Goal: Transaction & Acquisition: Purchase product/service

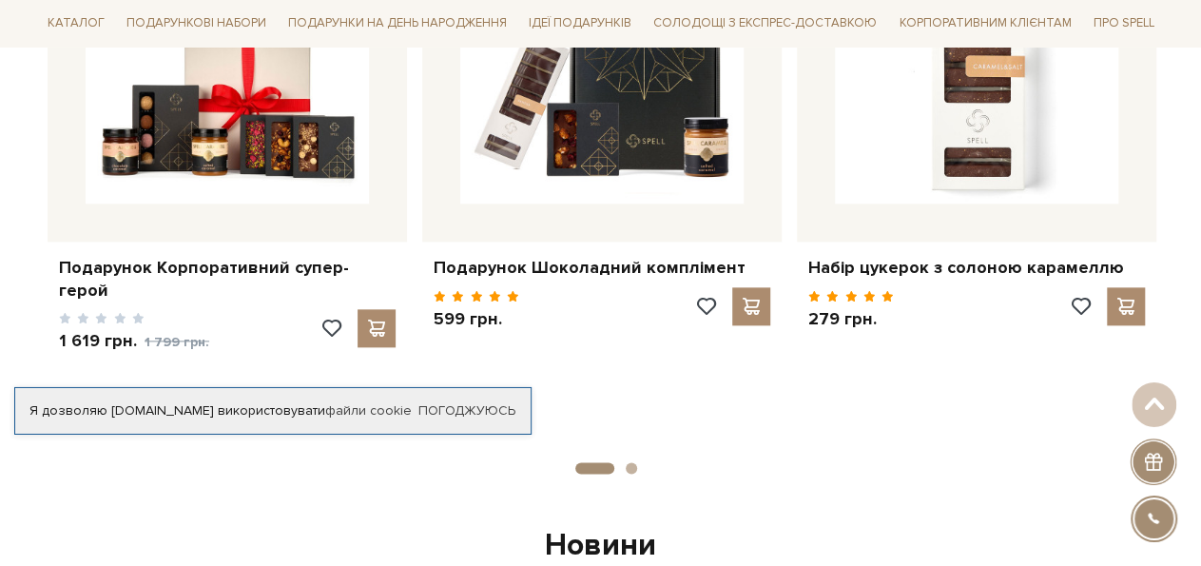
scroll to position [955, 0]
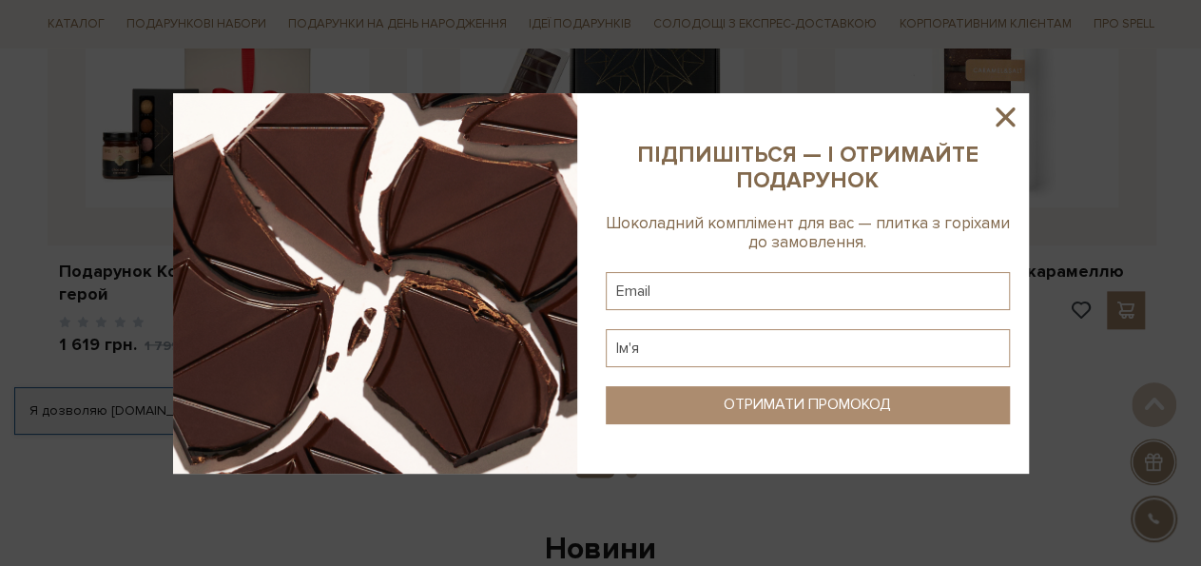
click at [1005, 117] on icon at bounding box center [1005, 116] width 19 height 19
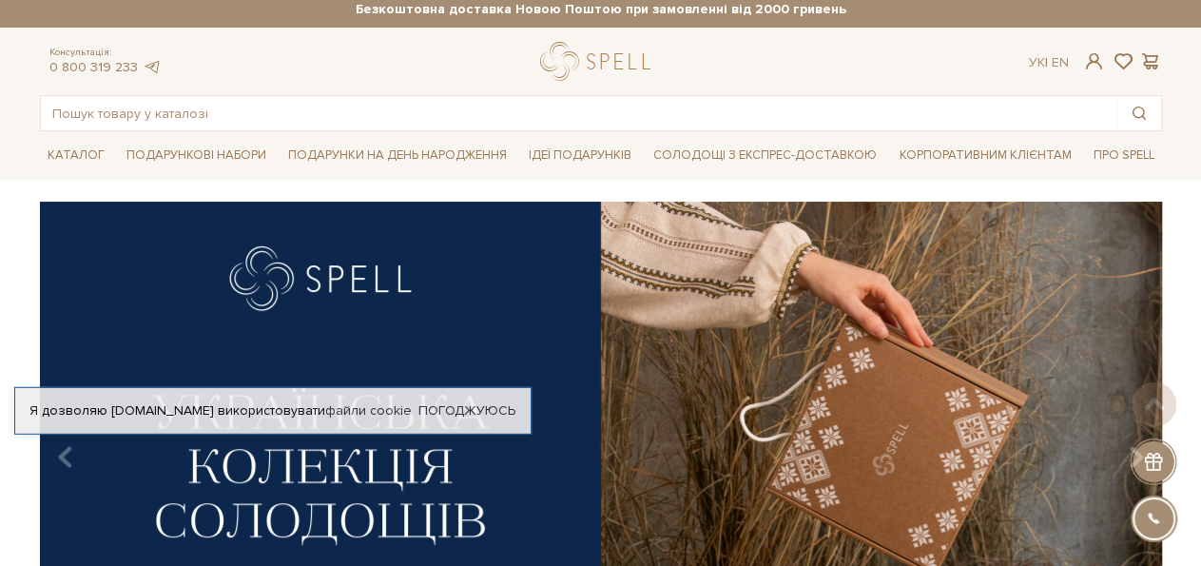
scroll to position [0, 0]
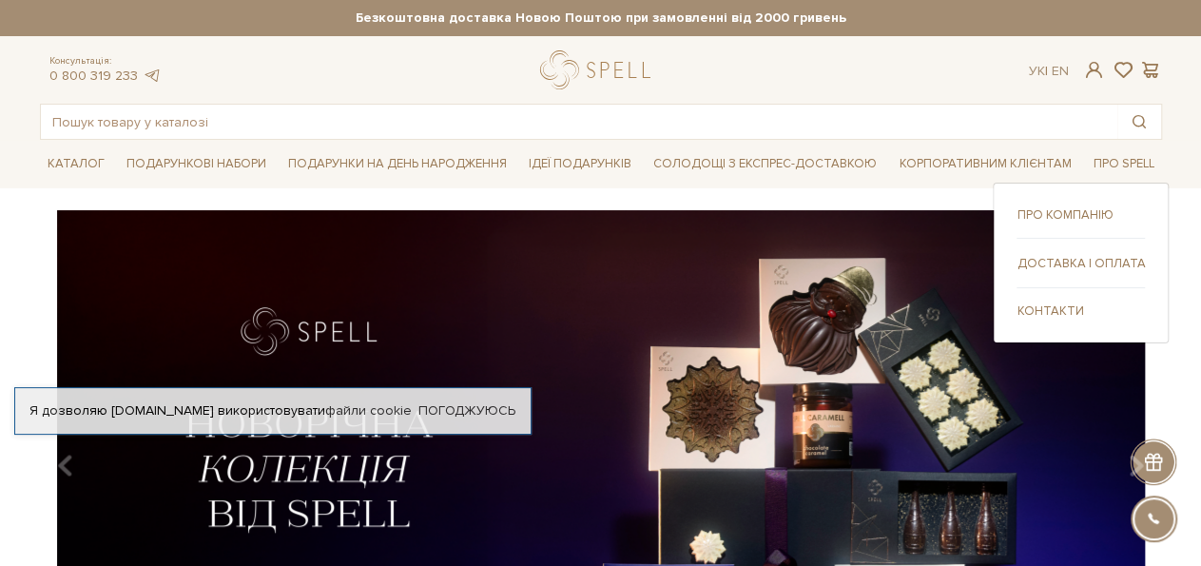
click at [1061, 214] on link "Про компанію" at bounding box center [1081, 214] width 128 height 17
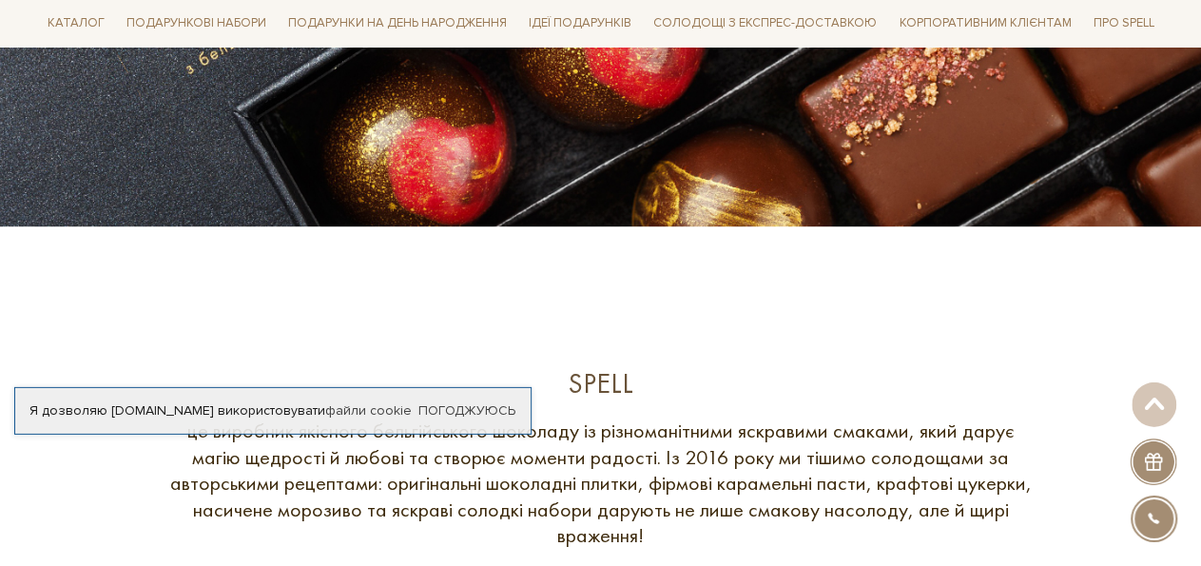
scroll to position [525, 0]
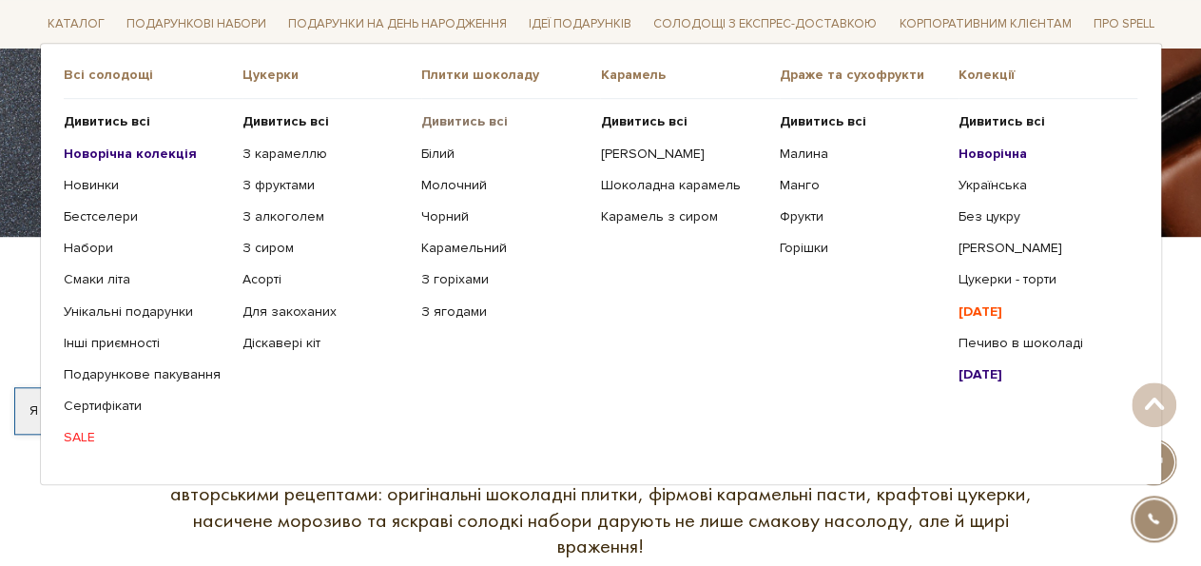
click at [450, 124] on b "Дивитись всі" at bounding box center [464, 121] width 87 height 16
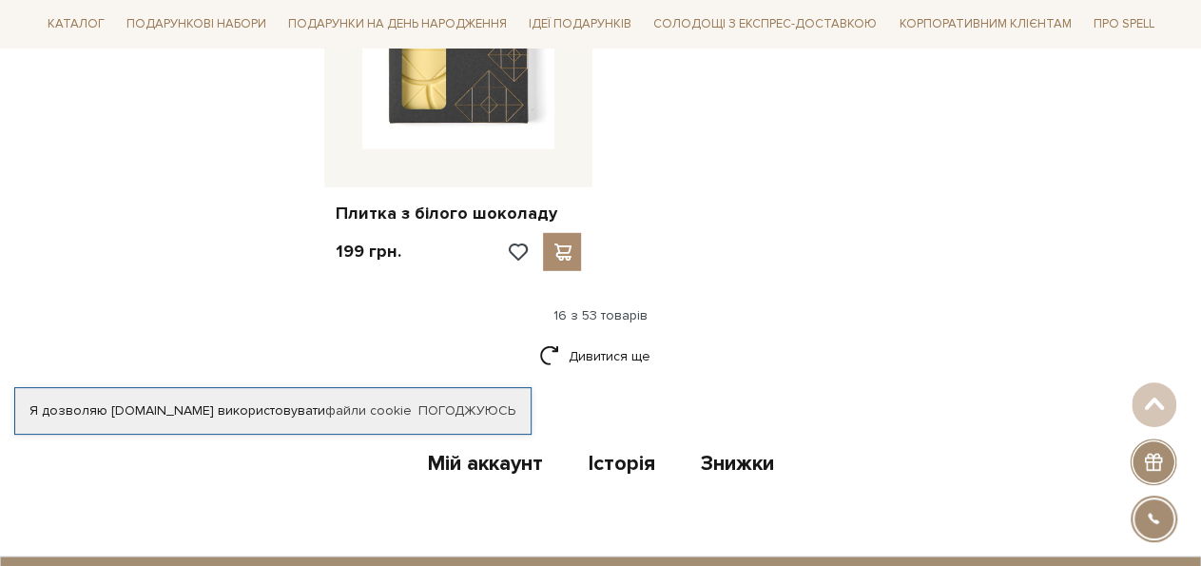
scroll to position [2619, 0]
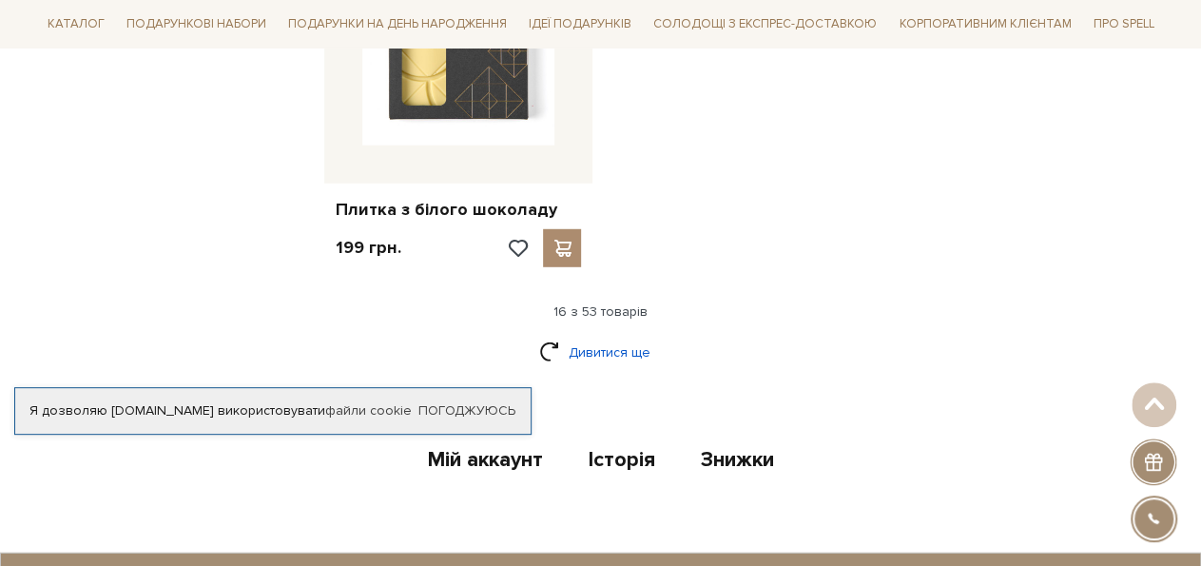
click at [590, 336] on link "Дивитися ще" at bounding box center [601, 352] width 124 height 33
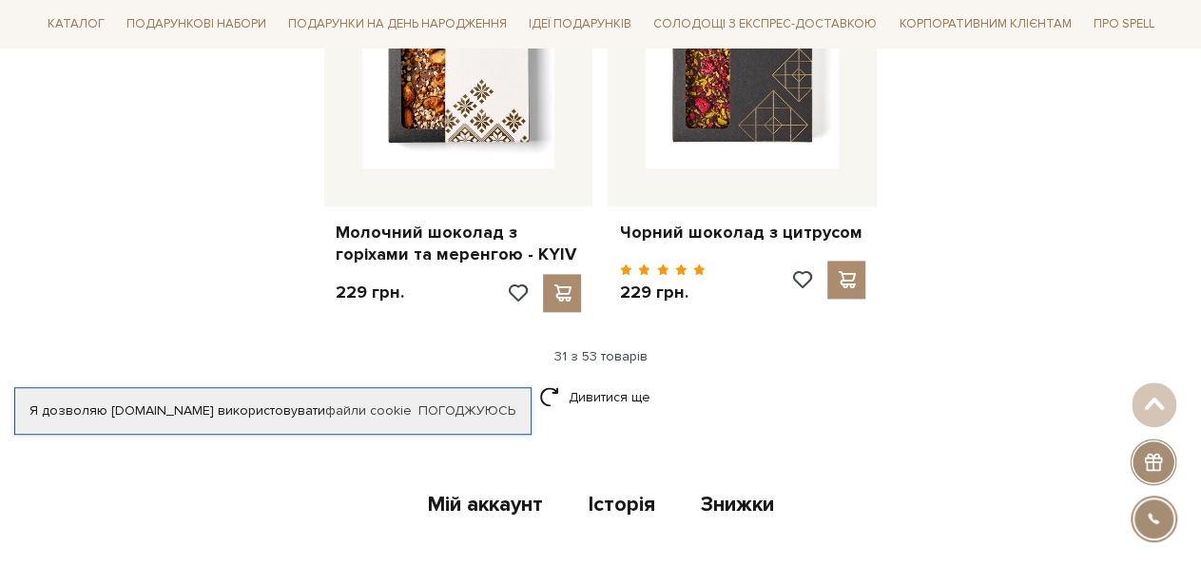
scroll to position [4673, 0]
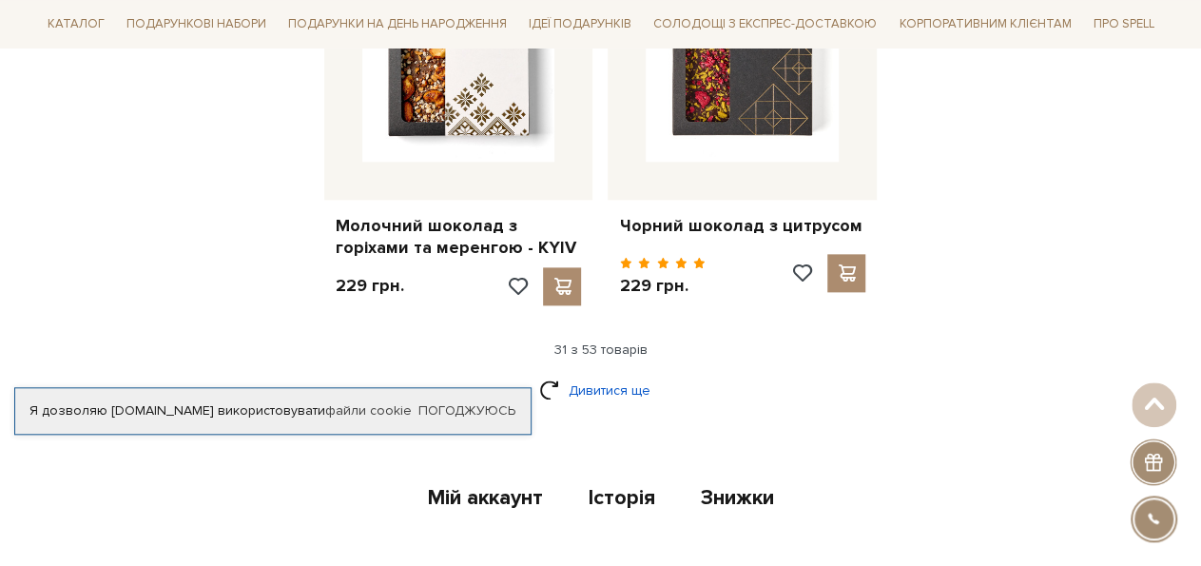
click at [584, 374] on link "Дивитися ще" at bounding box center [601, 390] width 124 height 33
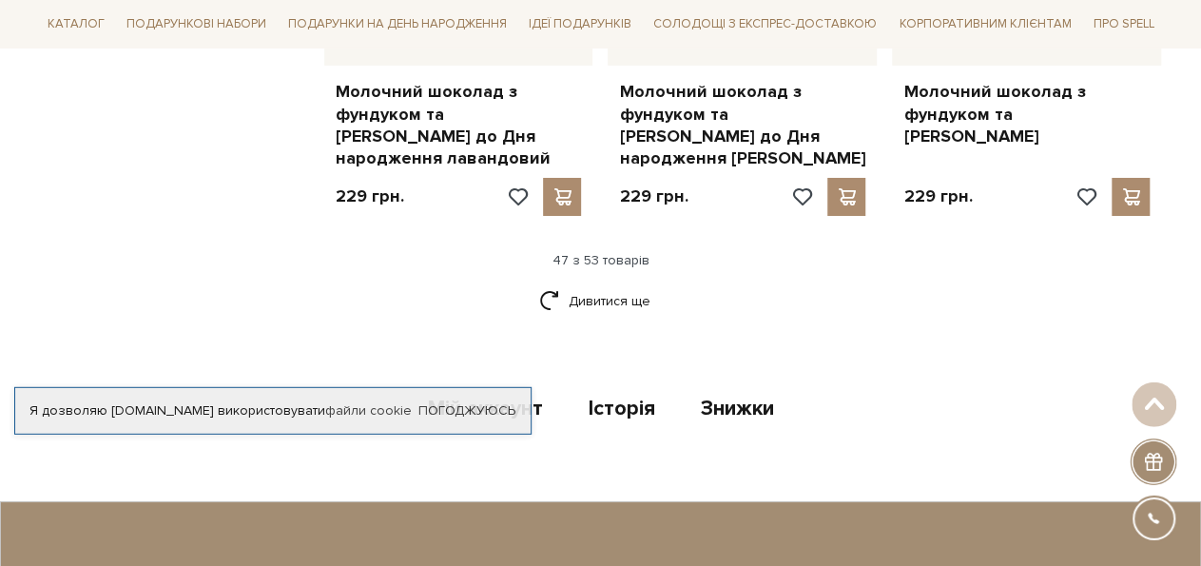
scroll to position [6940, 0]
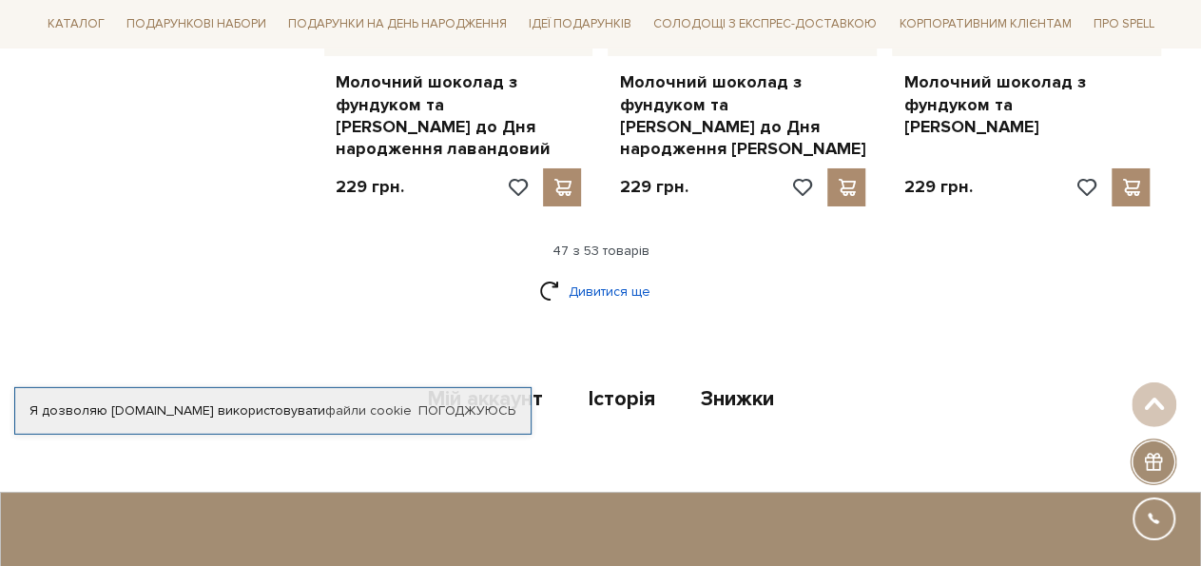
click at [599, 275] on link "Дивитися ще" at bounding box center [601, 291] width 124 height 33
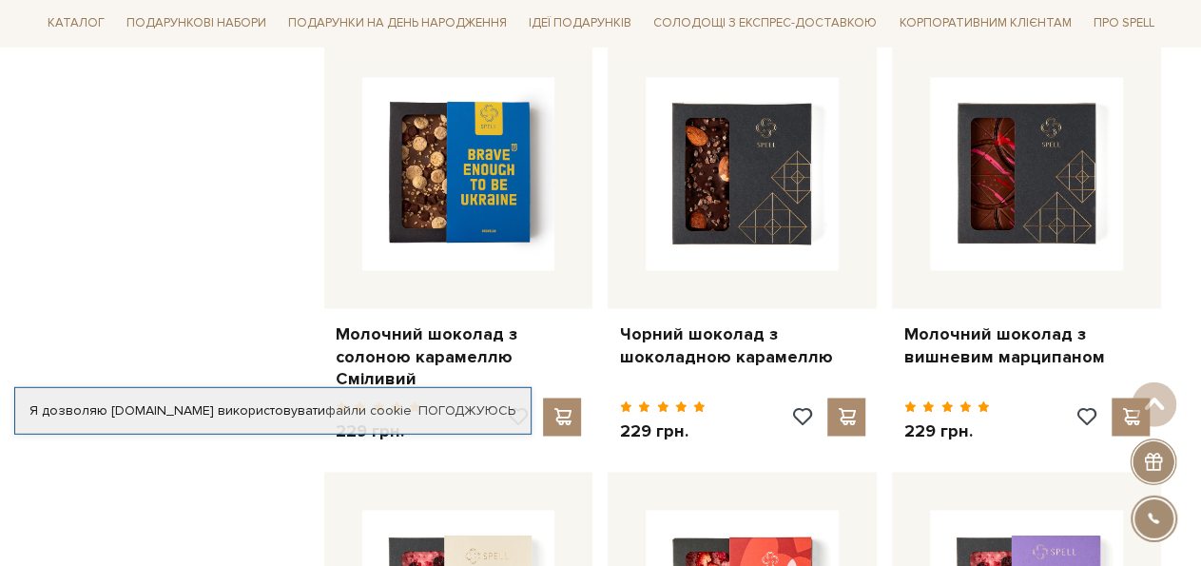
scroll to position [5005, 0]
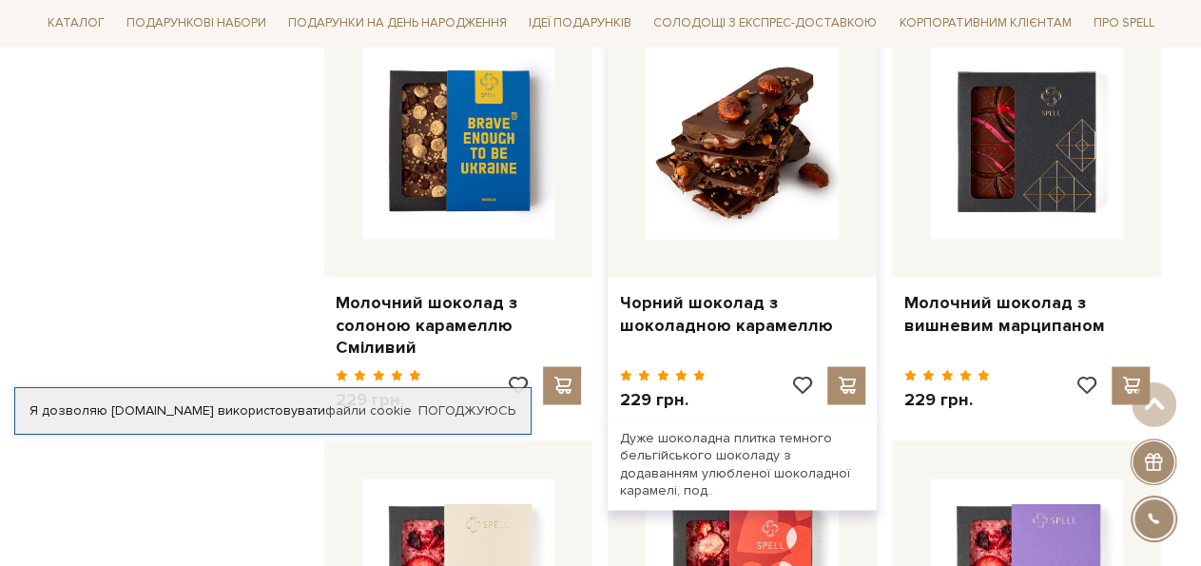
click at [748, 138] on img at bounding box center [742, 143] width 193 height 193
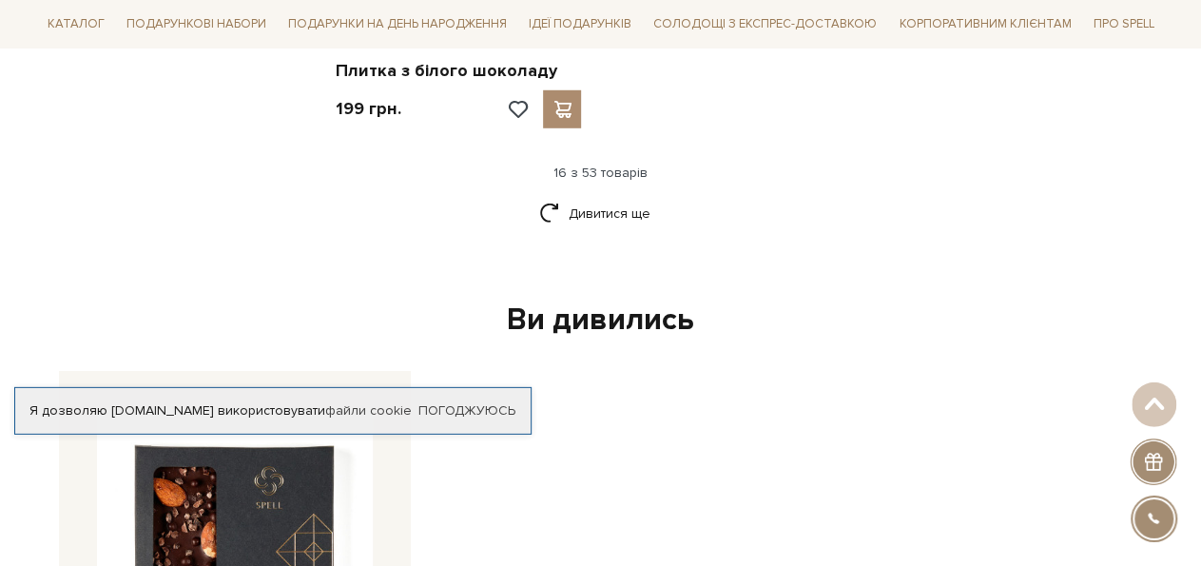
scroll to position [2753, 0]
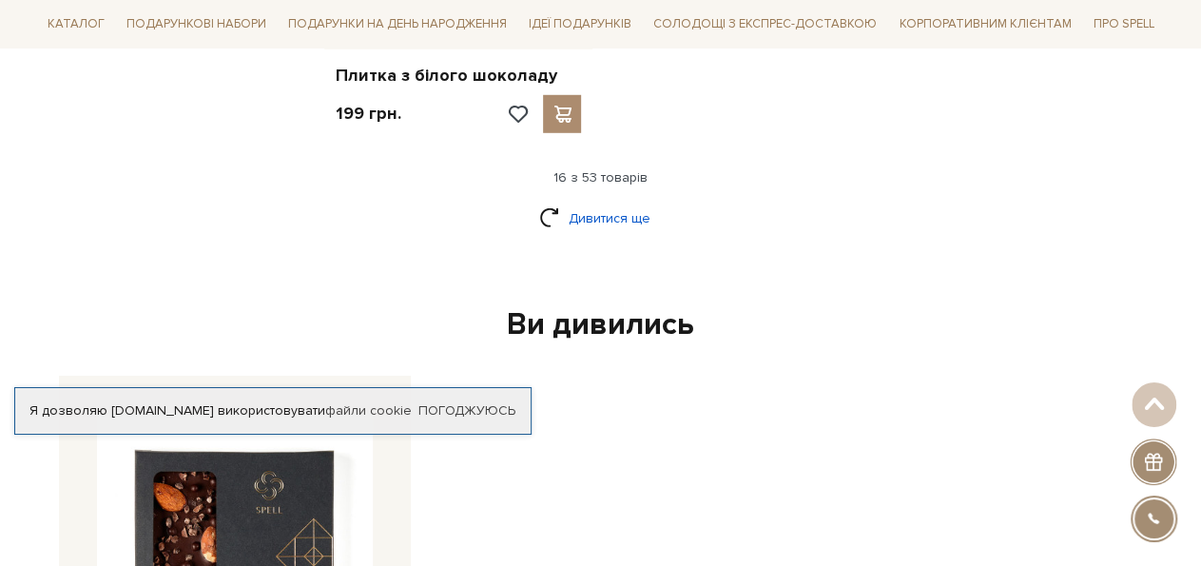
click at [584, 202] on link "Дивитися ще" at bounding box center [601, 218] width 124 height 33
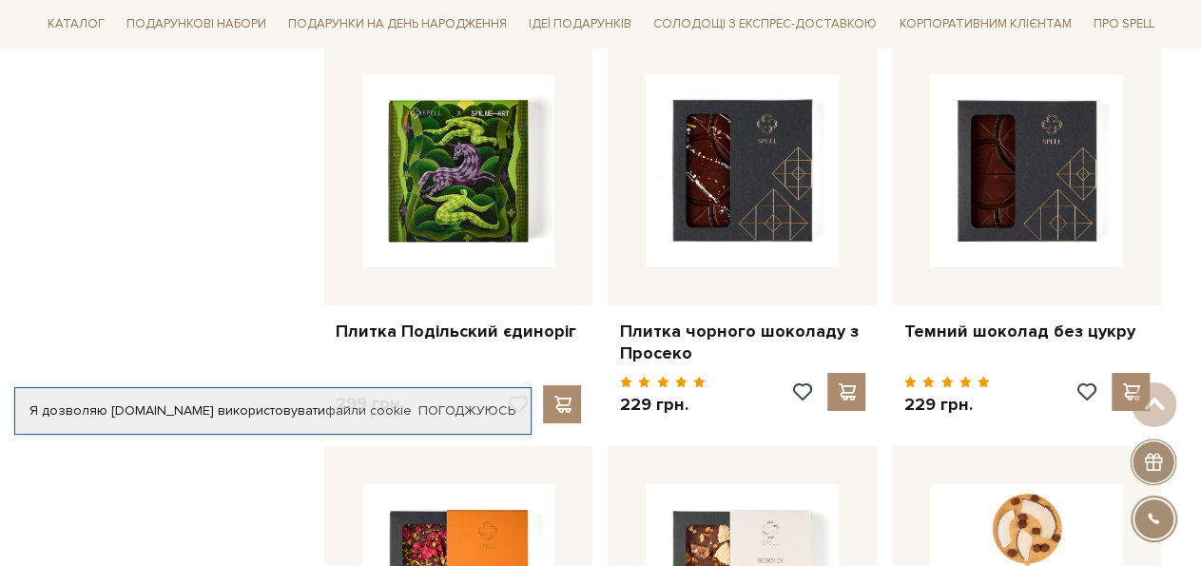
scroll to position [3100, 0]
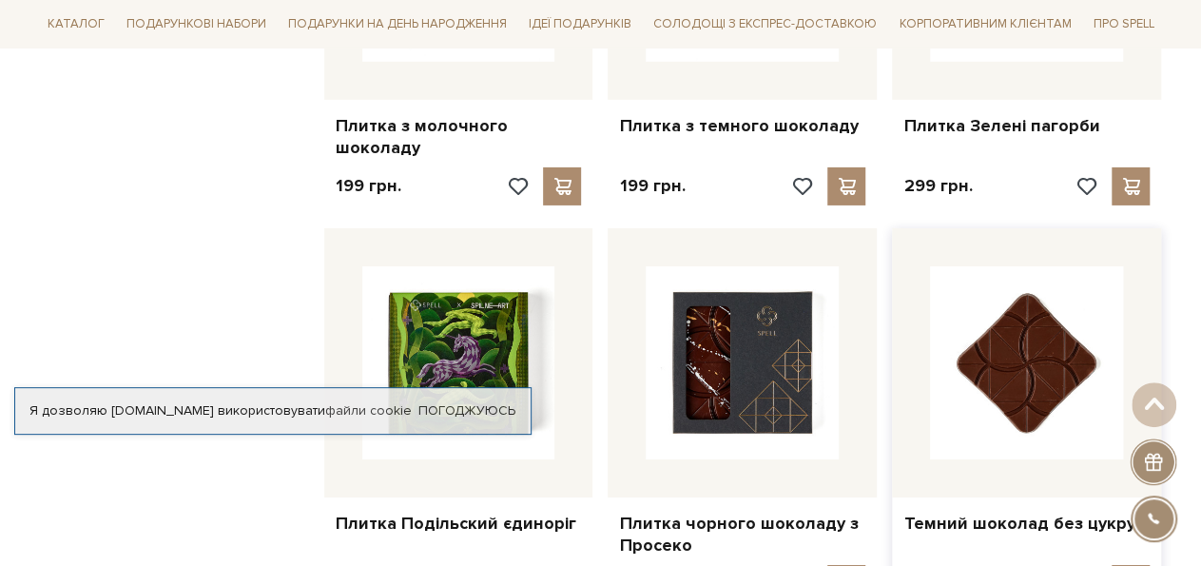
click at [1051, 320] on img at bounding box center [1026, 362] width 193 height 193
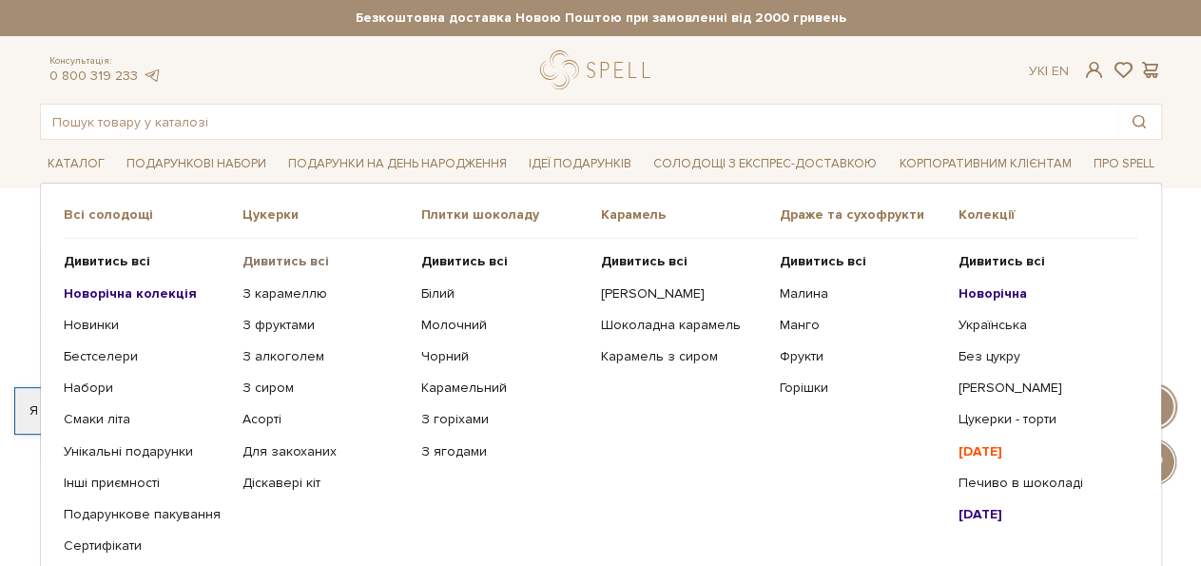
click at [291, 256] on b "Дивитись всі" at bounding box center [285, 261] width 87 height 16
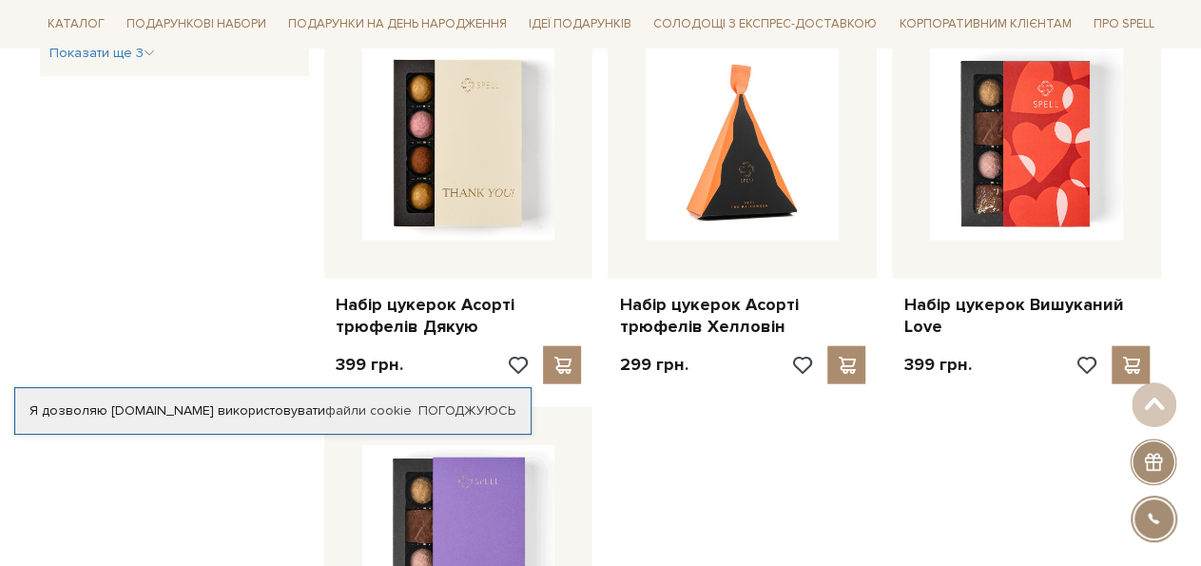
scroll to position [1996, 0]
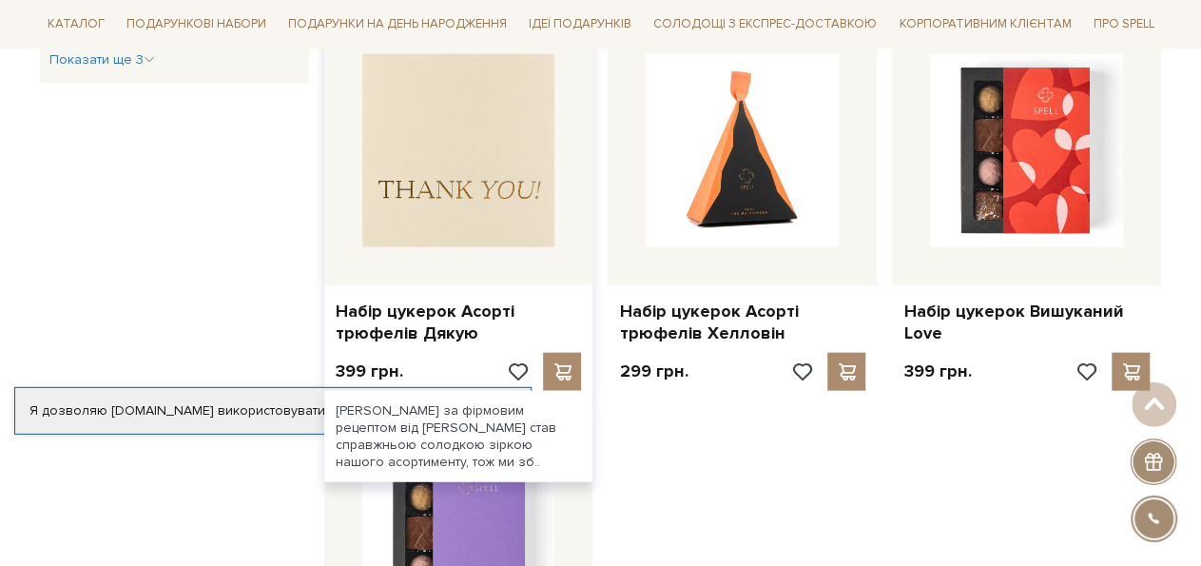
click at [448, 152] on img at bounding box center [458, 150] width 193 height 193
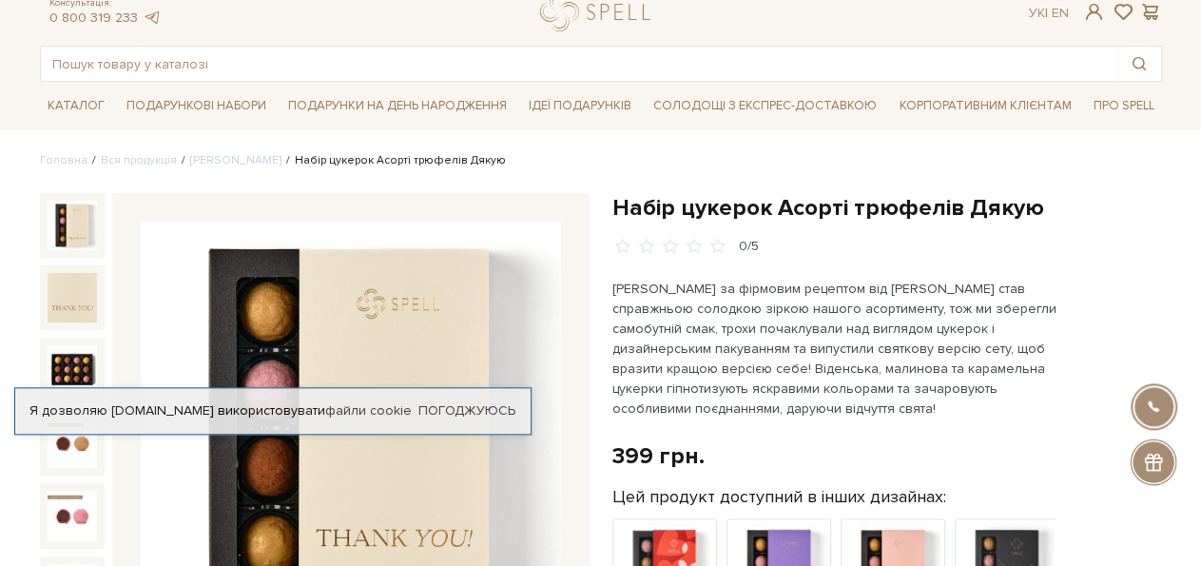
scroll to position [87, 0]
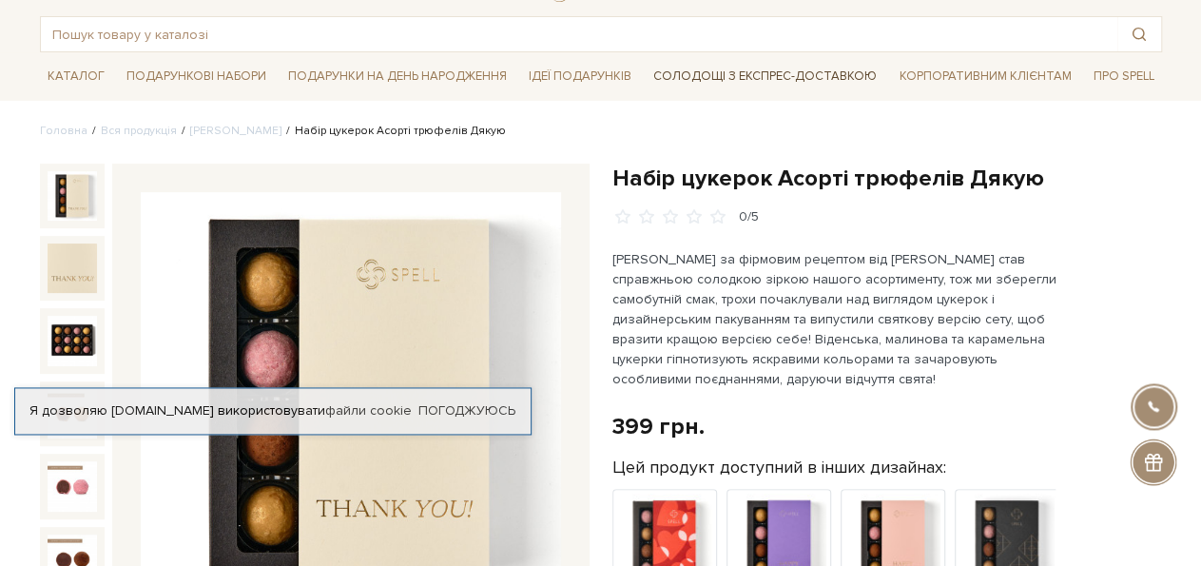
click at [706, 69] on link "Солодощі з експрес-доставкою" at bounding box center [765, 76] width 239 height 32
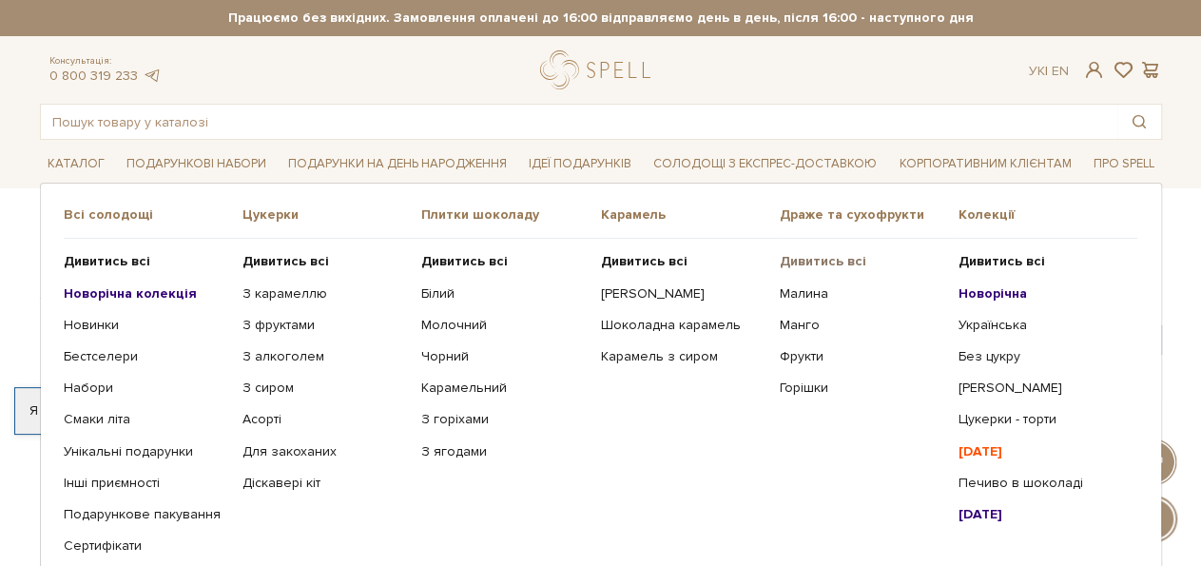
click at [820, 262] on b "Дивитись всі" at bounding box center [823, 261] width 87 height 16
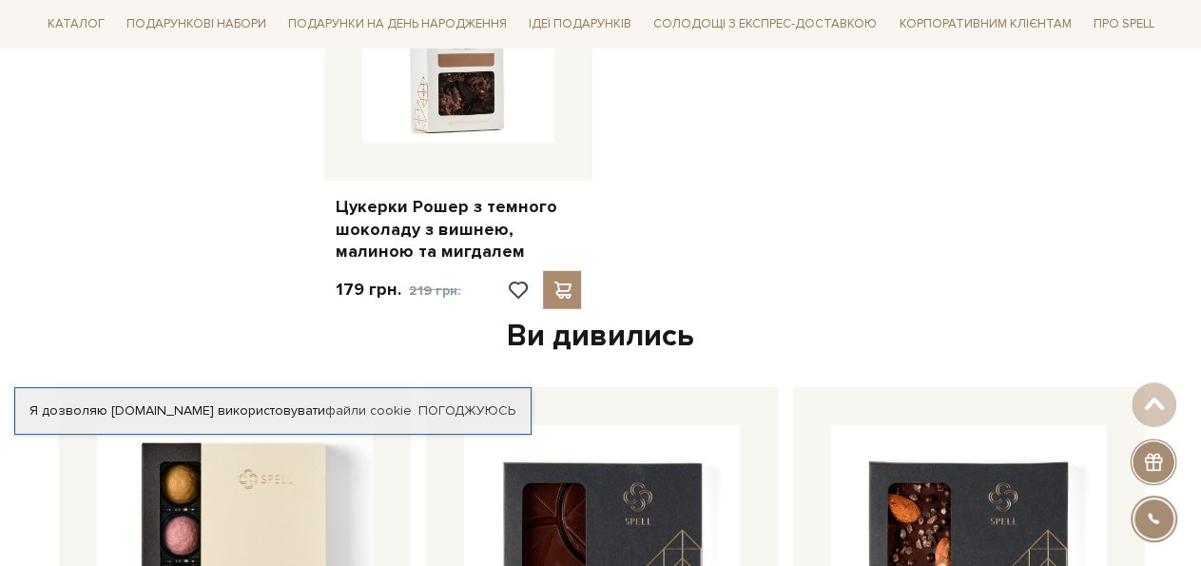
scroll to position [2547, 0]
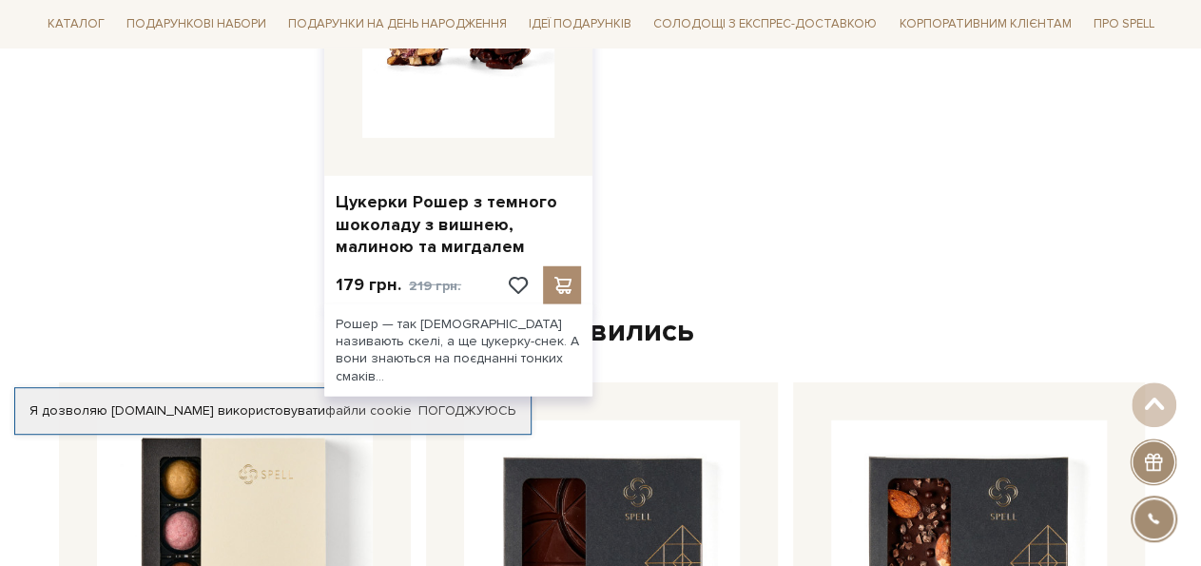
click at [467, 87] on img at bounding box center [458, 41] width 193 height 193
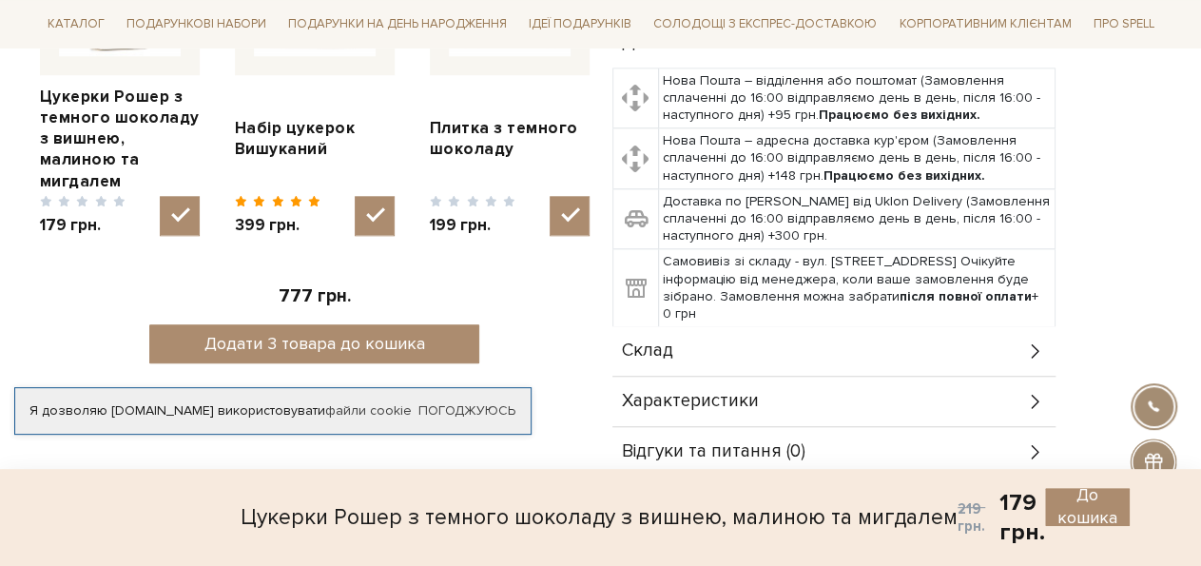
scroll to position [900, 0]
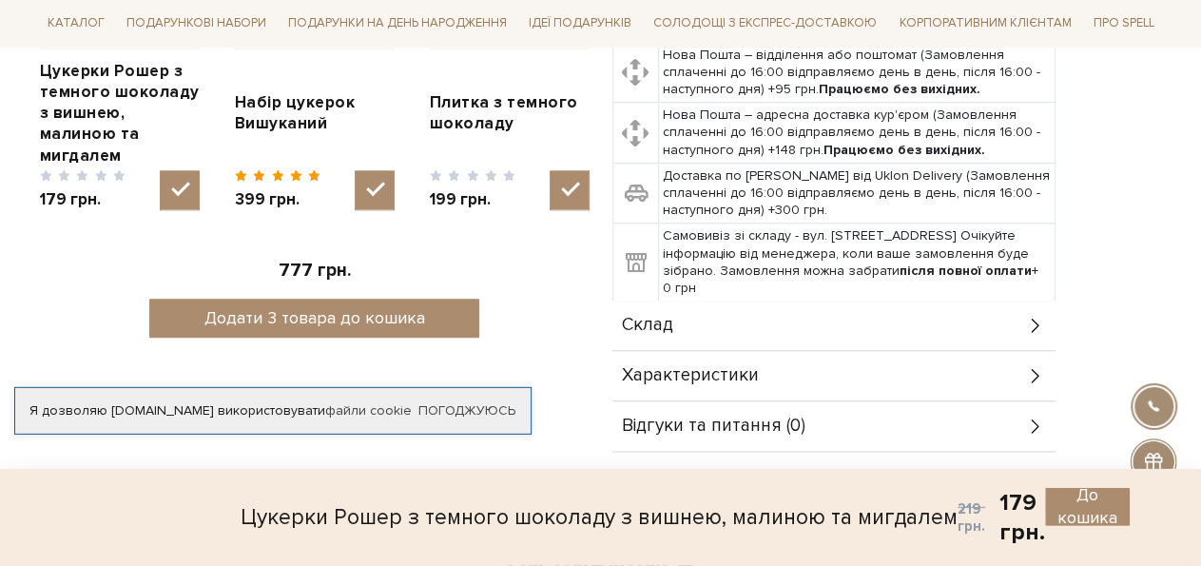
click at [923, 378] on div "Характеристики" at bounding box center [833, 376] width 443 height 49
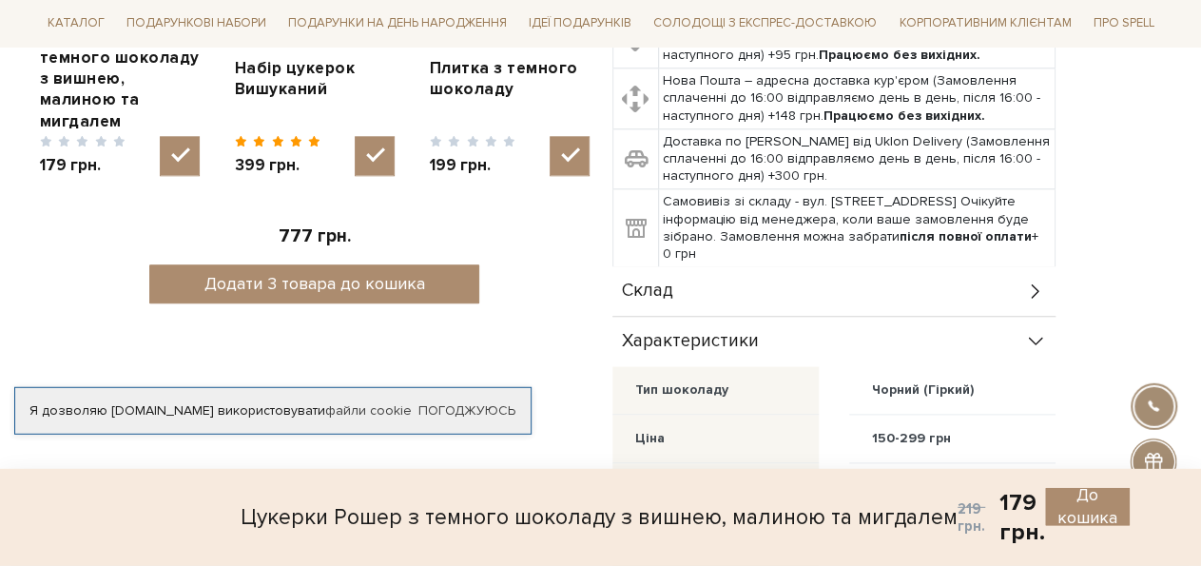
scroll to position [929, 0]
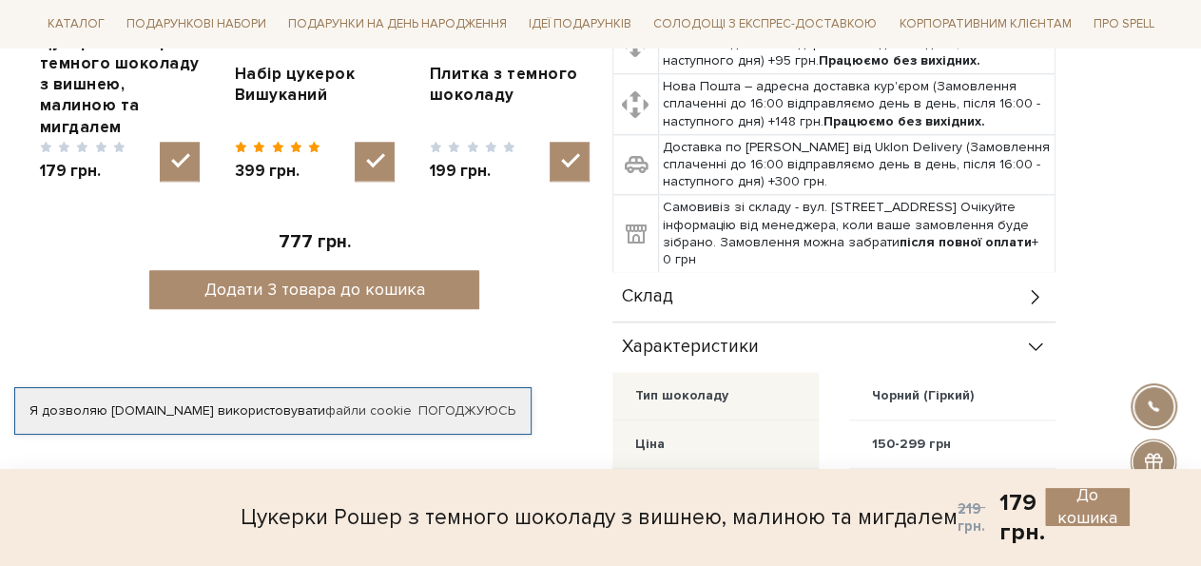
click at [901, 301] on div "Склад" at bounding box center [833, 296] width 443 height 49
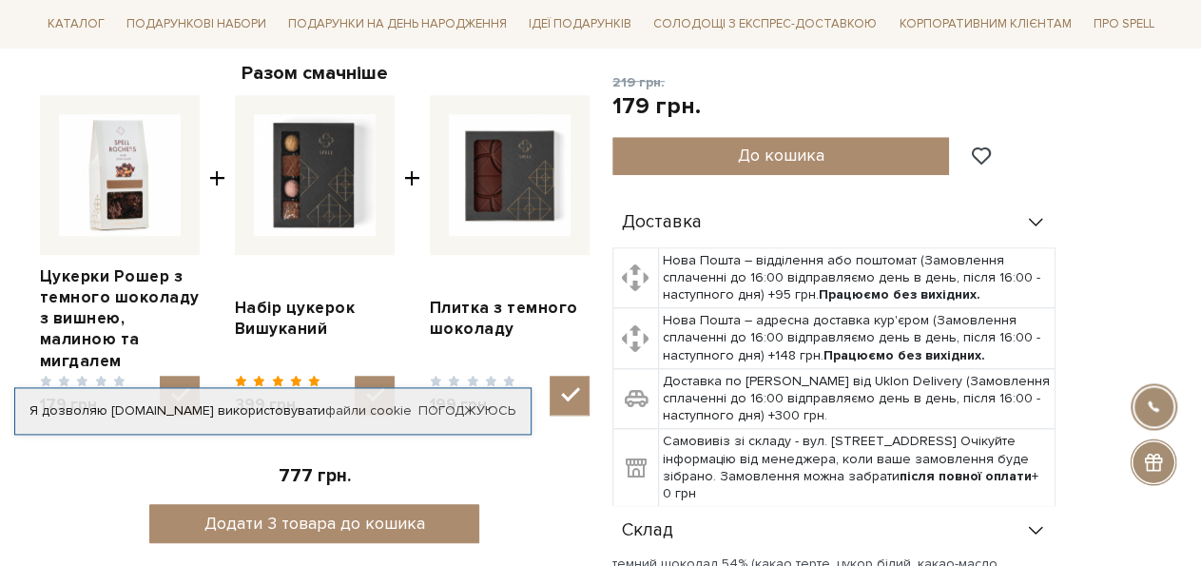
scroll to position [700, 0]
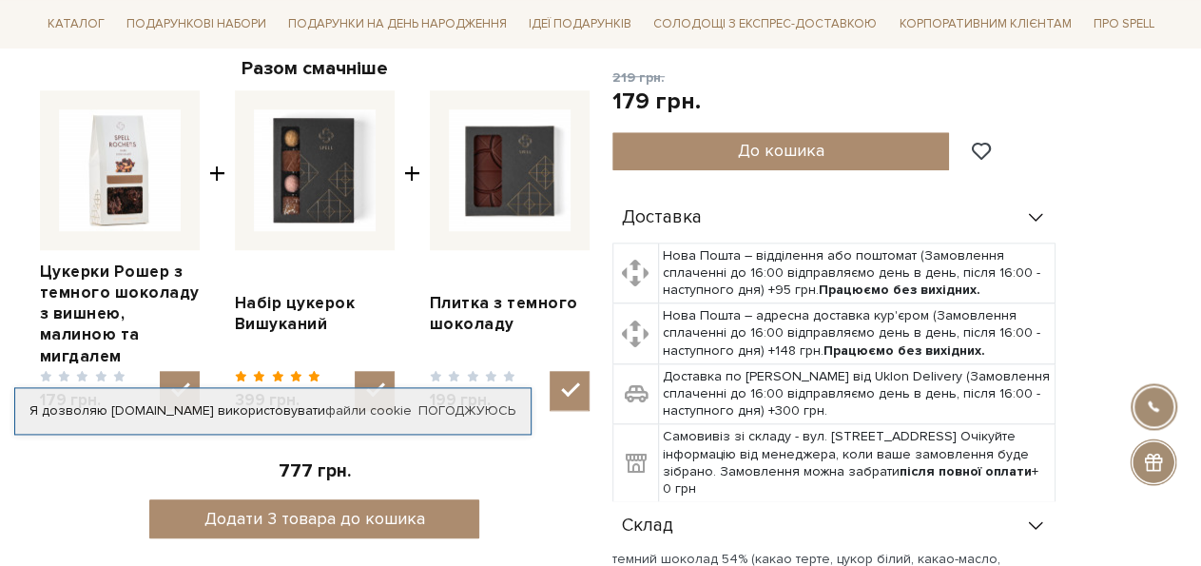
click at [513, 165] on img at bounding box center [510, 170] width 122 height 122
click at [550, 371] on input "checkbox" at bounding box center [570, 391] width 40 height 40
click at [526, 176] on img at bounding box center [510, 170] width 122 height 122
click at [550, 371] on input "checkbox" at bounding box center [570, 391] width 40 height 40
checkbox input "true"
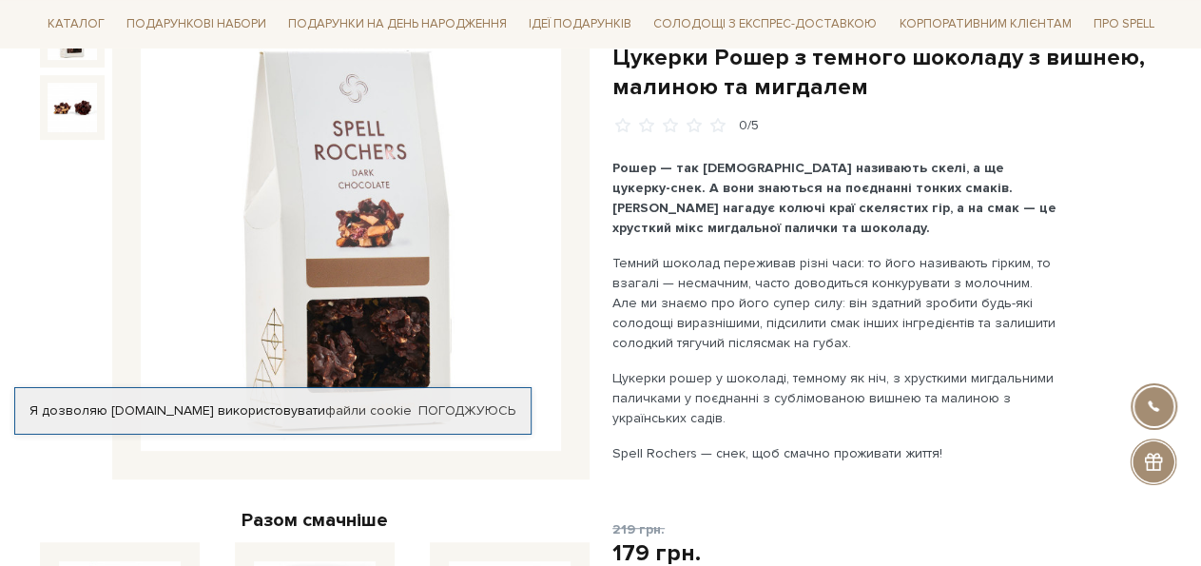
scroll to position [213, 0]
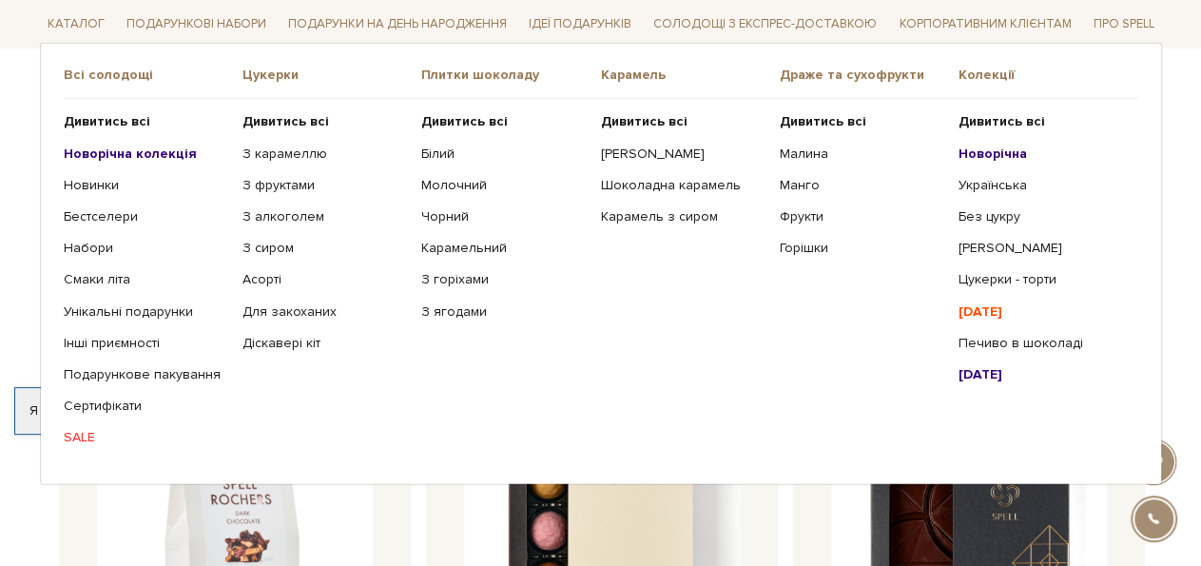
scroll to position [2548, 0]
click at [98, 122] on b "Дивитись всі" at bounding box center [107, 121] width 87 height 16
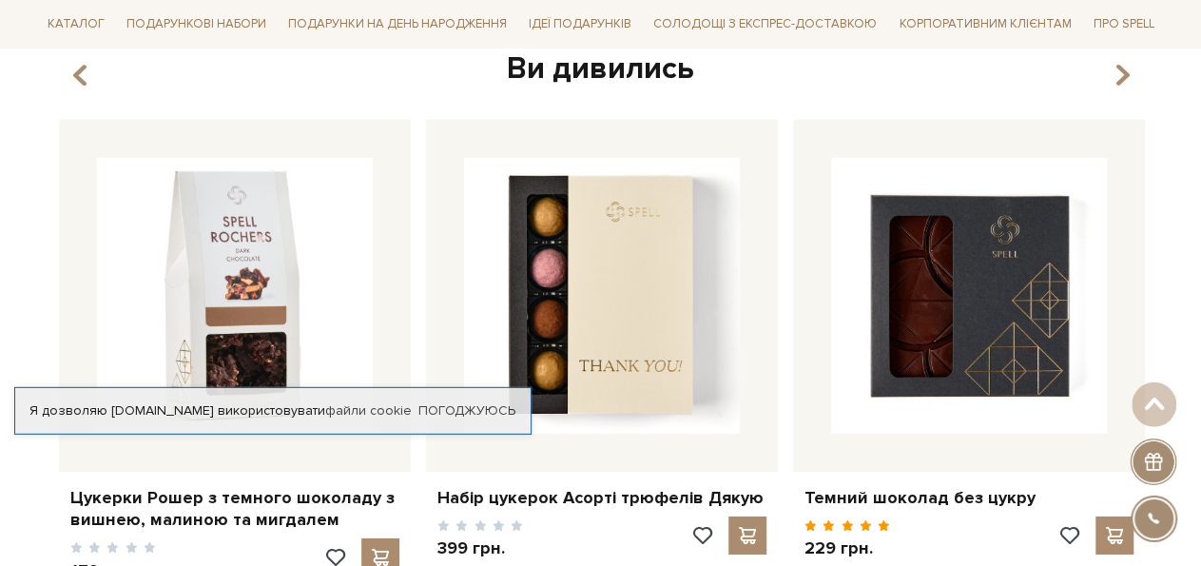
scroll to position [2928, 0]
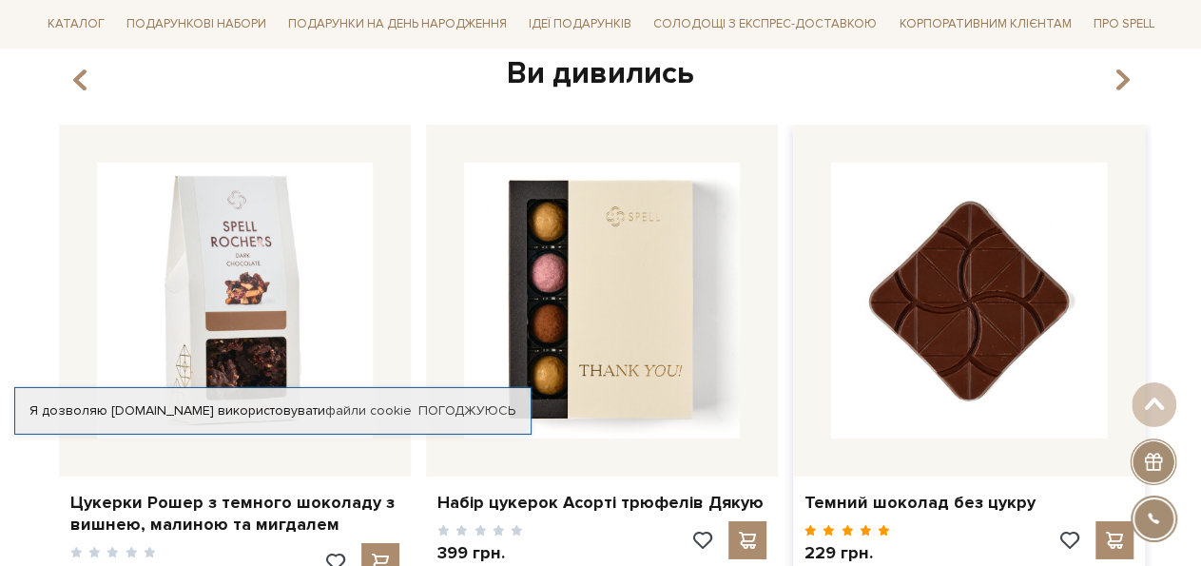
click at [982, 304] on img at bounding box center [969, 301] width 276 height 276
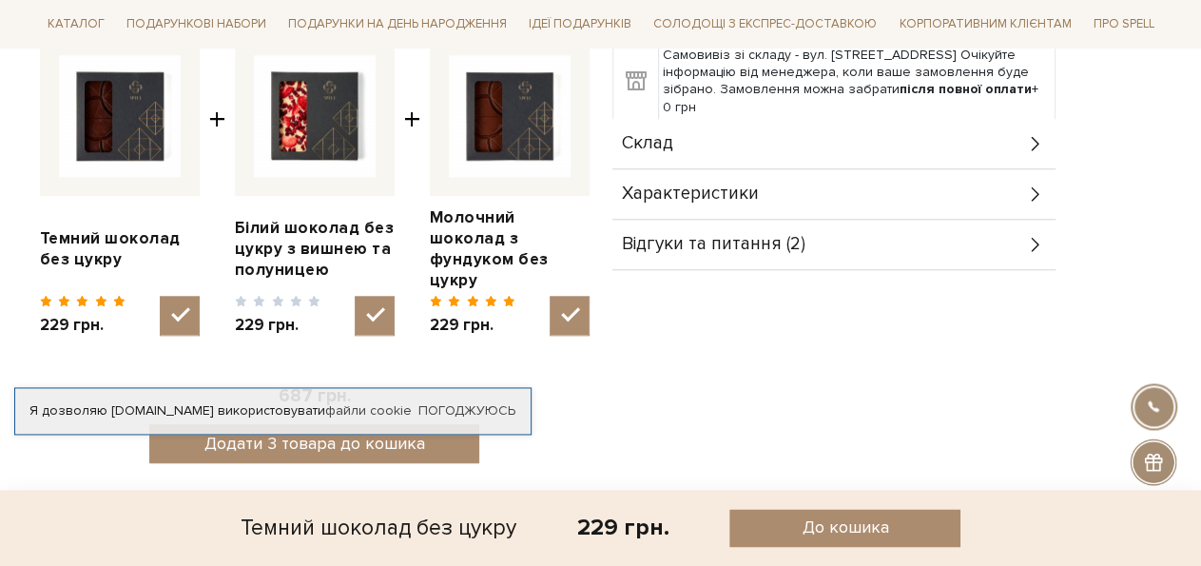
scroll to position [814, 0]
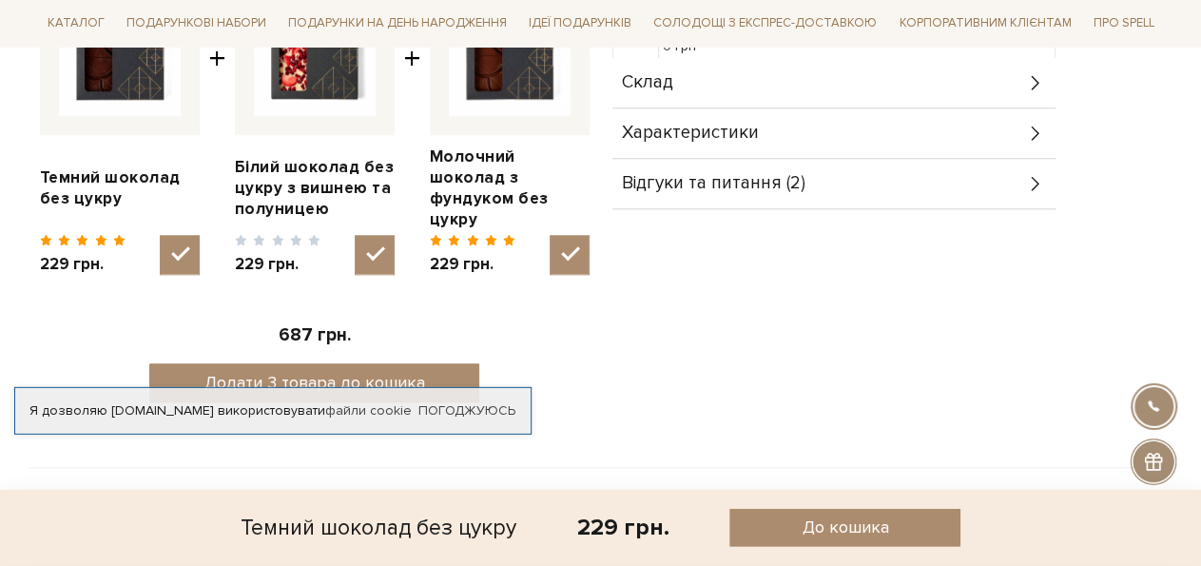
click at [723, 176] on span "Відгуки та питання (2)" at bounding box center [714, 184] width 184 height 17
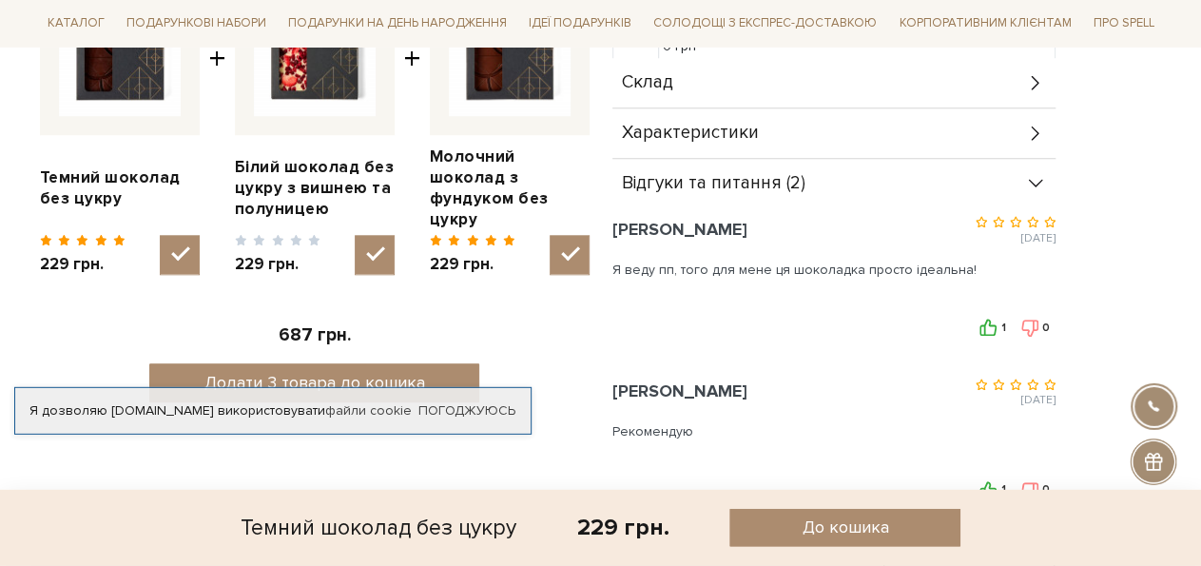
click at [678, 65] on div "Склад" at bounding box center [833, 83] width 443 height 49
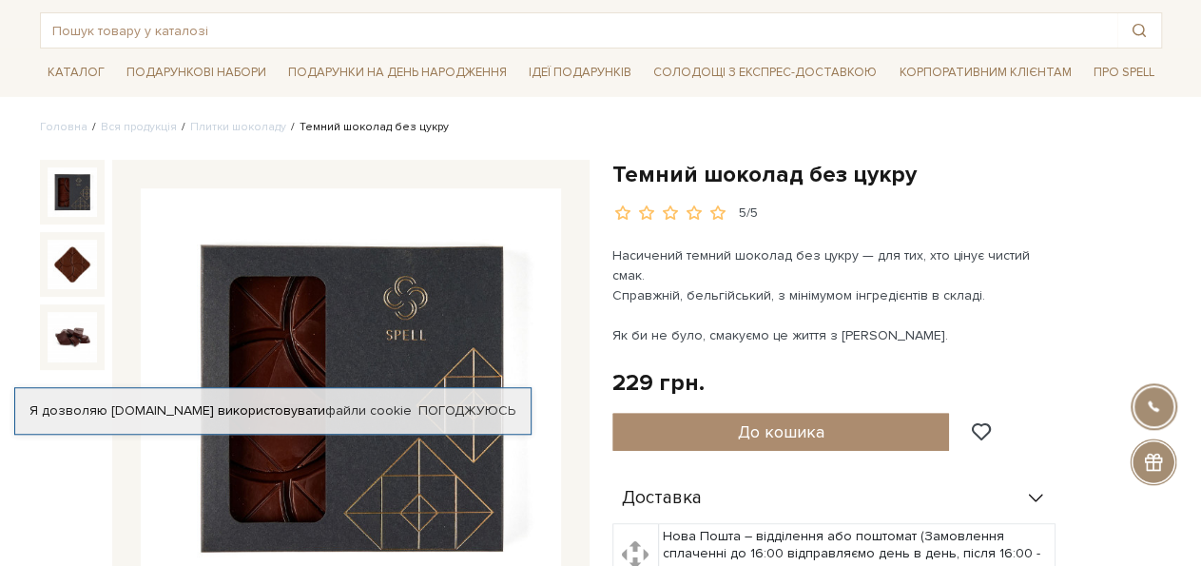
scroll to position [0, 0]
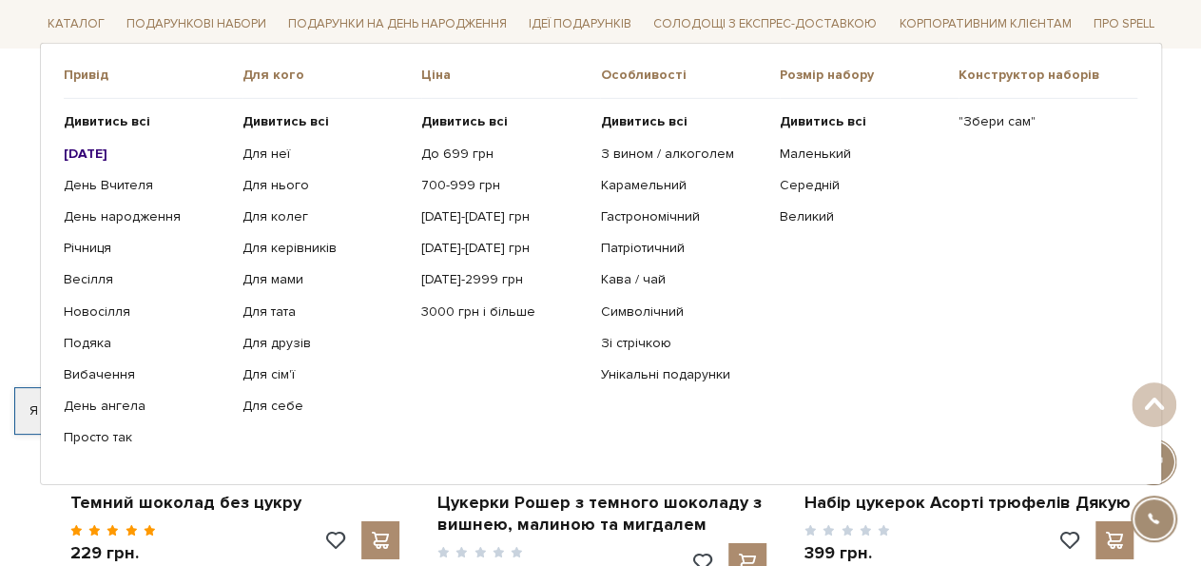
scroll to position [2929, 0]
click at [630, 184] on link "Карамельний" at bounding box center [682, 185] width 165 height 17
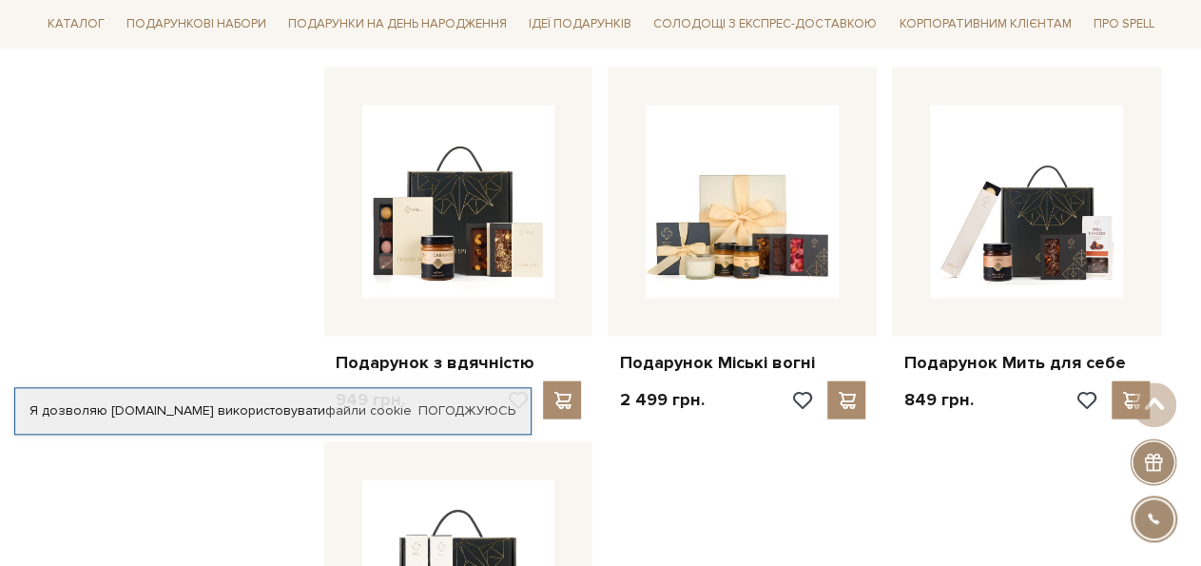
scroll to position [1849, 0]
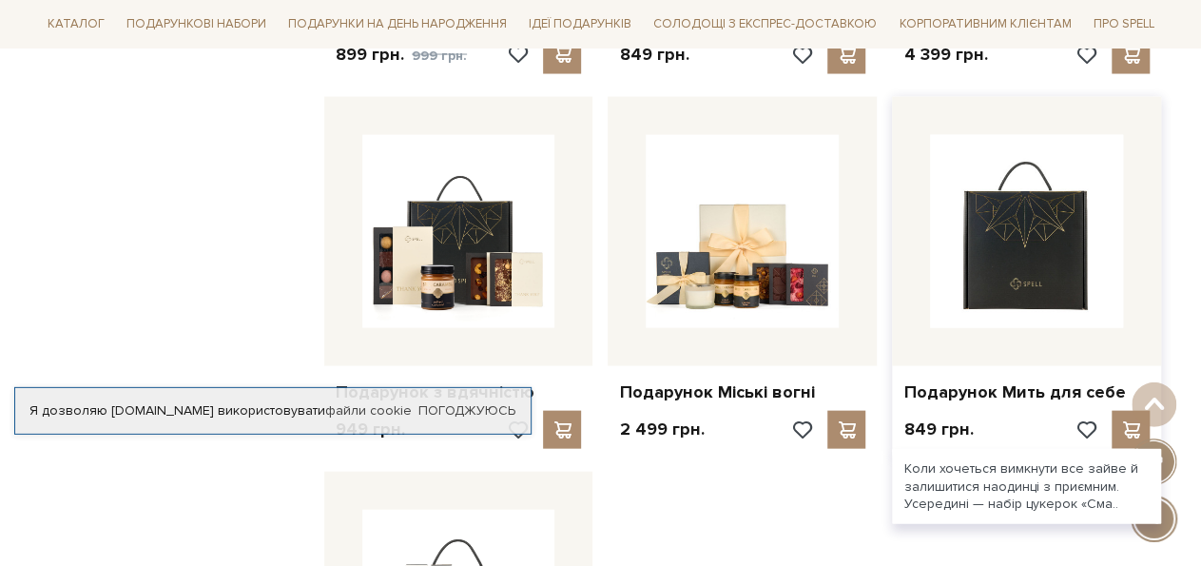
click at [1009, 249] on img at bounding box center [1026, 231] width 193 height 193
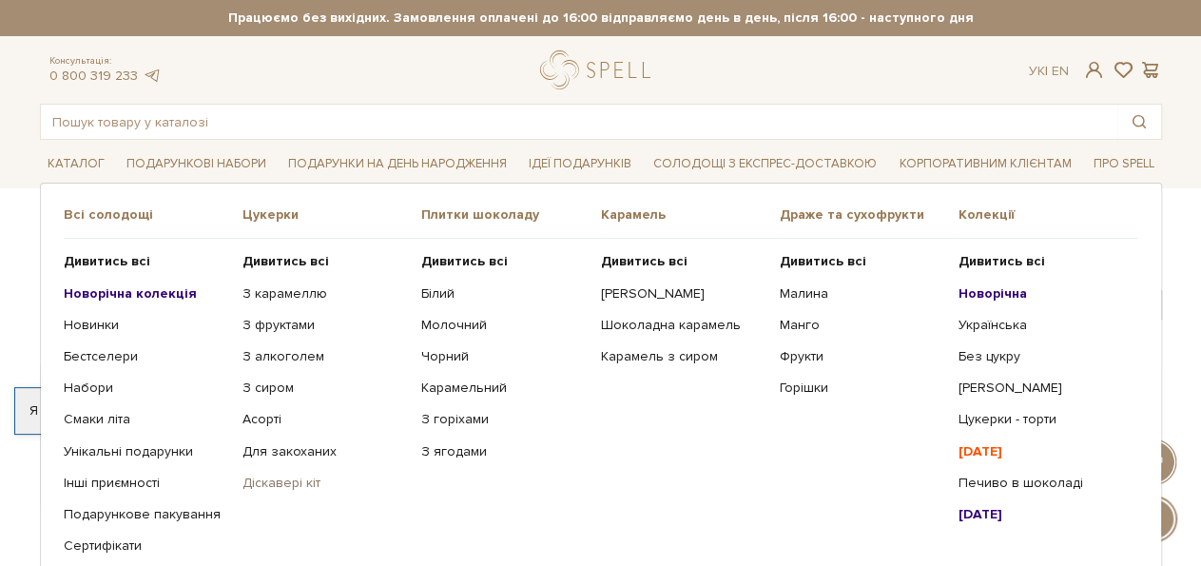
click at [277, 482] on link "Діскавері кіт" at bounding box center [324, 483] width 165 height 17
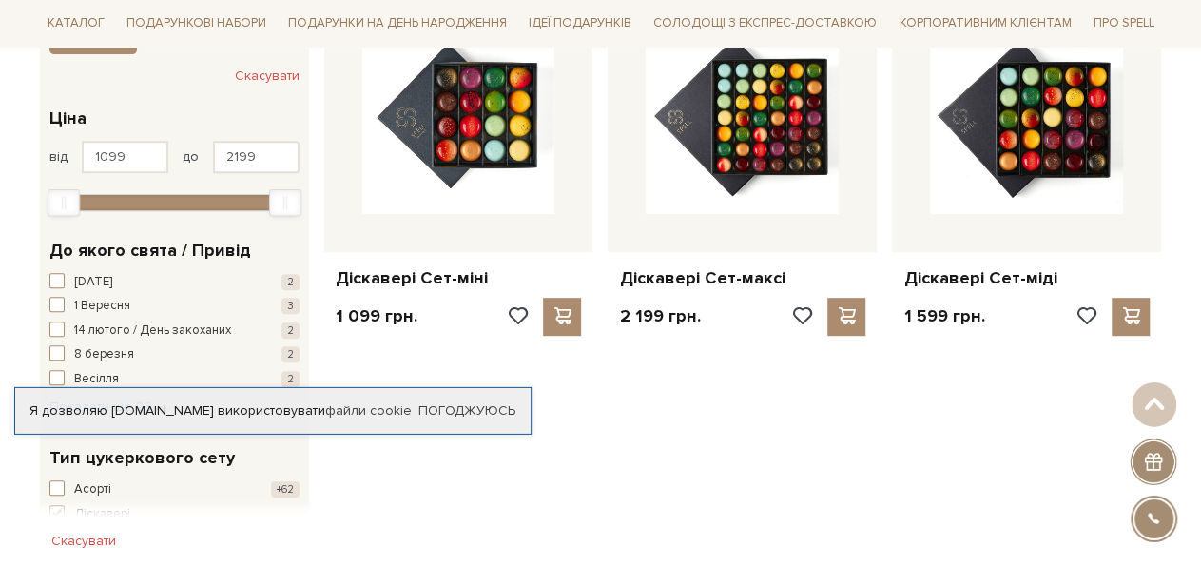
scroll to position [372, 0]
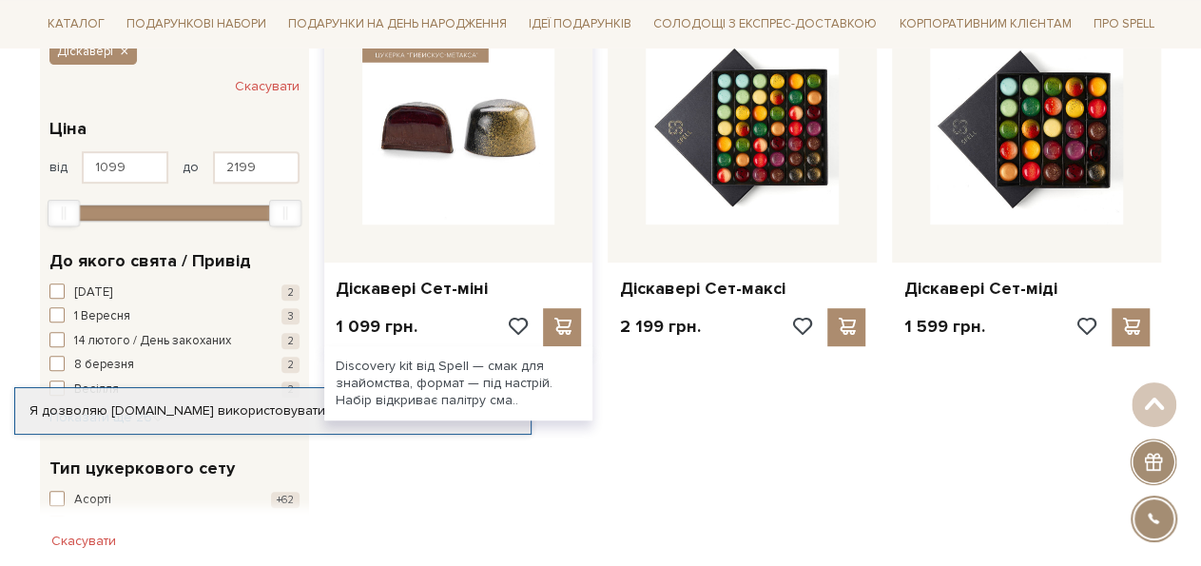
click at [463, 133] on img at bounding box center [458, 127] width 193 height 193
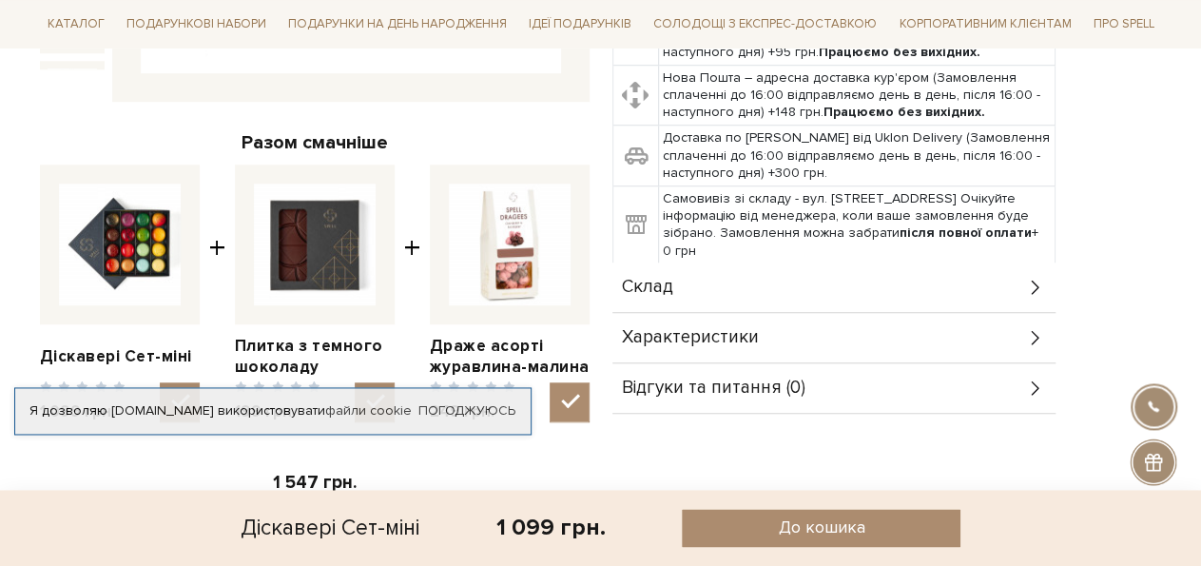
scroll to position [698, 0]
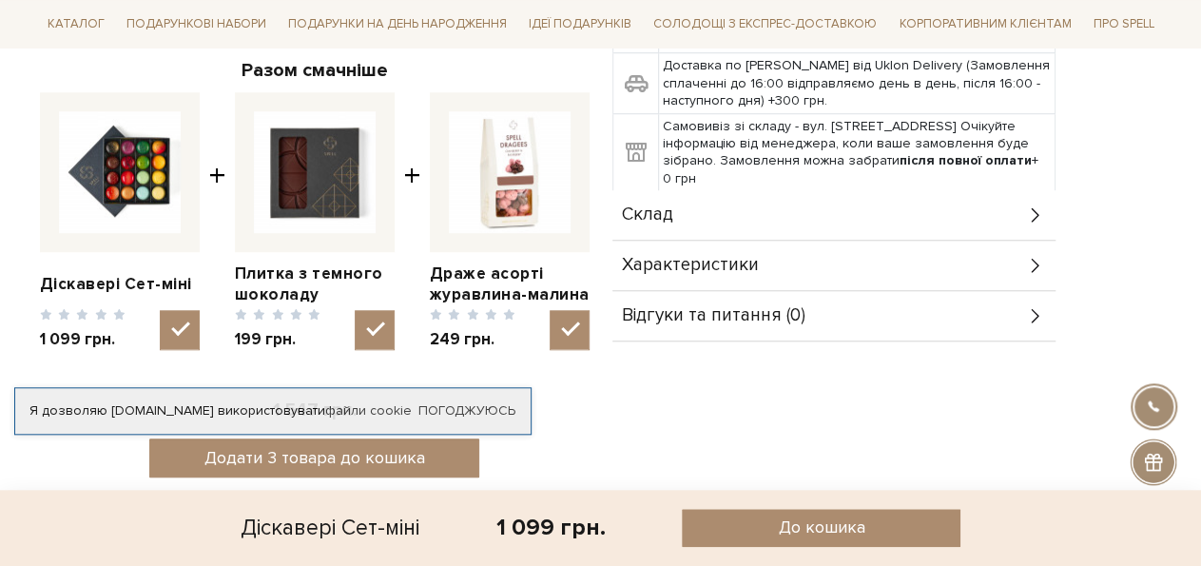
click at [767, 215] on div "Склад" at bounding box center [833, 214] width 443 height 49
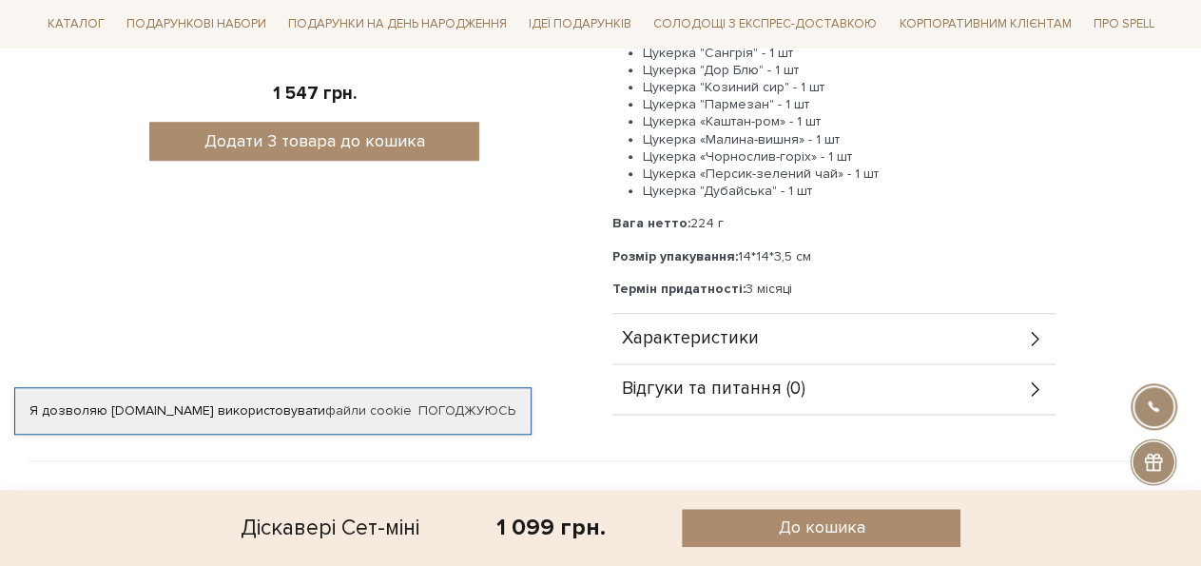
scroll to position [998, 0]
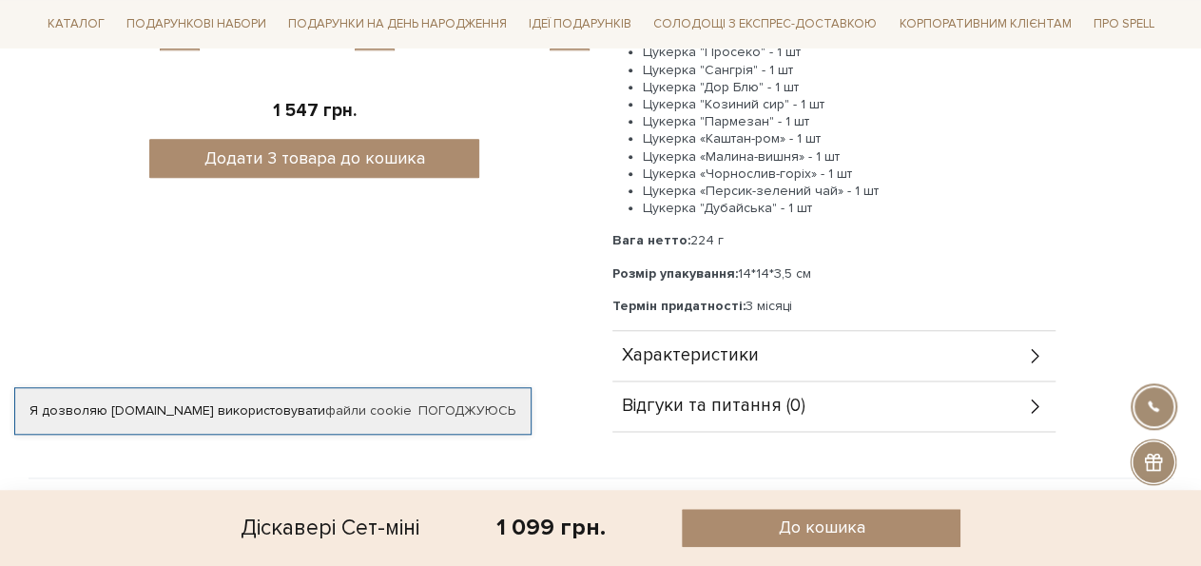
click at [705, 364] on span "Характеристики" at bounding box center [690, 355] width 137 height 17
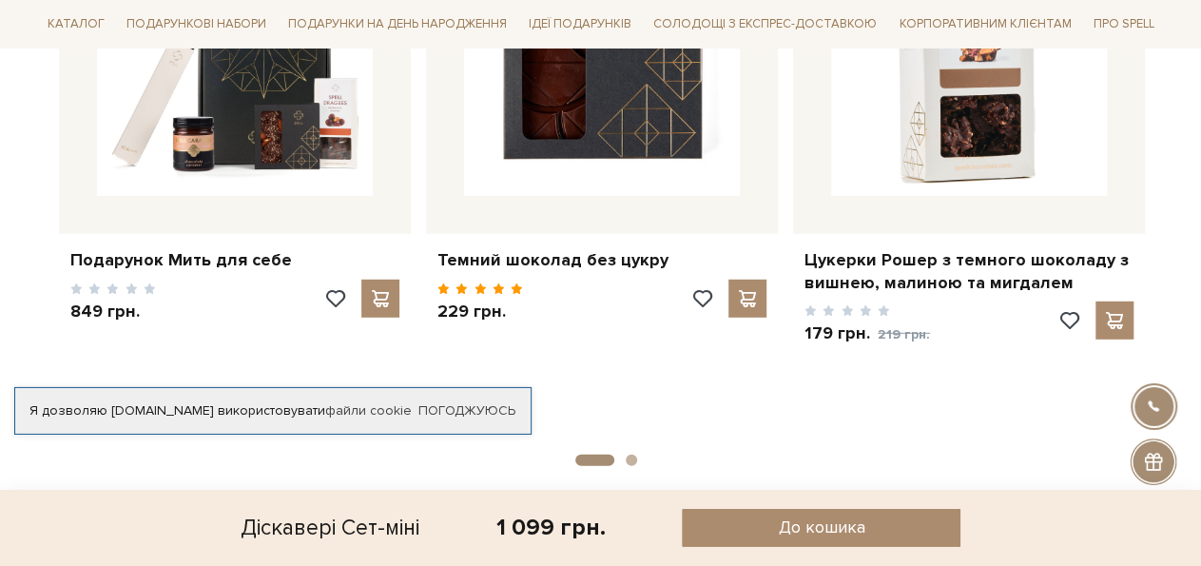
scroll to position [2572, 0]
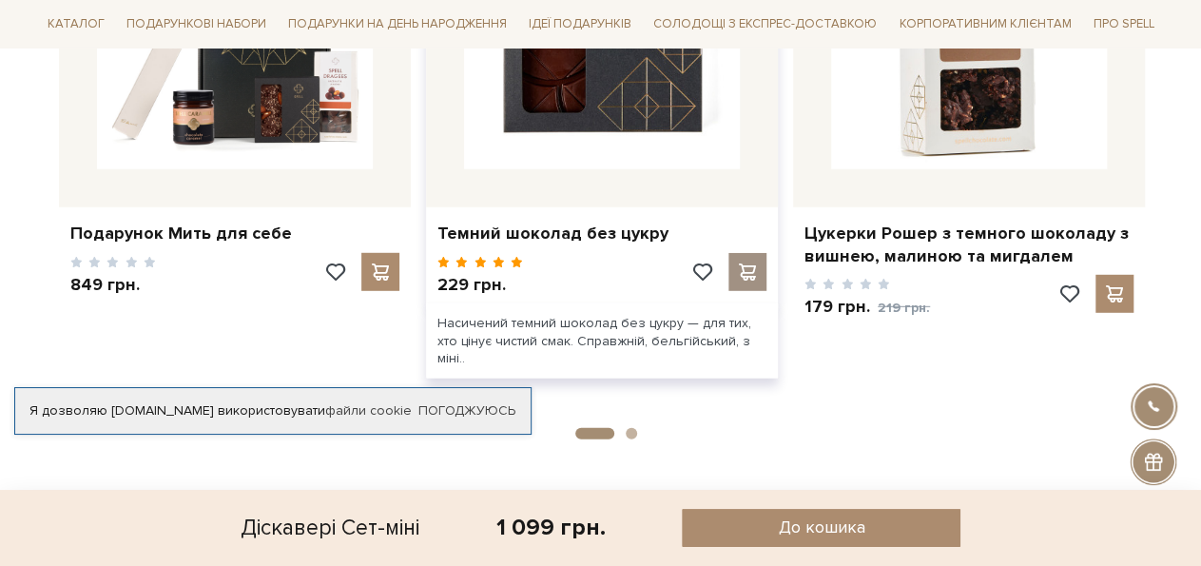
click at [745, 281] on span at bounding box center [747, 271] width 24 height 17
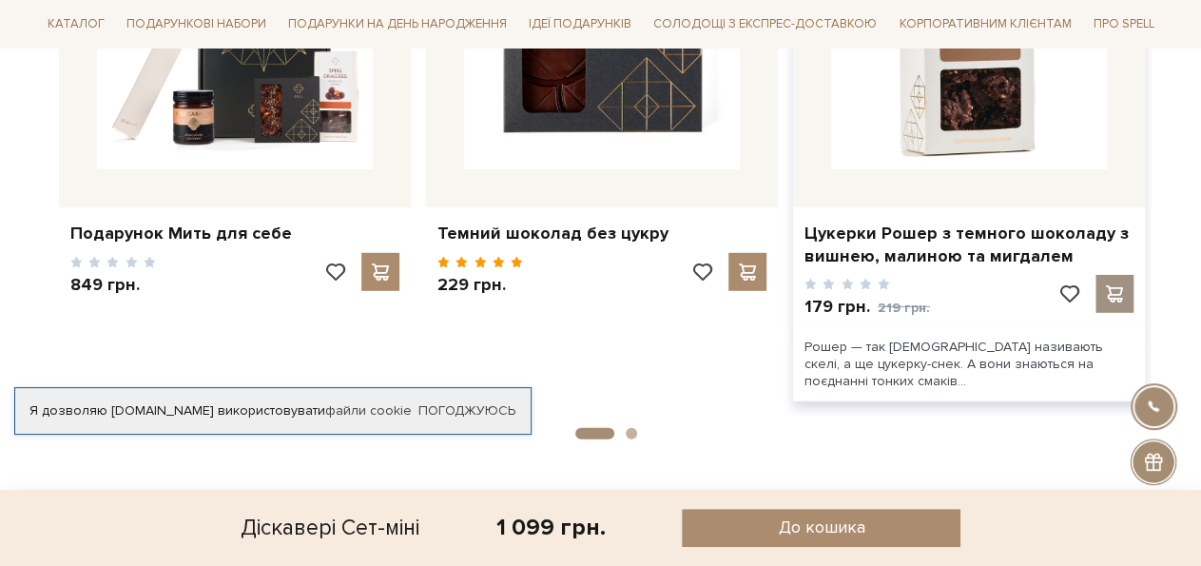
click at [1115, 302] on span at bounding box center [1114, 293] width 24 height 17
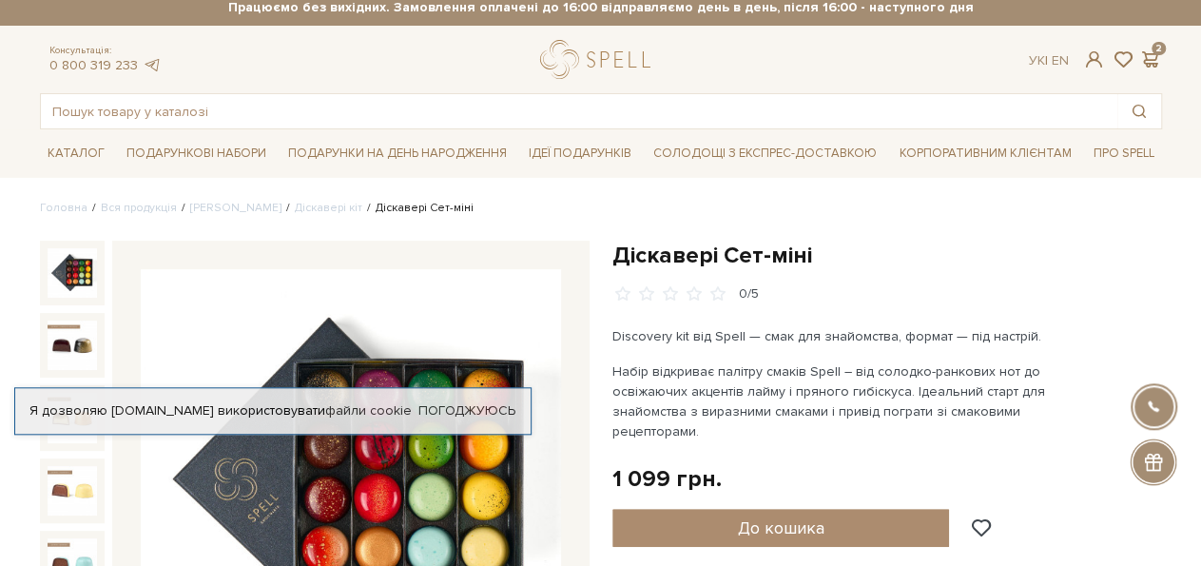
scroll to position [0, 0]
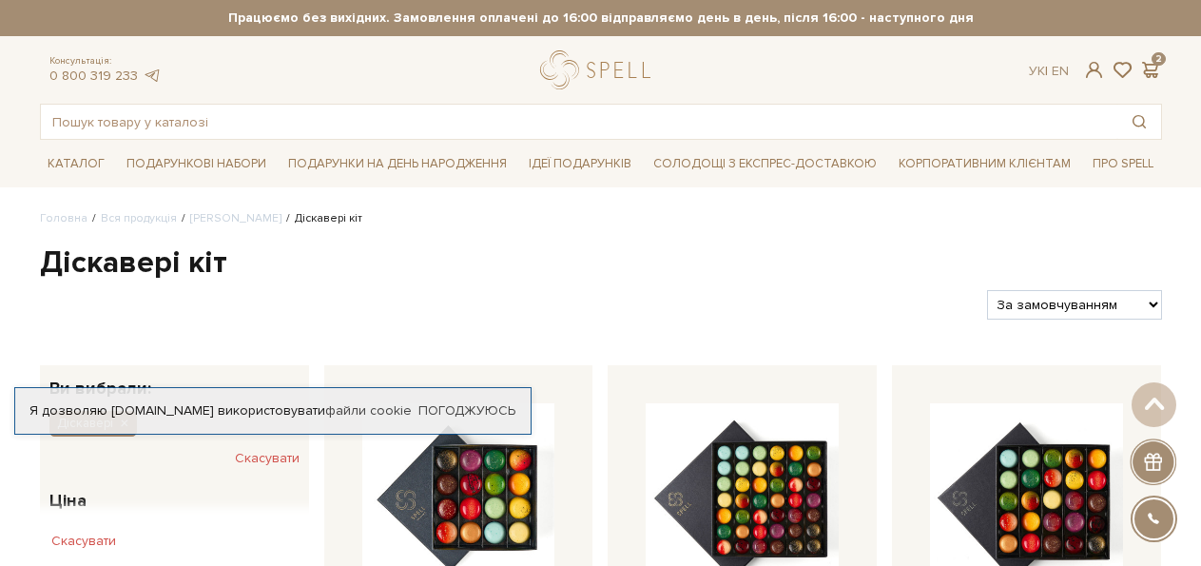
scroll to position [372, 0]
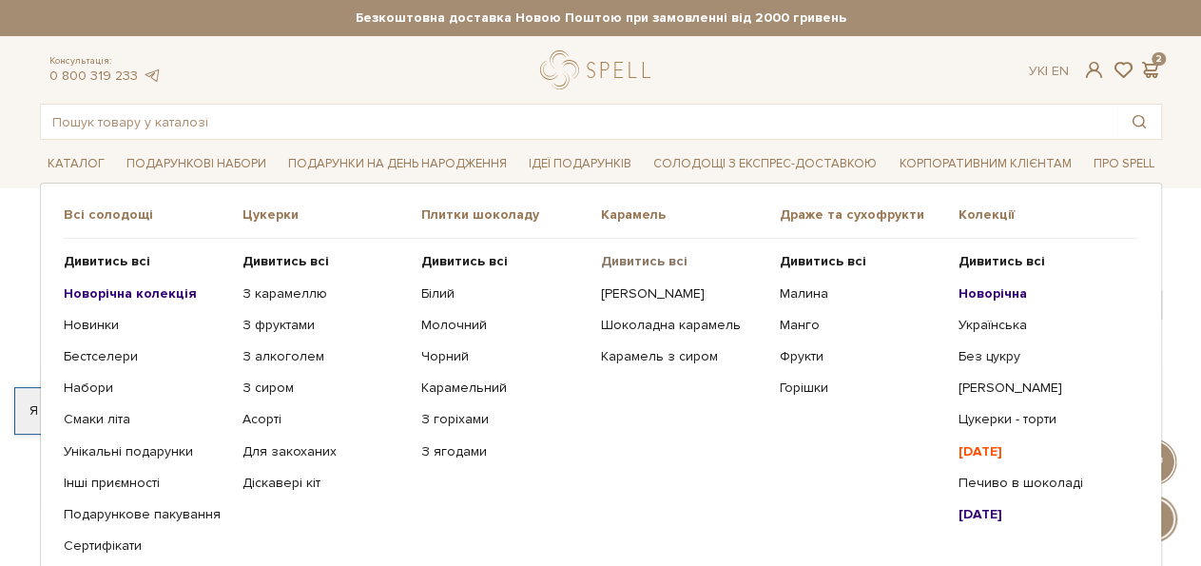
click at [627, 260] on b "Дивитись всі" at bounding box center [643, 261] width 87 height 16
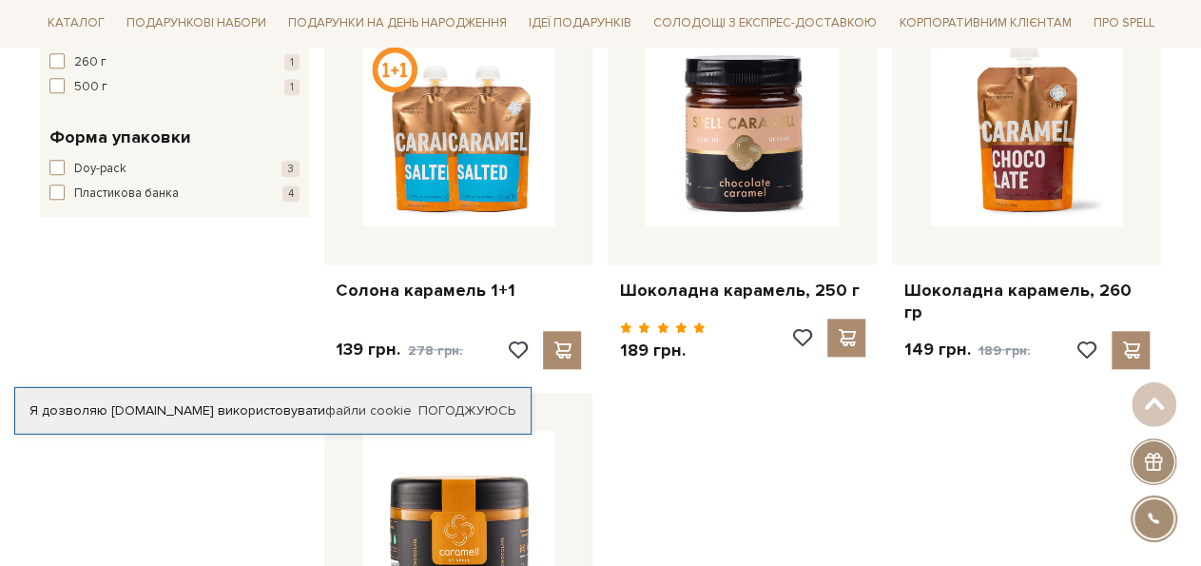
scroll to position [766, 0]
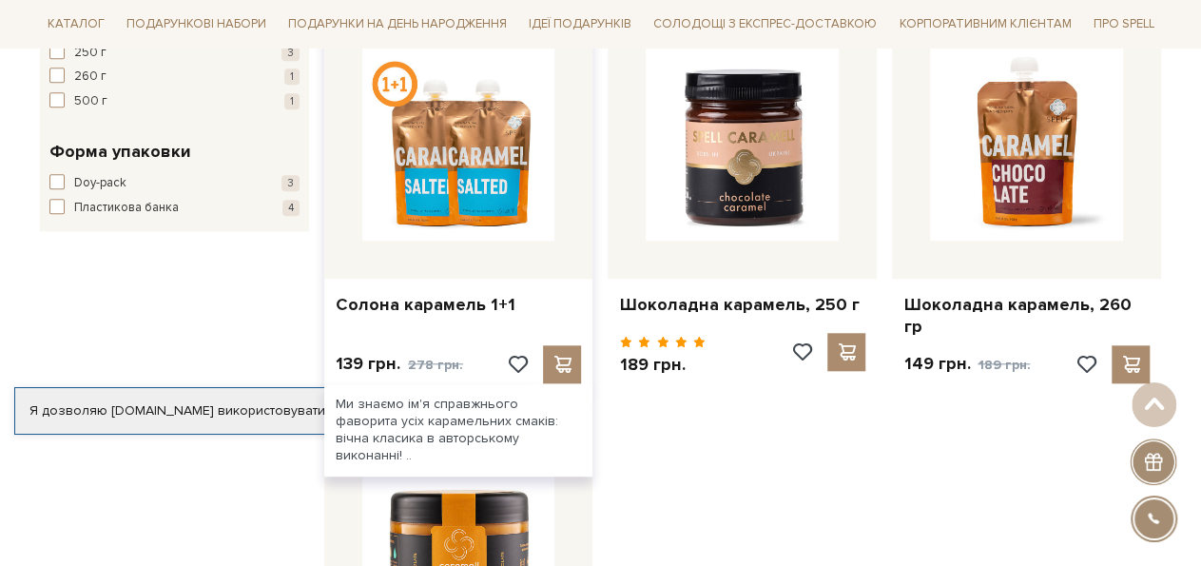
click at [457, 165] on img at bounding box center [458, 144] width 193 height 193
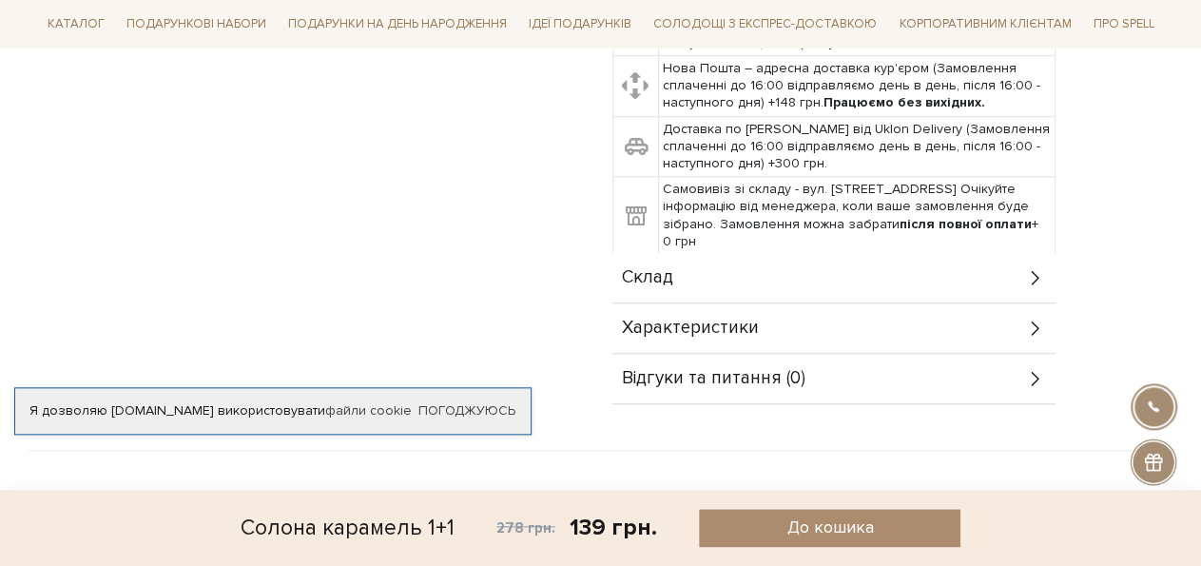
scroll to position [768, 0]
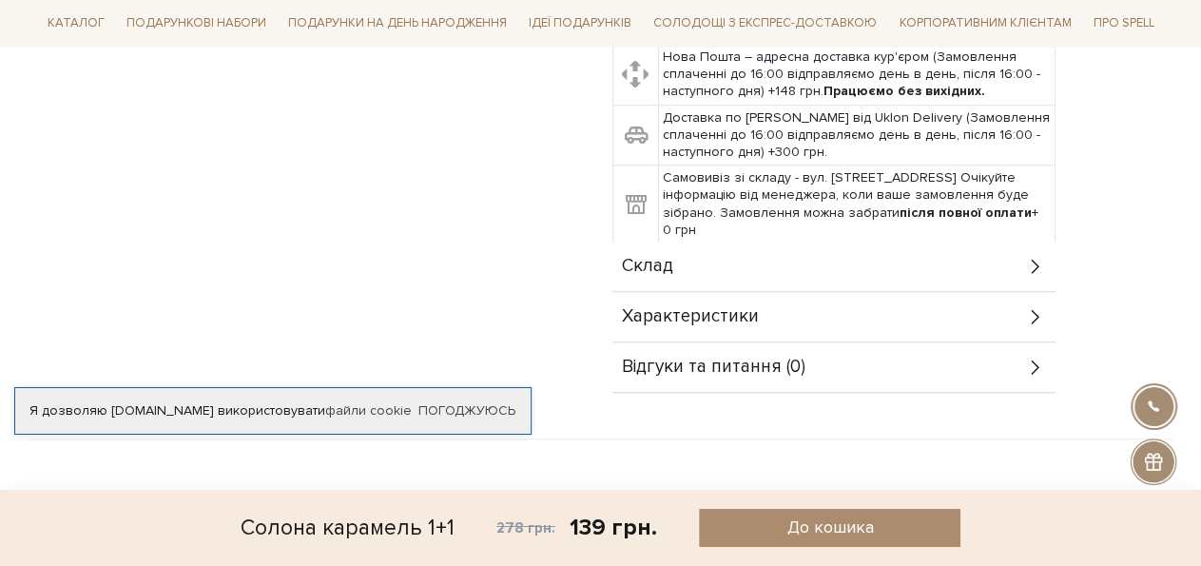
click at [733, 255] on div "Склад" at bounding box center [833, 266] width 443 height 49
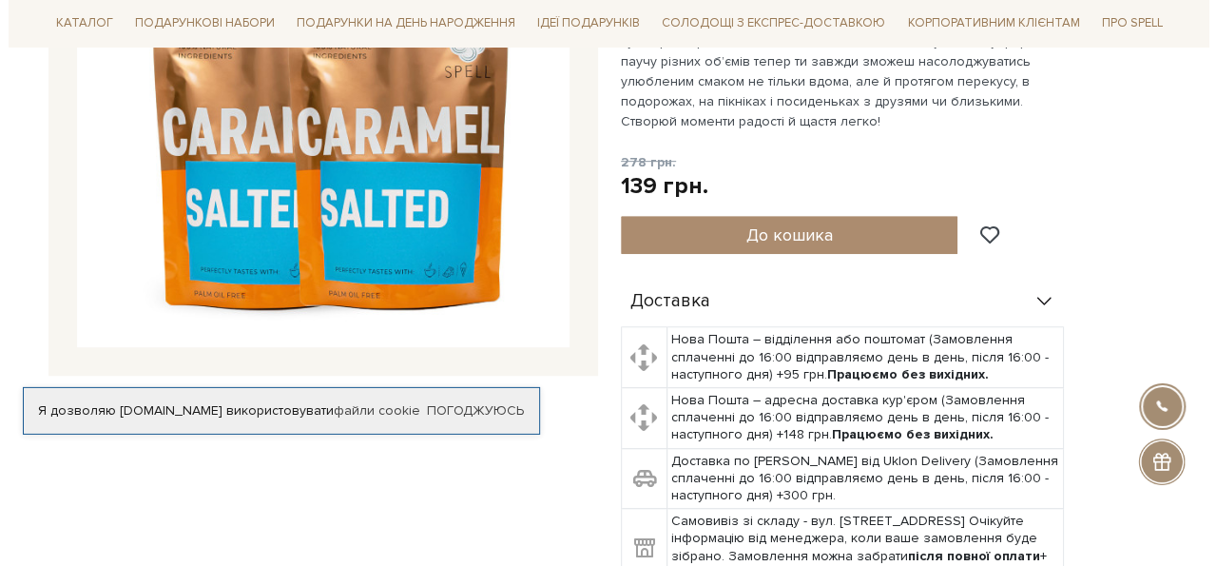
scroll to position [383, 0]
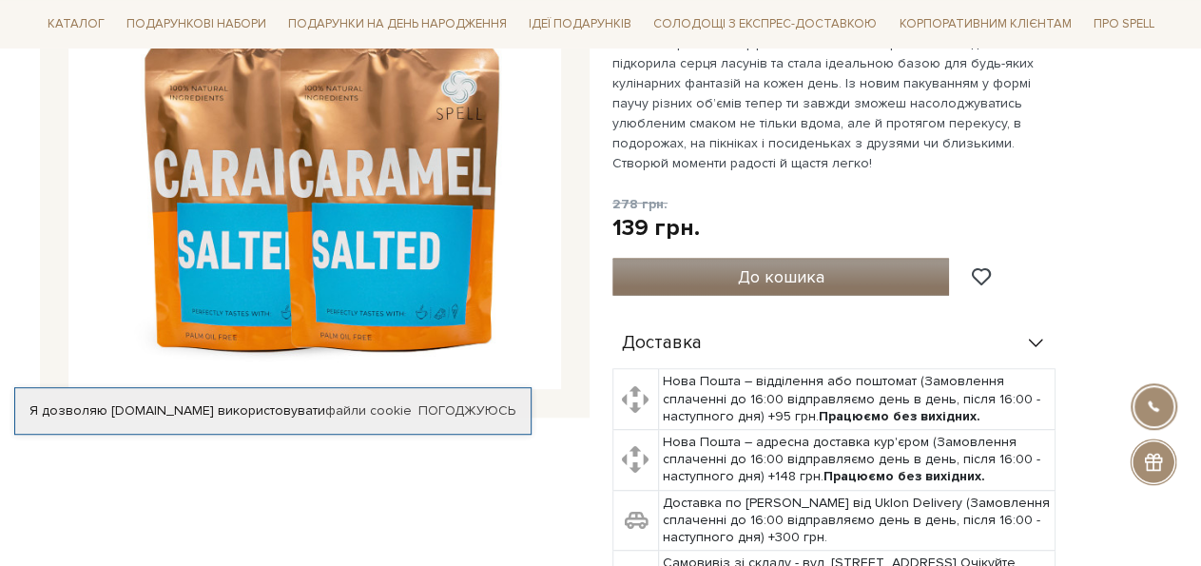
click at [783, 266] on span "До кошика" at bounding box center [780, 276] width 87 height 21
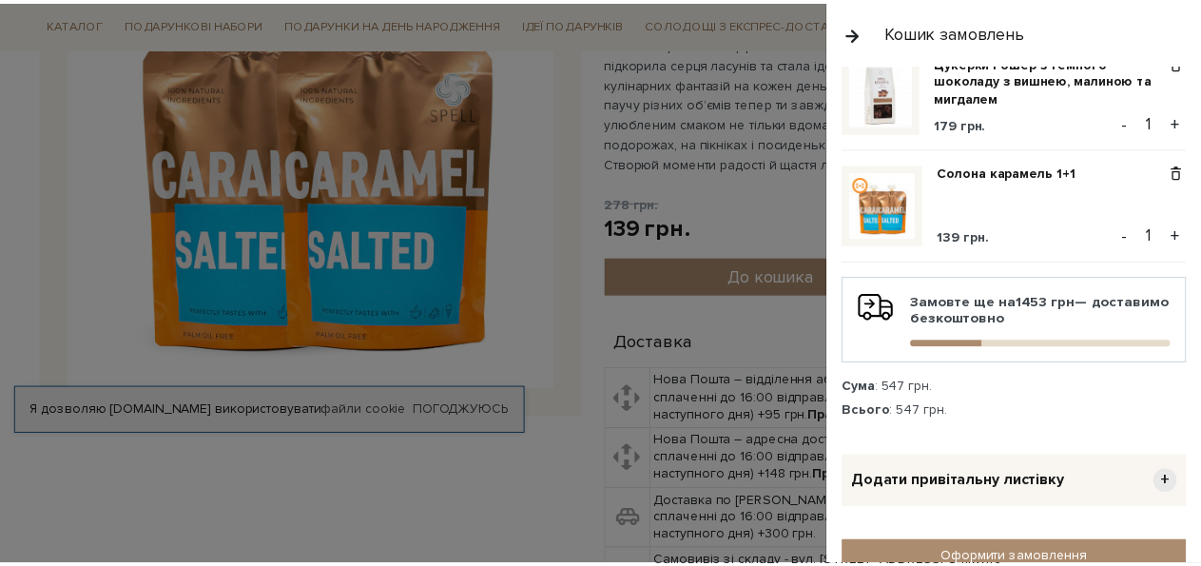
scroll to position [165, 0]
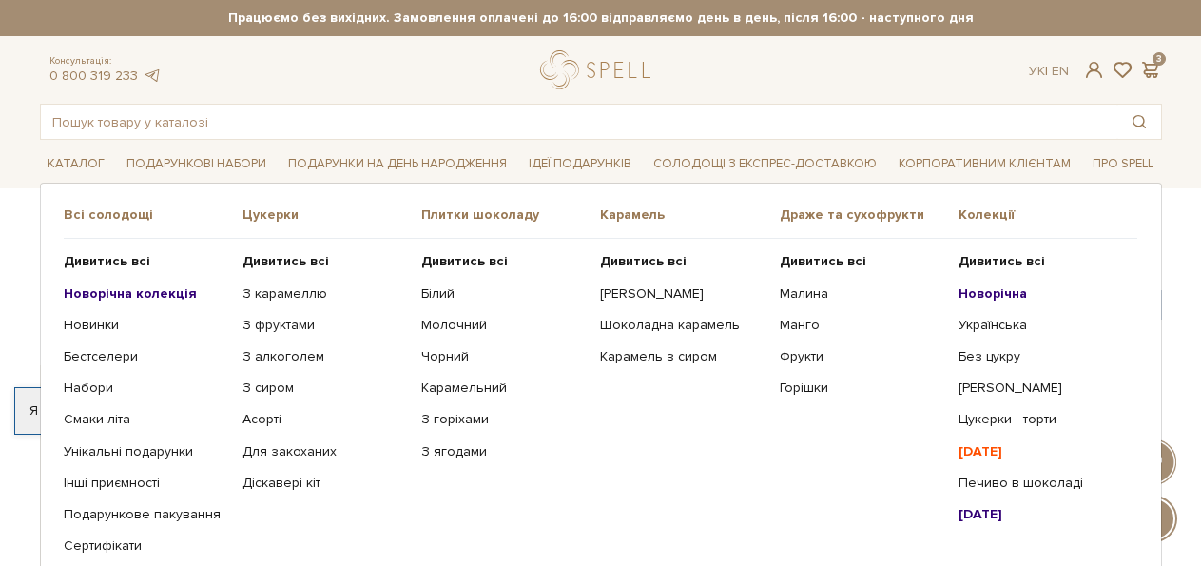
scroll to position [767, 0]
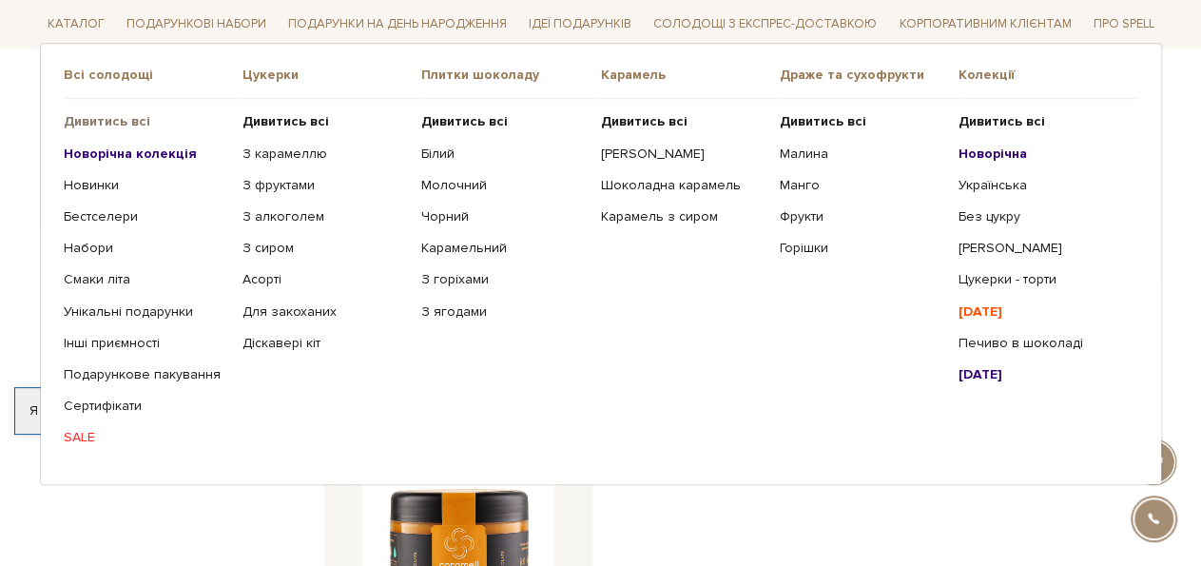
click at [107, 119] on b "Дивитись всі" at bounding box center [107, 121] width 87 height 16
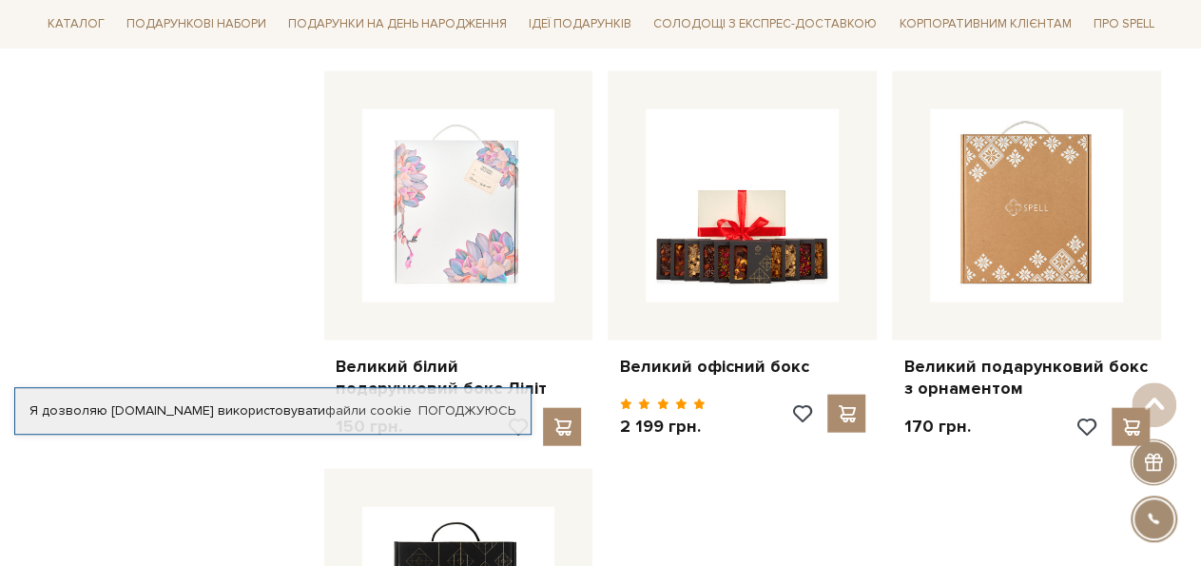
scroll to position [1987, 0]
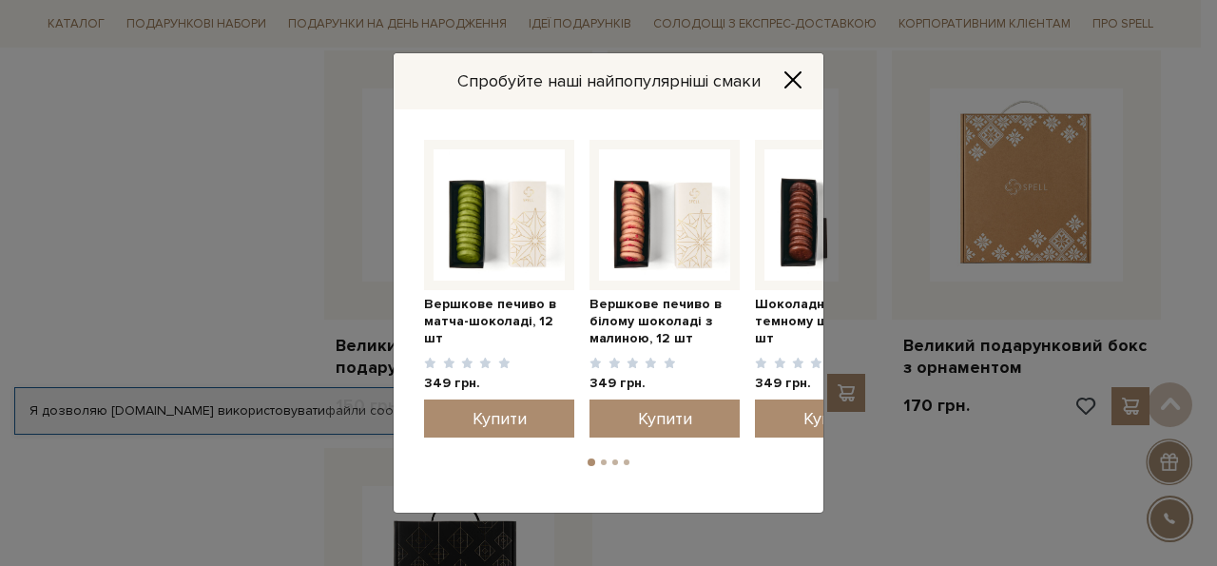
click at [796, 77] on icon "Close" at bounding box center [793, 79] width 19 height 19
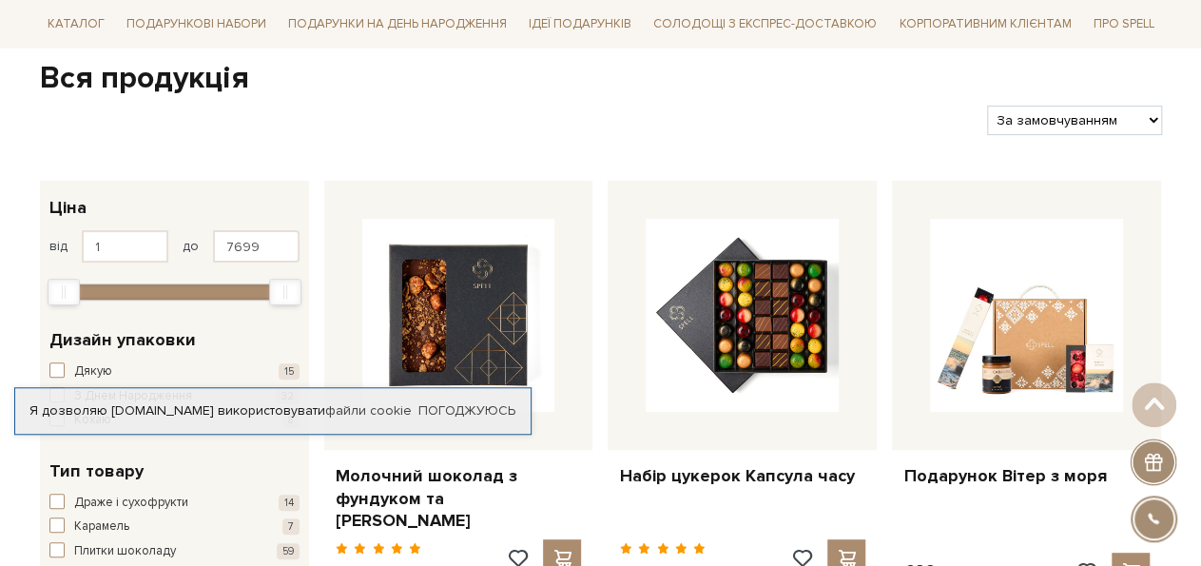
scroll to position [0, 0]
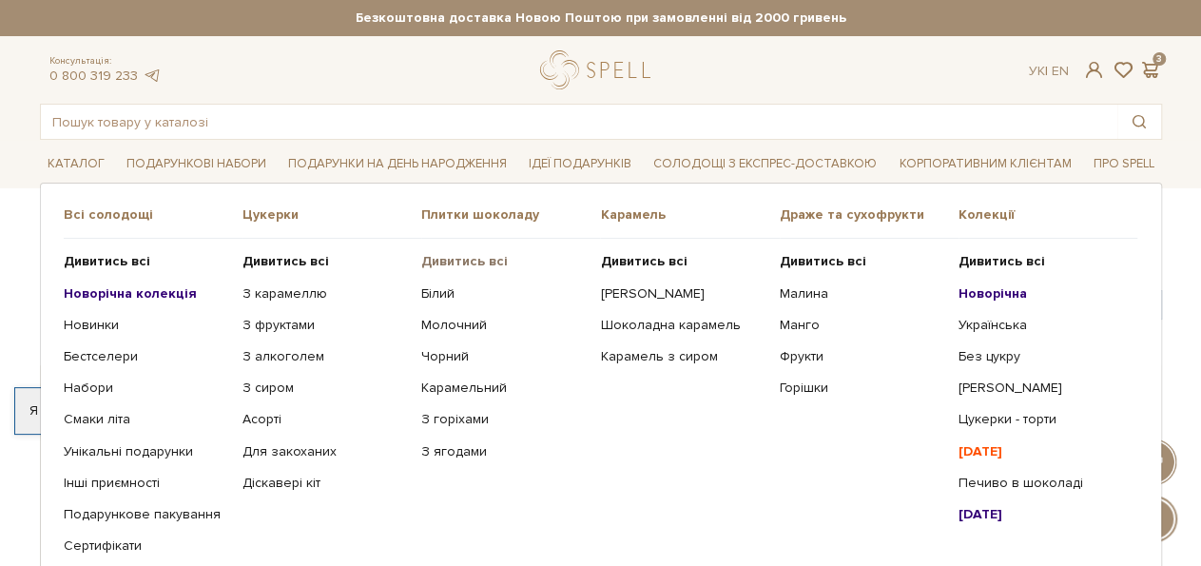
click at [453, 260] on b "Дивитись всі" at bounding box center [464, 261] width 87 height 16
click at [443, 357] on link "Чорний" at bounding box center [503, 356] width 165 height 17
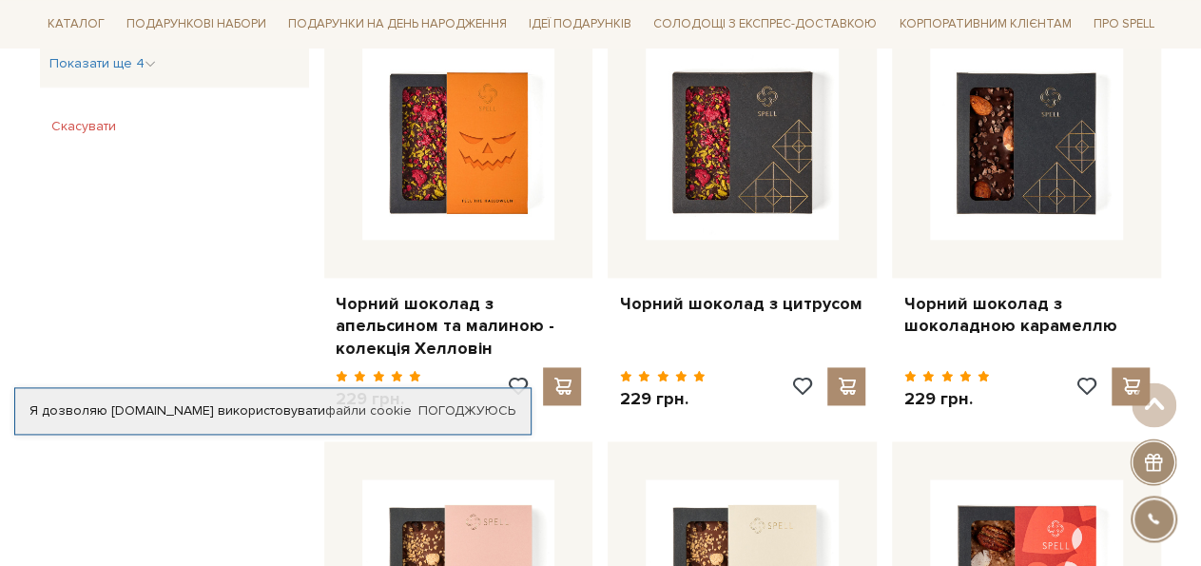
scroll to position [1182, 0]
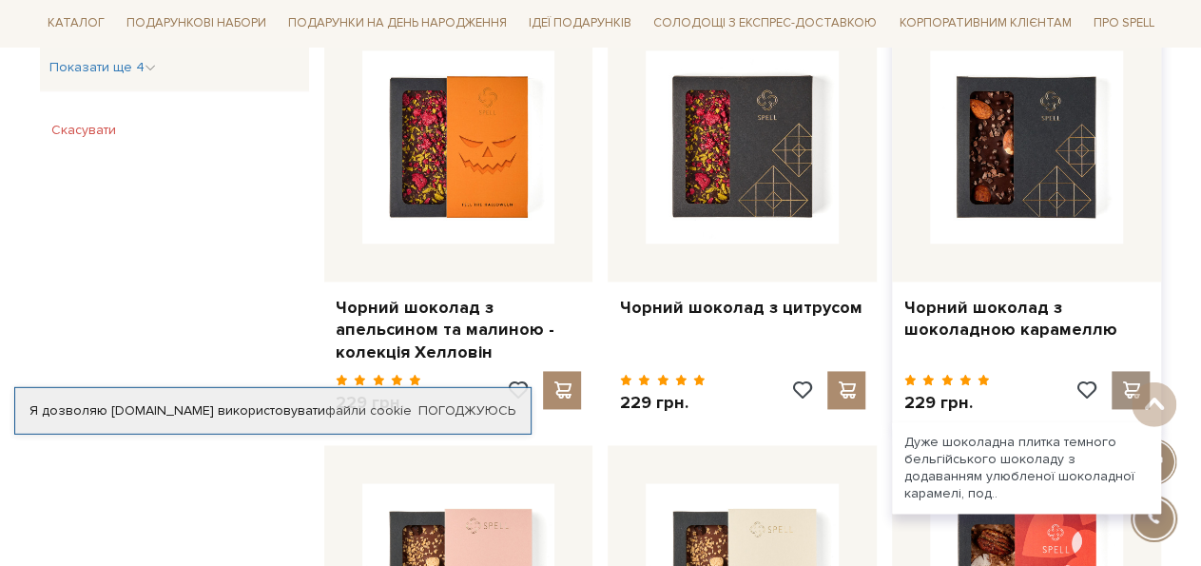
click at [1127, 385] on span at bounding box center [1131, 390] width 24 height 17
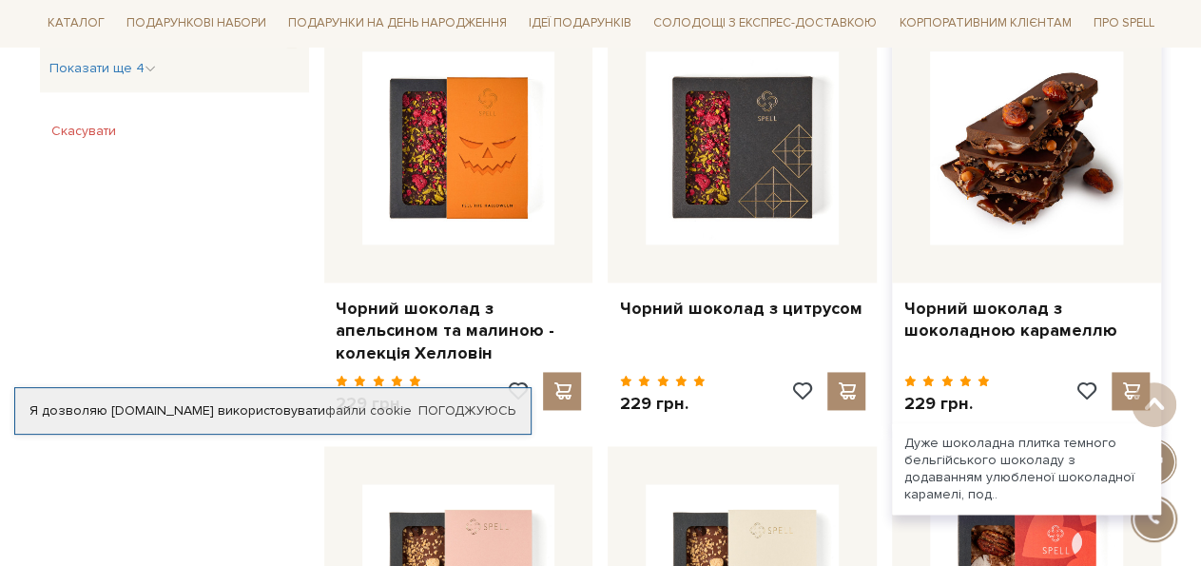
click at [1007, 166] on img at bounding box center [1026, 147] width 193 height 193
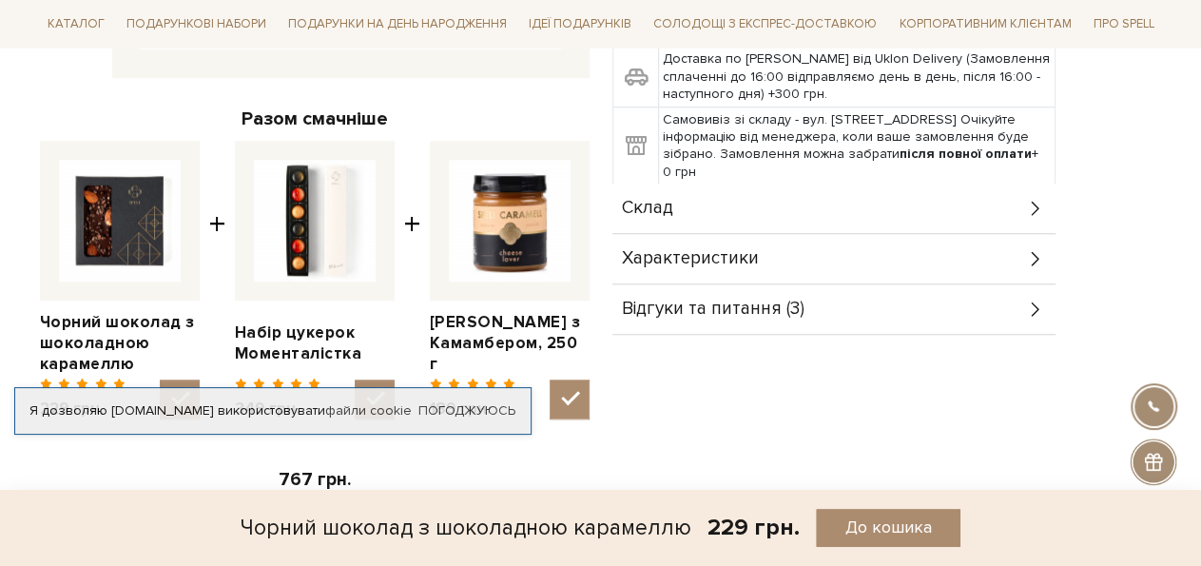
scroll to position [669, 0]
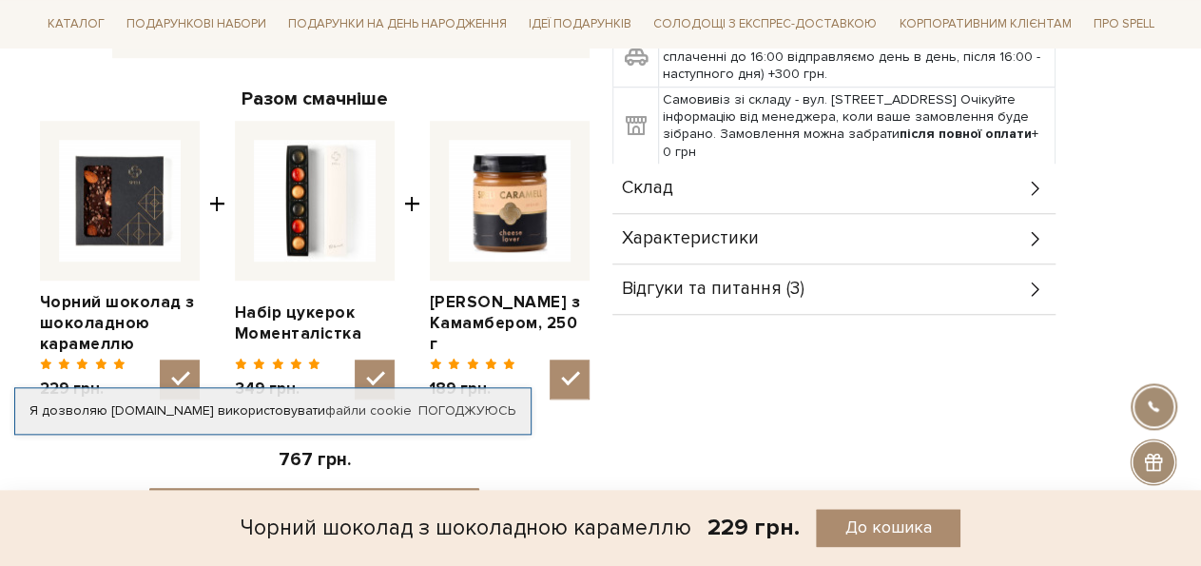
click at [985, 183] on div "Склад" at bounding box center [833, 188] width 443 height 49
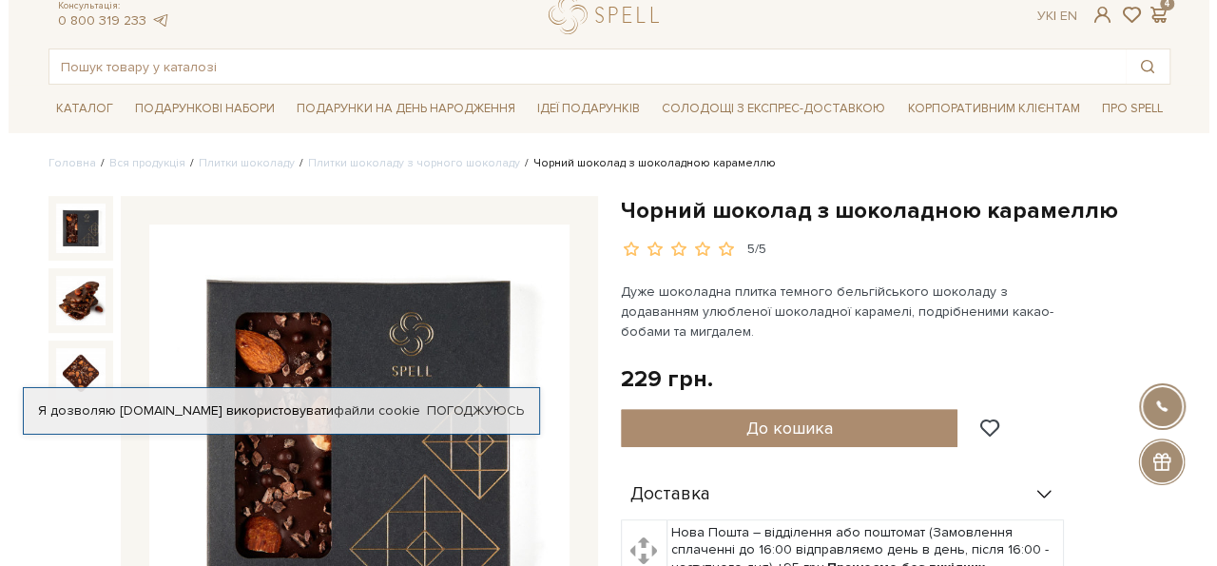
scroll to position [0, 0]
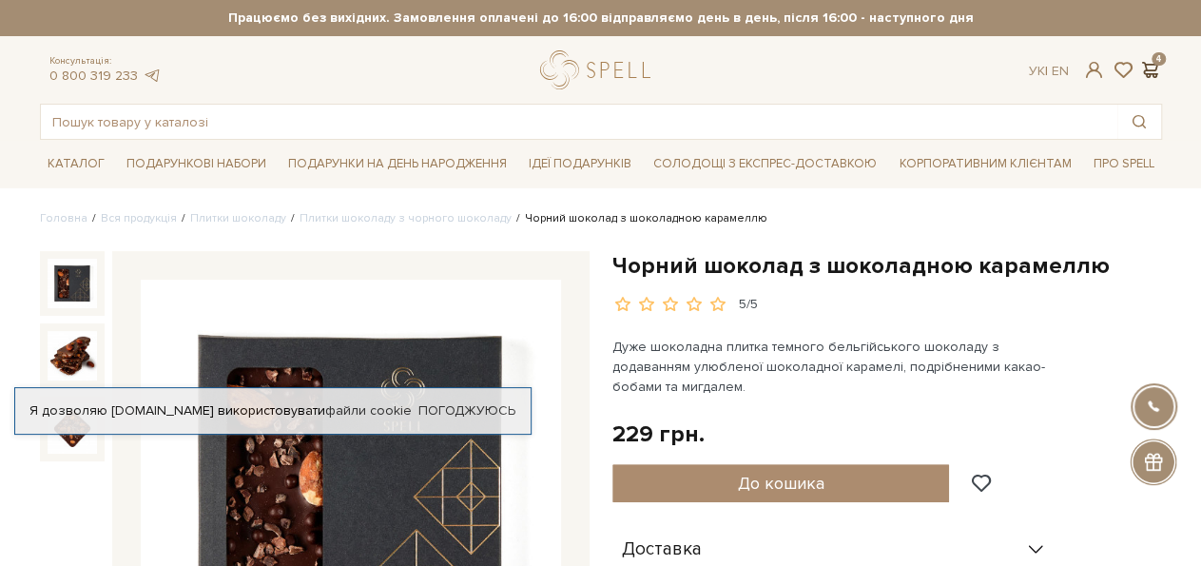
click at [1153, 68] on span at bounding box center [1150, 70] width 23 height 20
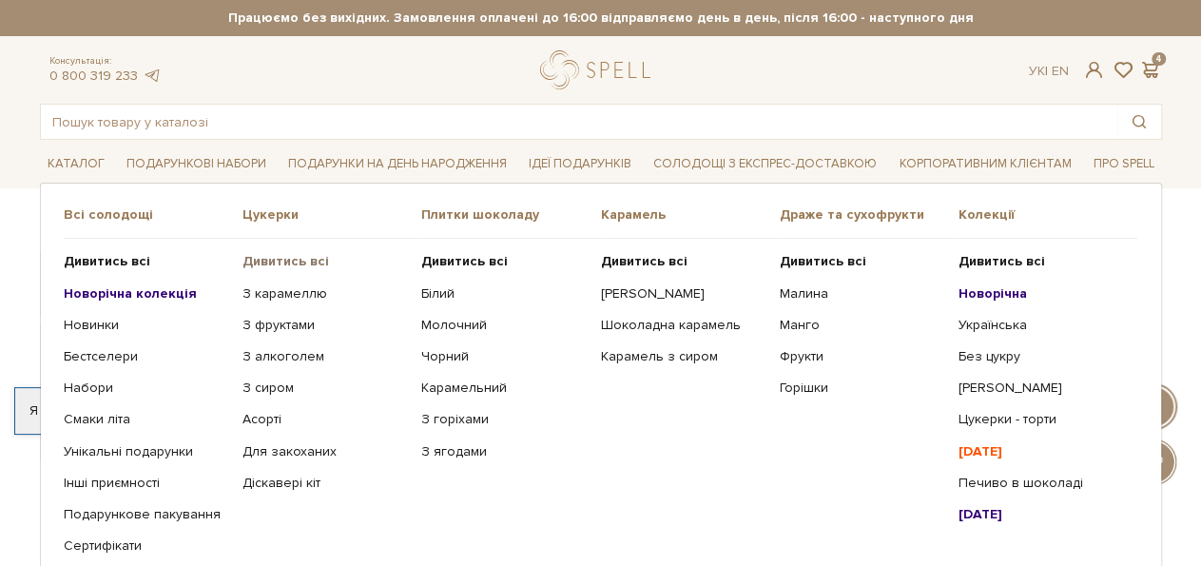
click at [280, 261] on b "Дивитись всі" at bounding box center [285, 261] width 87 height 16
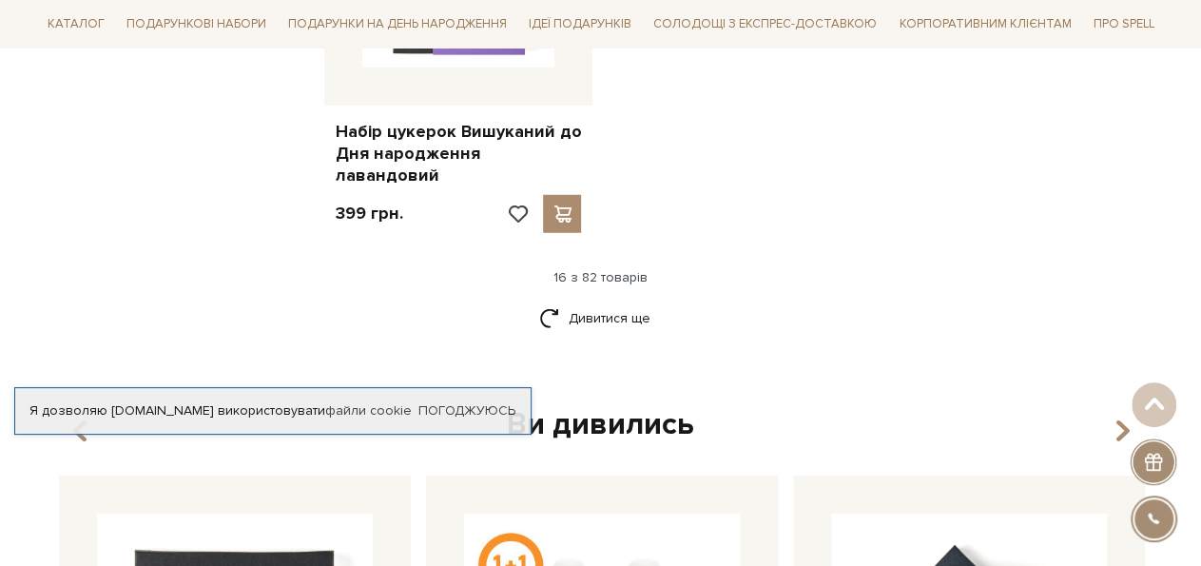
scroll to position [2580, 0]
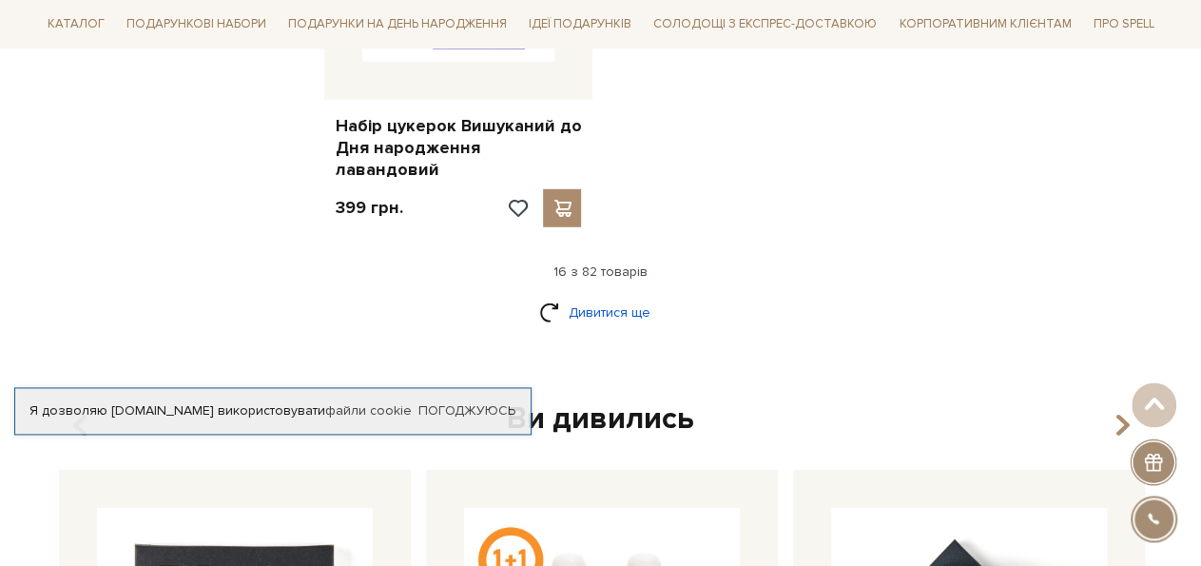
click at [615, 295] on link "Дивитися ще" at bounding box center [601, 311] width 124 height 33
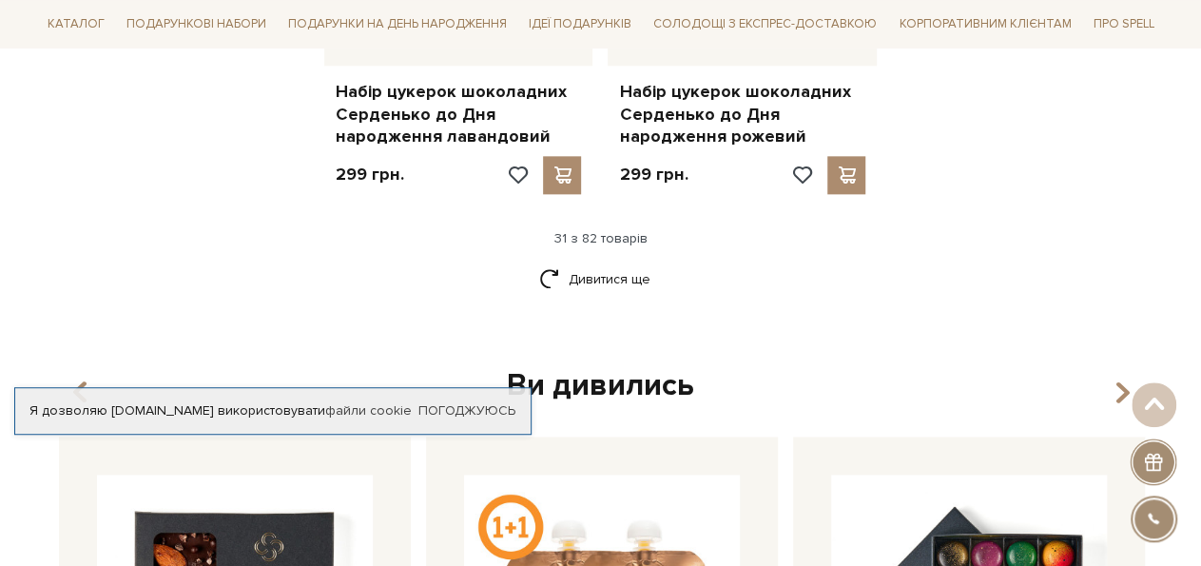
scroll to position [4696, 0]
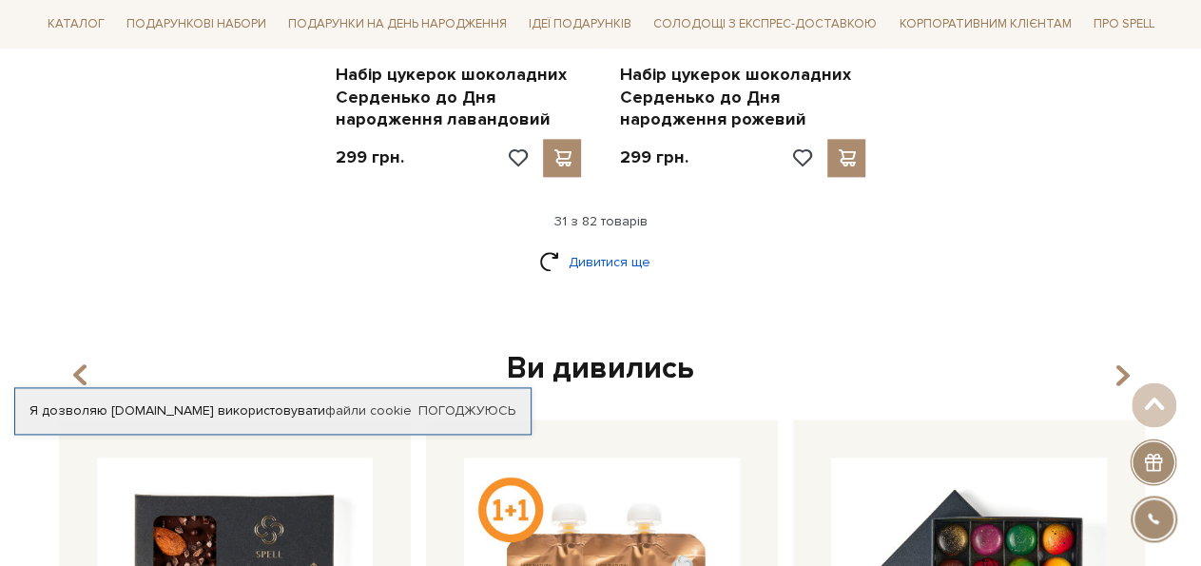
click at [610, 245] on link "Дивитися ще" at bounding box center [601, 261] width 124 height 33
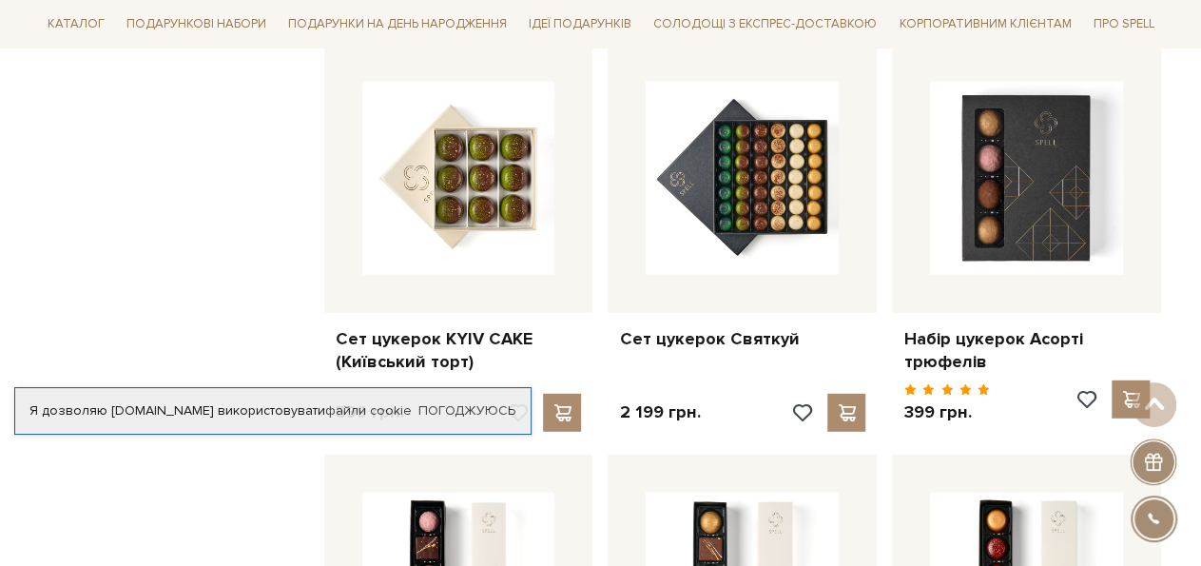
scroll to position [6111, 0]
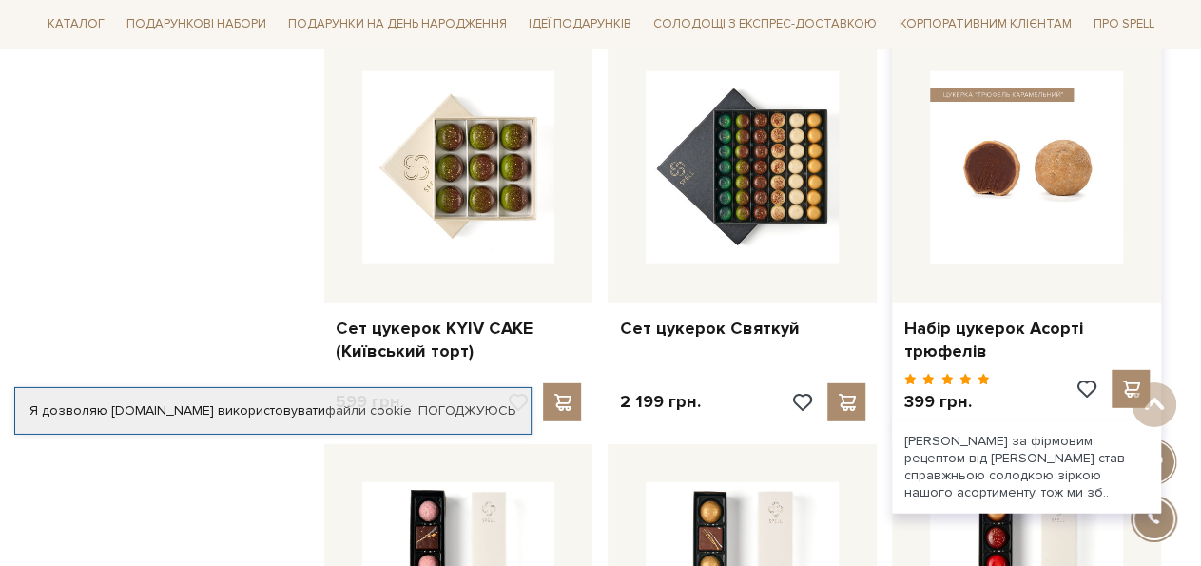
click at [1045, 148] on img at bounding box center [1026, 167] width 193 height 193
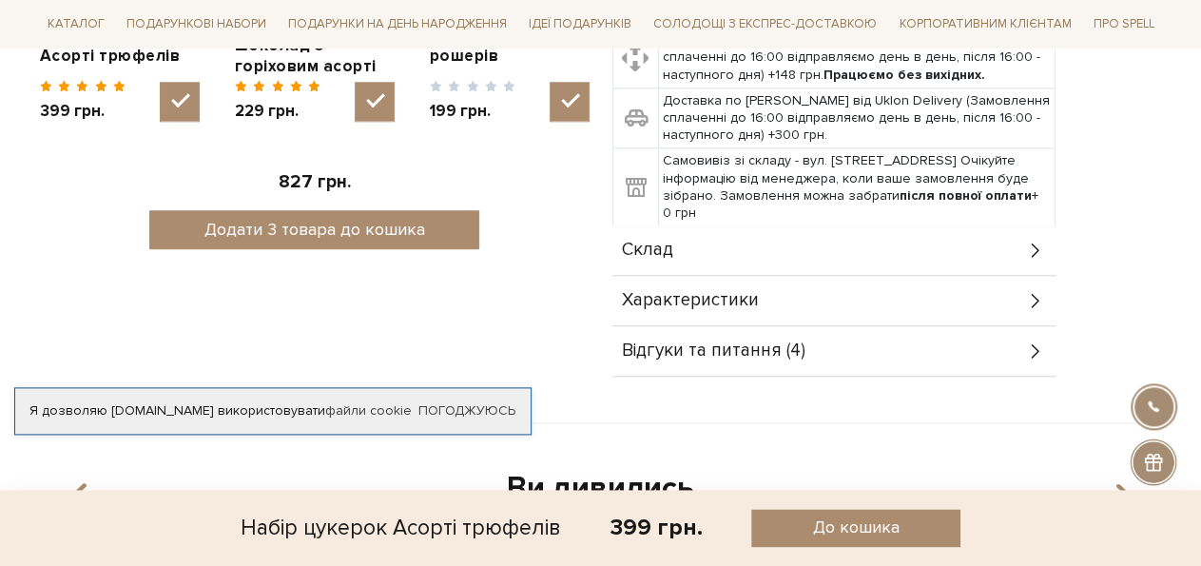
scroll to position [955, 0]
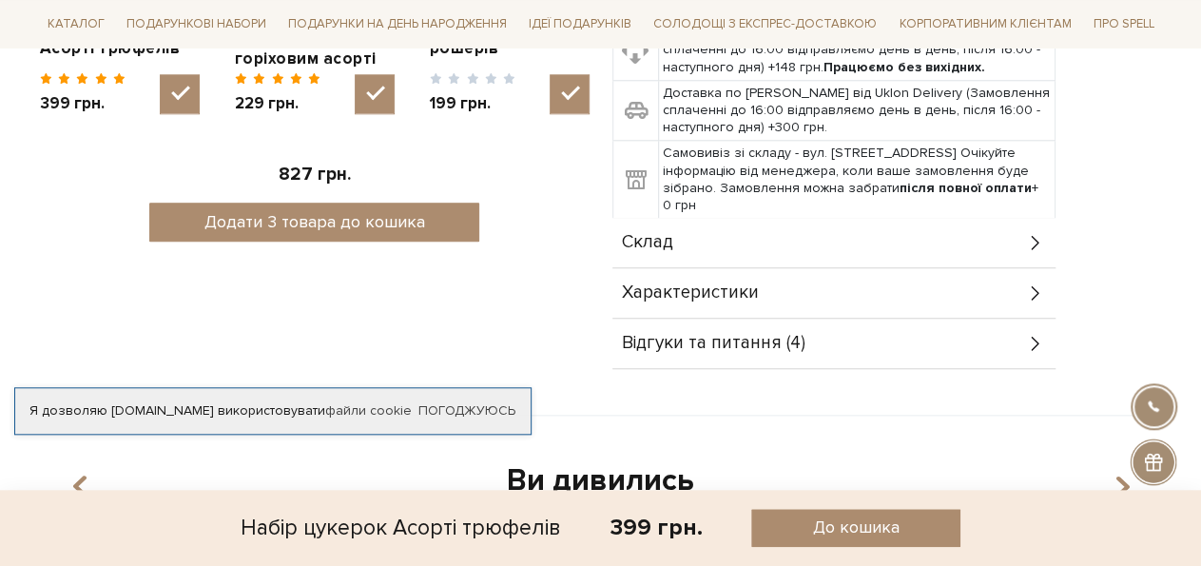
click at [659, 251] on span "Склад" at bounding box center [647, 242] width 51 height 17
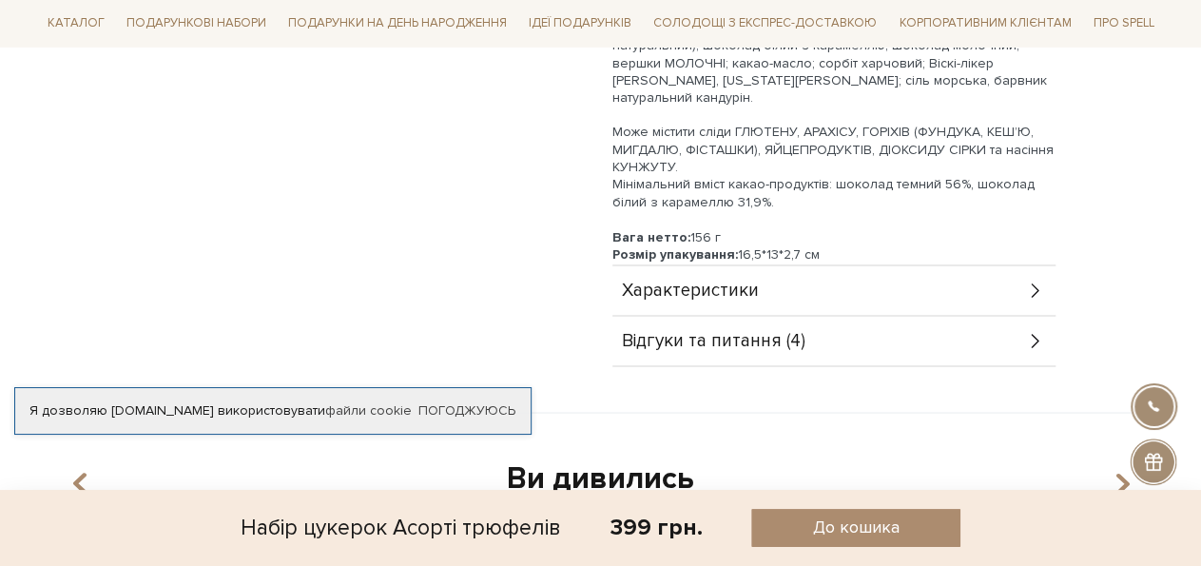
scroll to position [1592, 0]
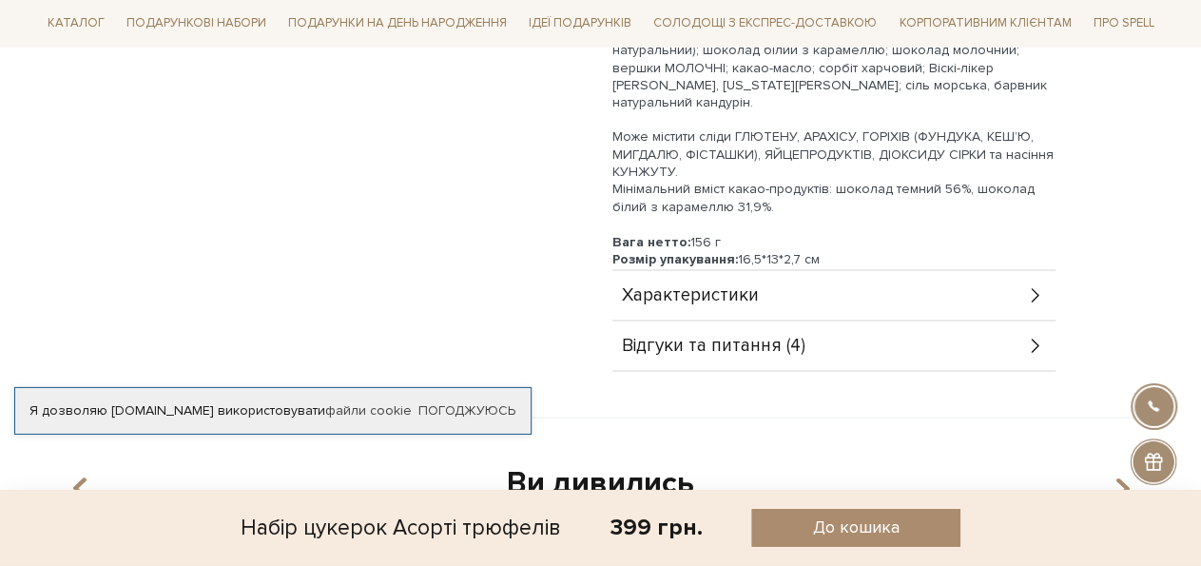
click at [709, 355] on span "Відгуки та питання (4)" at bounding box center [714, 346] width 184 height 17
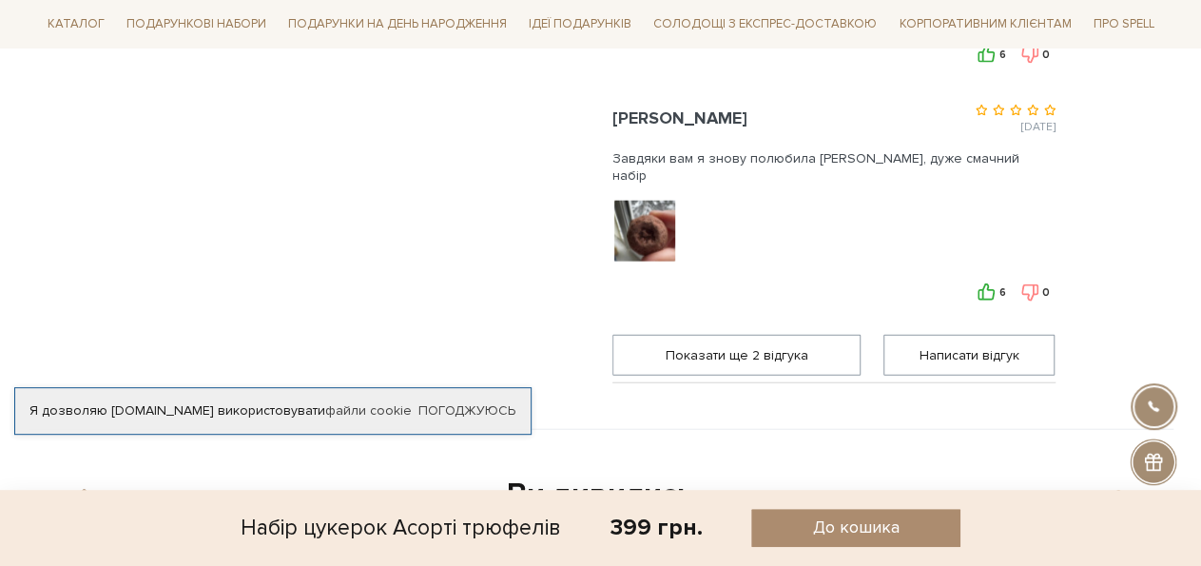
scroll to position [2109, 0]
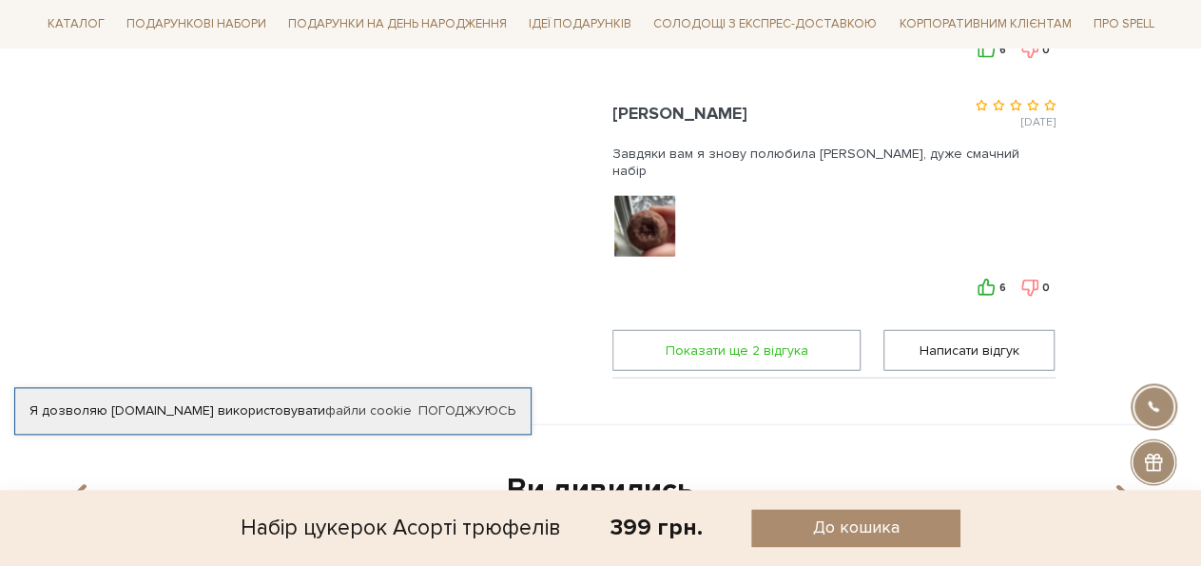
click at [792, 363] on span "Показати ще 2 вiдгука" at bounding box center [737, 349] width 224 height 39
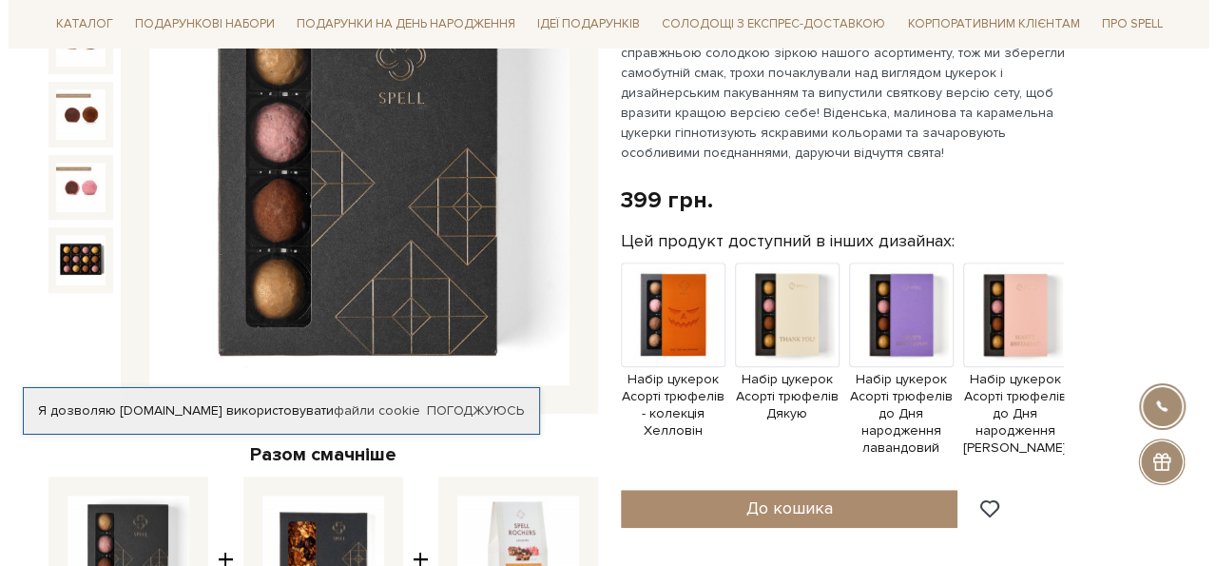
scroll to position [391, 0]
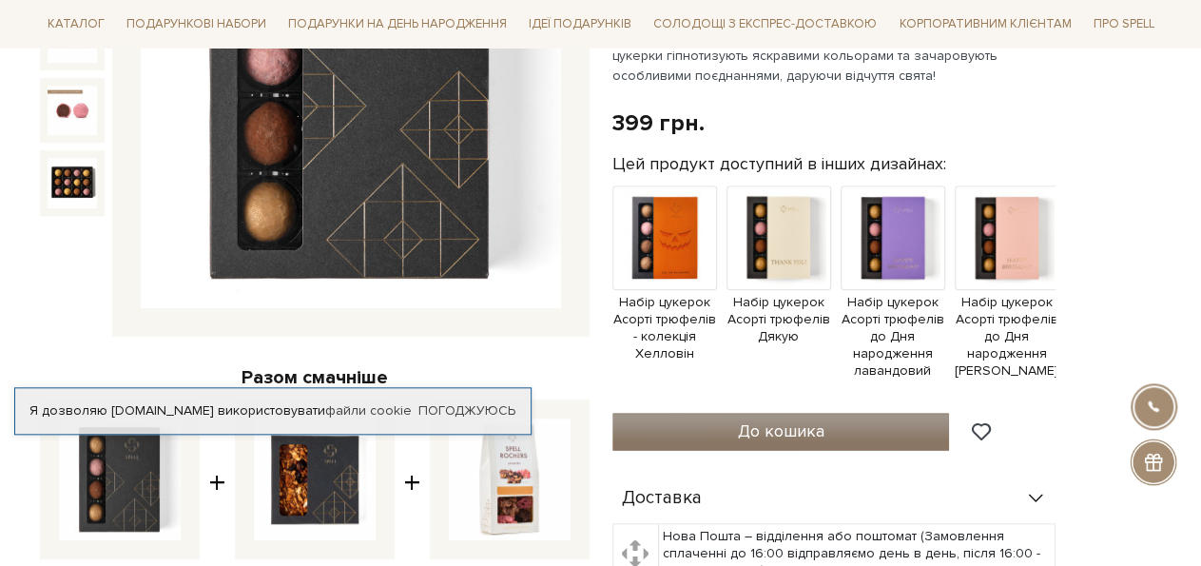
click at [762, 441] on span "До кошика" at bounding box center [780, 430] width 87 height 21
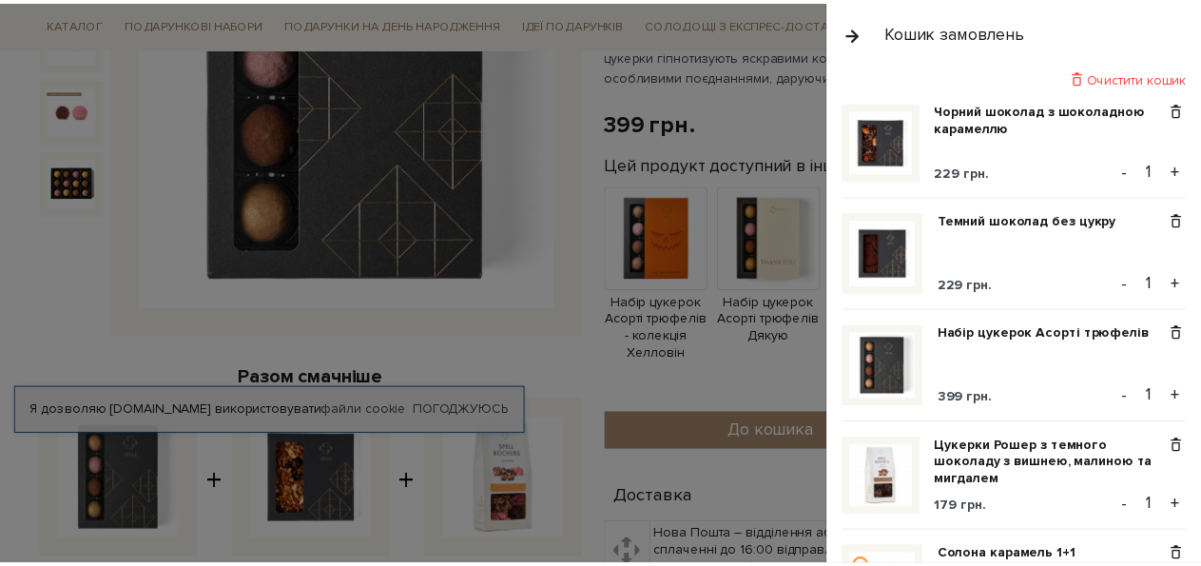
scroll to position [0, 0]
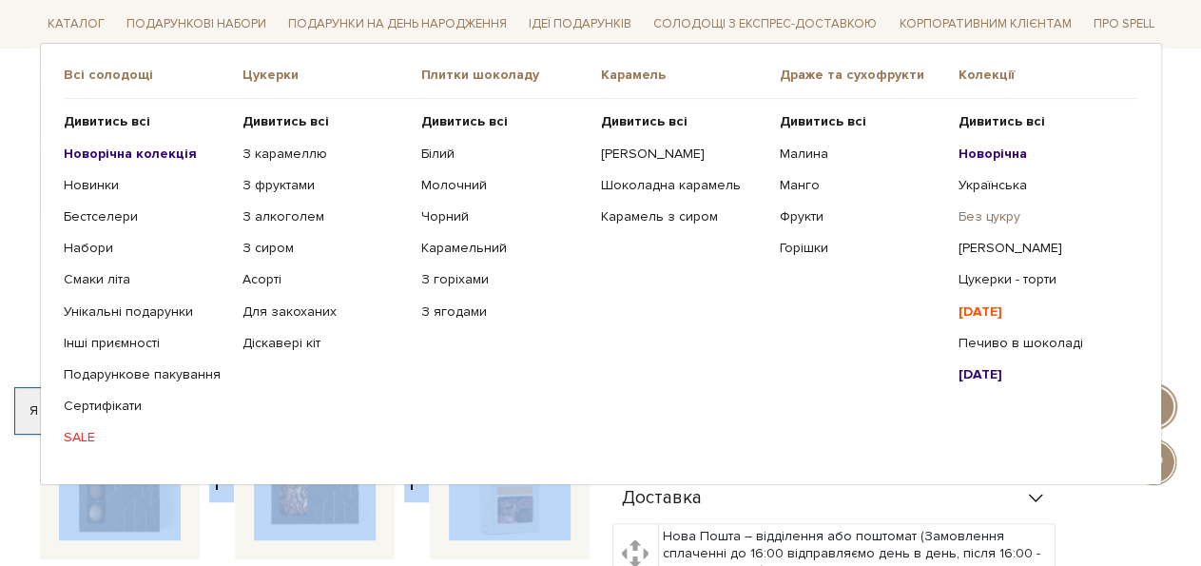
click at [999, 217] on link "Без цукру" at bounding box center [1041, 216] width 165 height 17
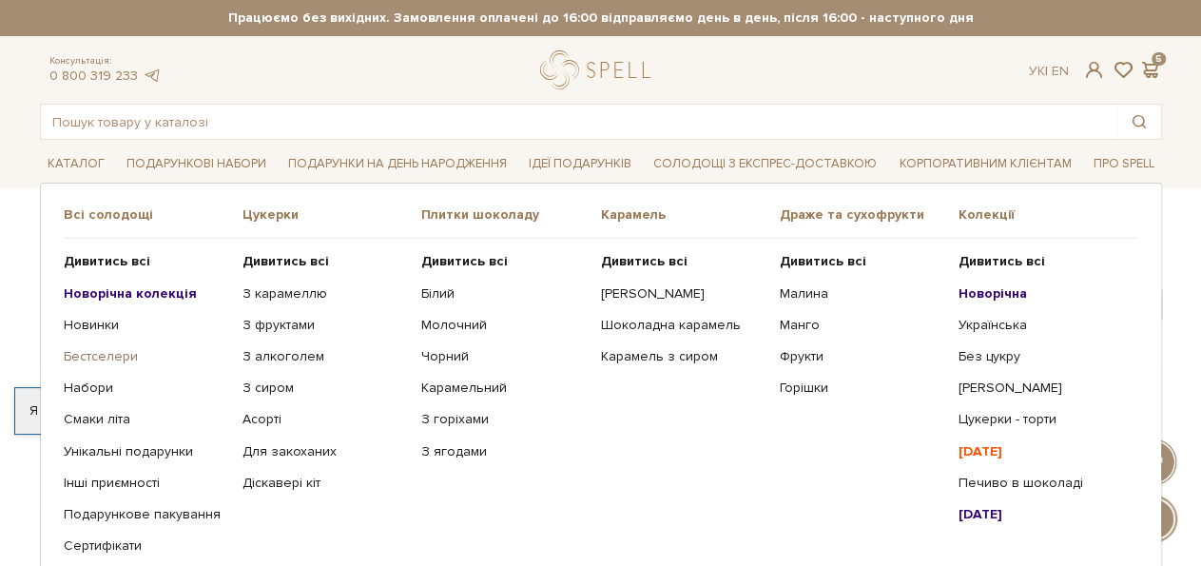
click at [109, 356] on link "Бестселери" at bounding box center [146, 356] width 165 height 17
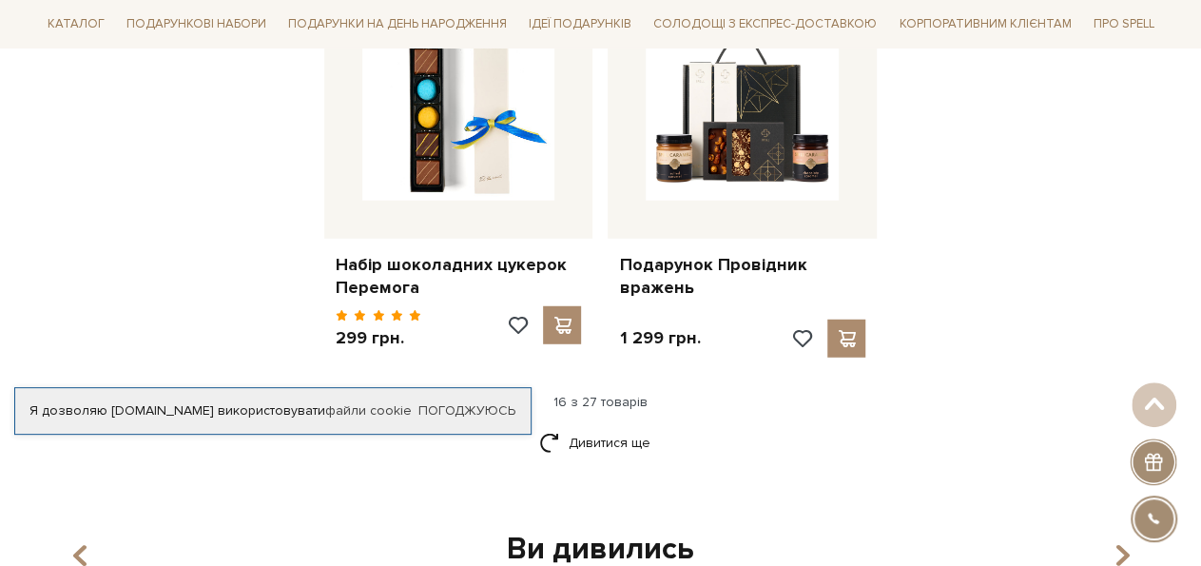
scroll to position [2514, 0]
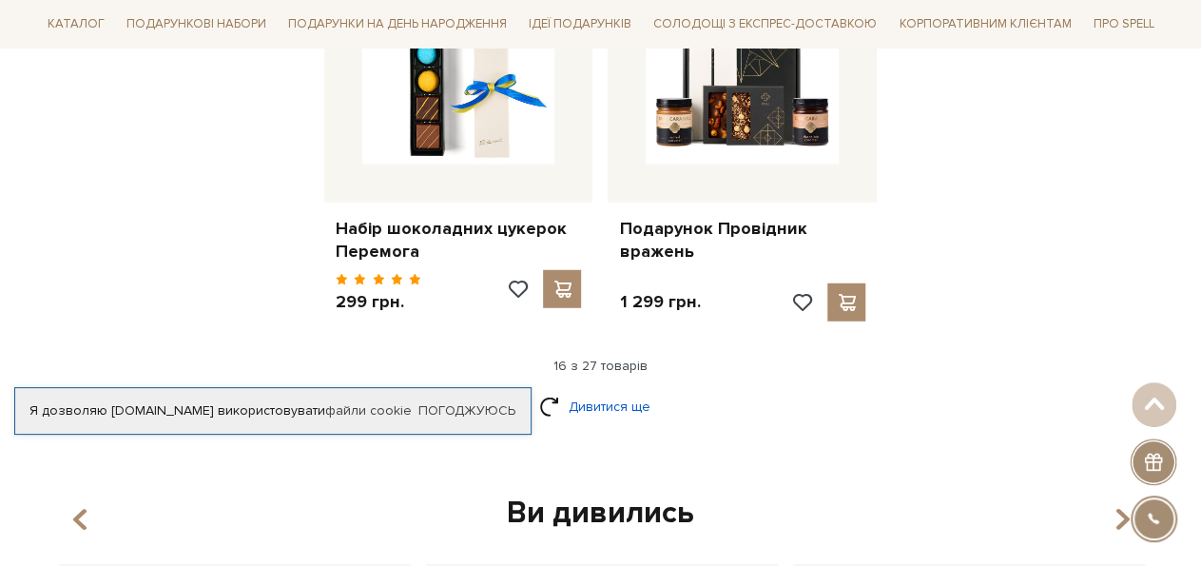
click at [610, 390] on link "Дивитися ще" at bounding box center [601, 406] width 124 height 33
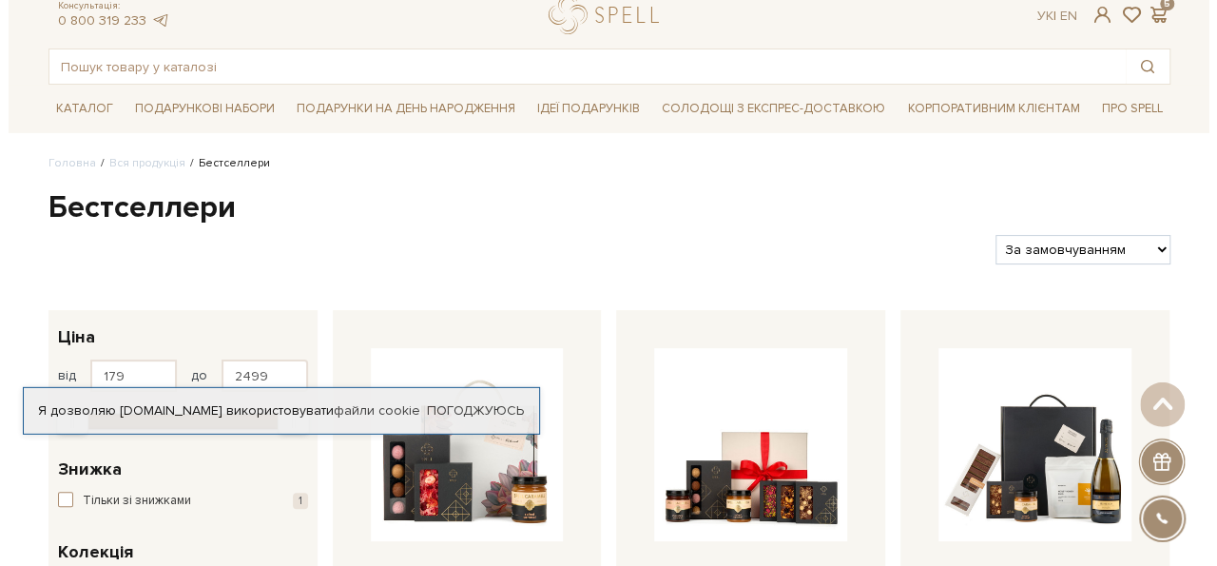
scroll to position [0, 0]
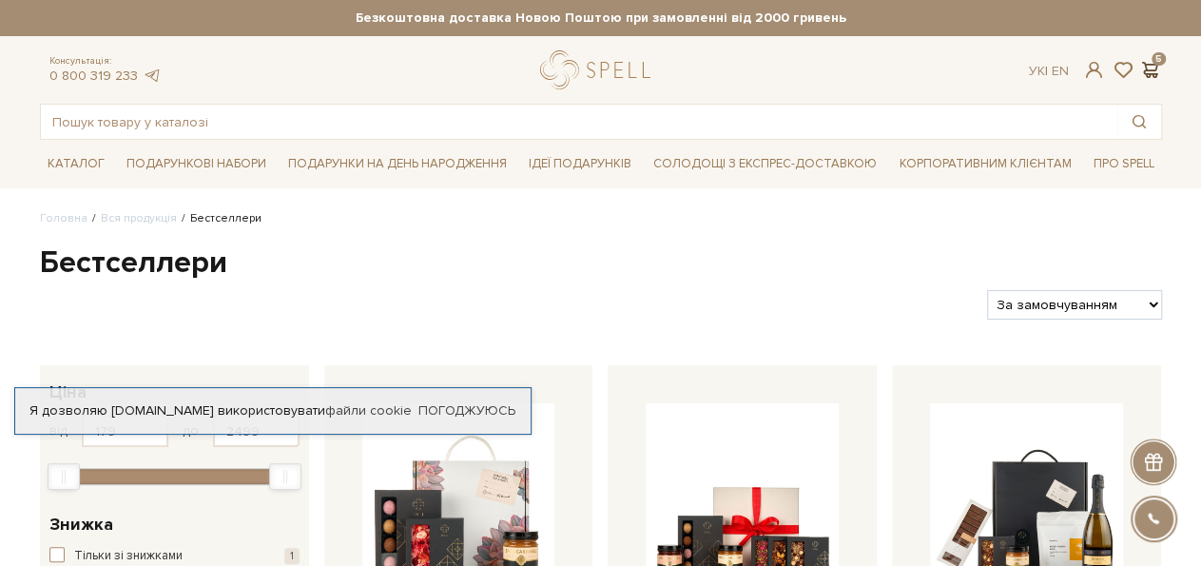
click at [1156, 67] on span at bounding box center [1150, 70] width 23 height 20
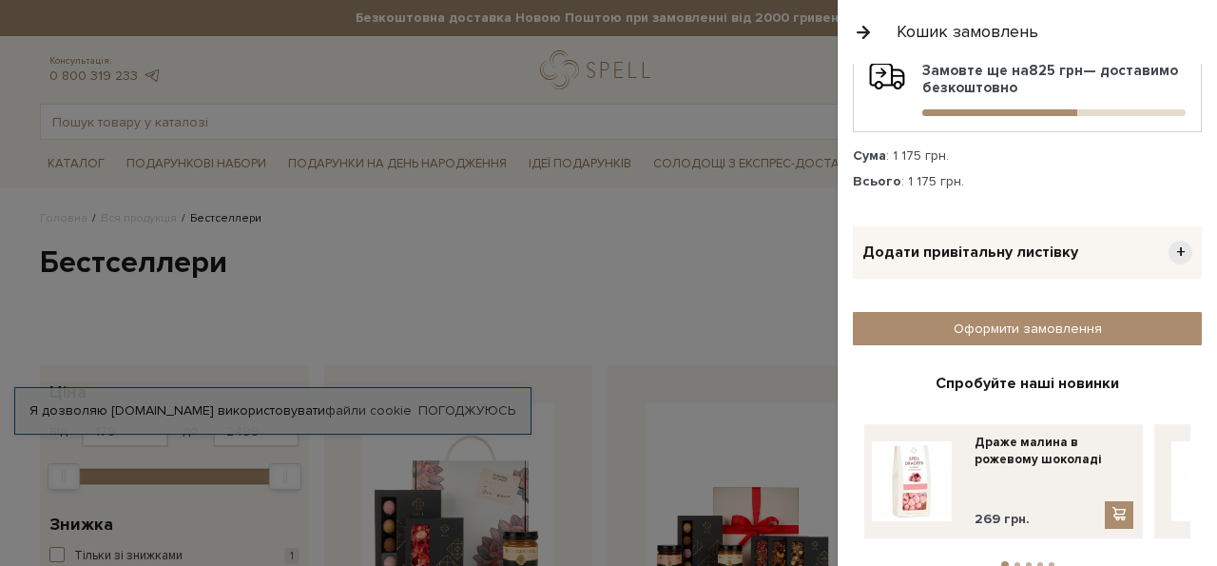
scroll to position [667, 0]
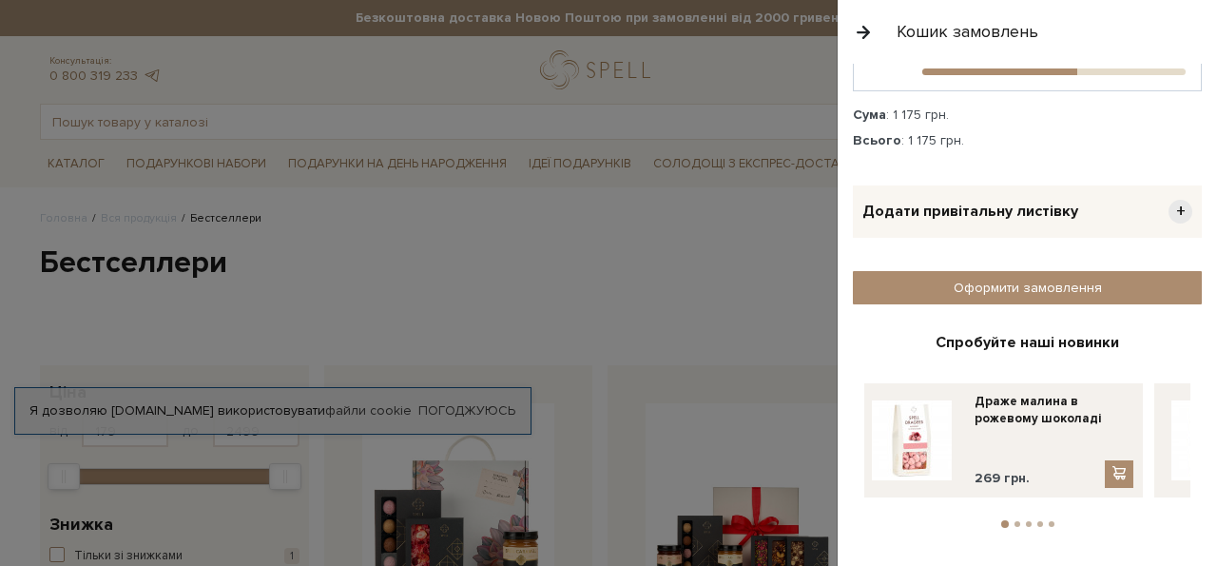
click at [1015, 521] on button "2" at bounding box center [1018, 524] width 6 height 6
click at [1026, 521] on button "3" at bounding box center [1029, 524] width 6 height 6
click at [1037, 521] on button "4" at bounding box center [1040, 524] width 6 height 6
click at [1049, 521] on button "5" at bounding box center [1052, 524] width 6 height 6
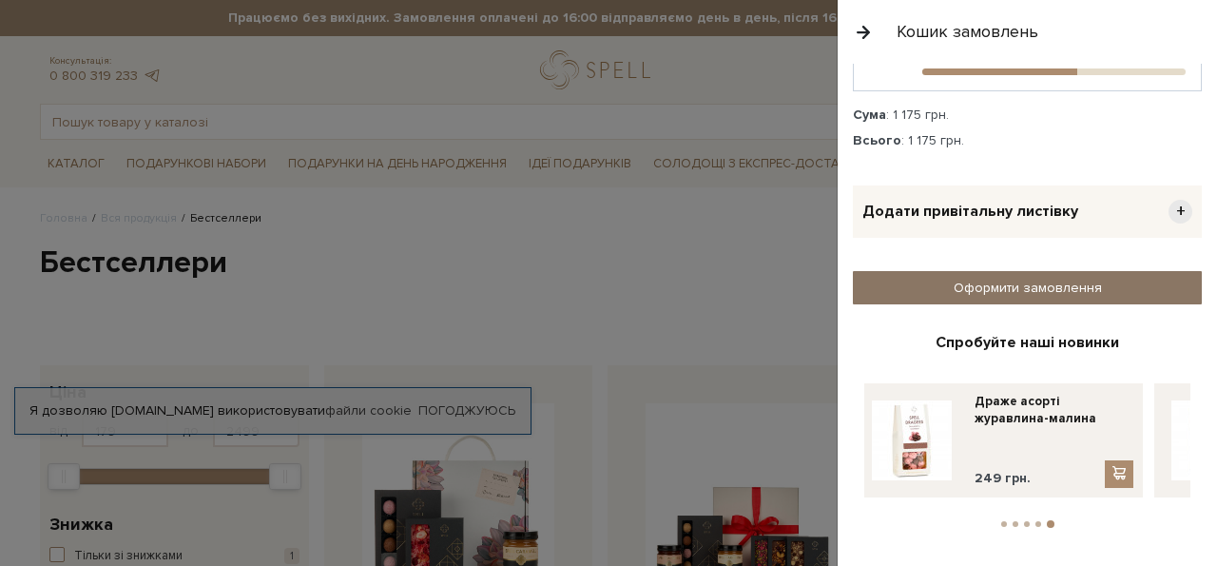
click at [995, 283] on link "Оформити замовлення" at bounding box center [1027, 287] width 349 height 33
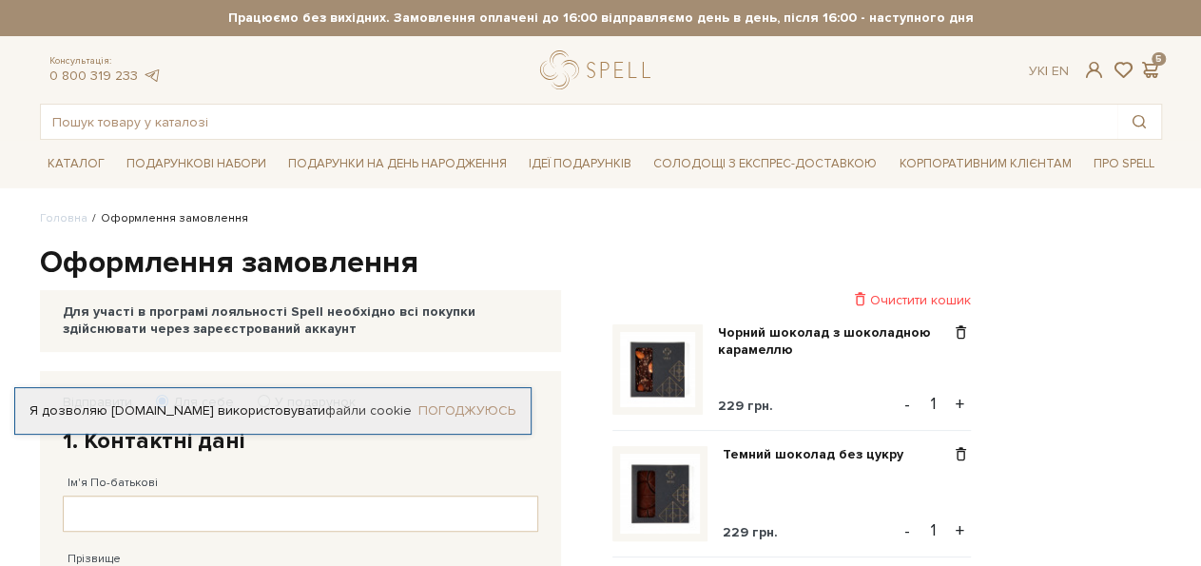
click at [475, 412] on link "Погоджуюсь" at bounding box center [466, 410] width 97 height 17
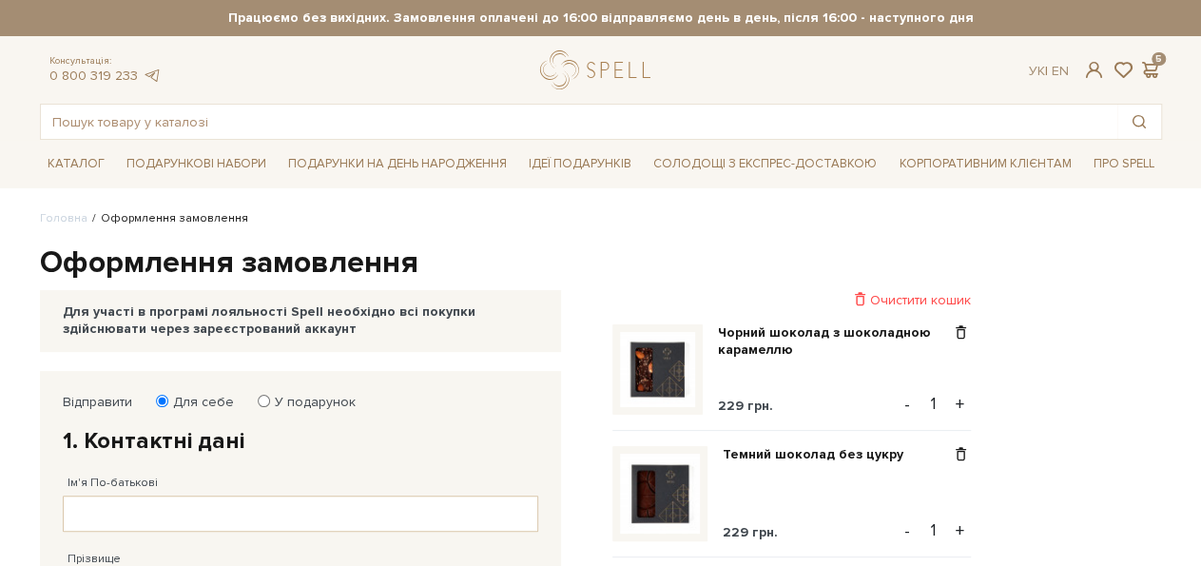
click at [263, 402] on input "У подарунок" at bounding box center [264, 401] width 12 height 12
radio input "true"
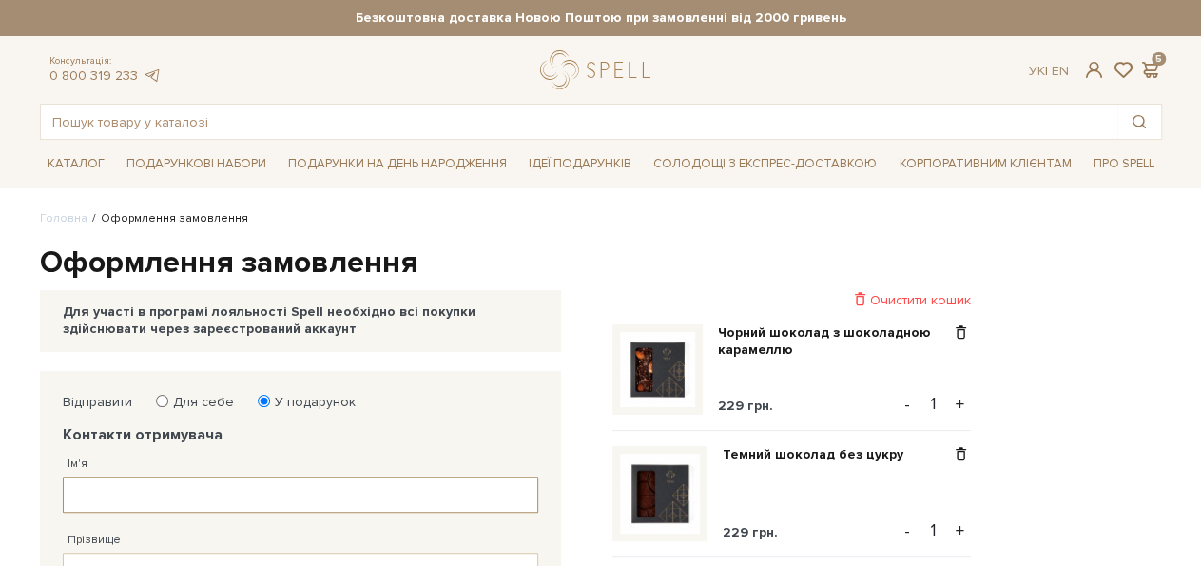
drag, startPoint x: 92, startPoint y: 496, endPoint x: 109, endPoint y: 495, distance: 17.1
click at [109, 495] on input "Ім'я" at bounding box center [300, 494] width 475 height 36
type input "г"
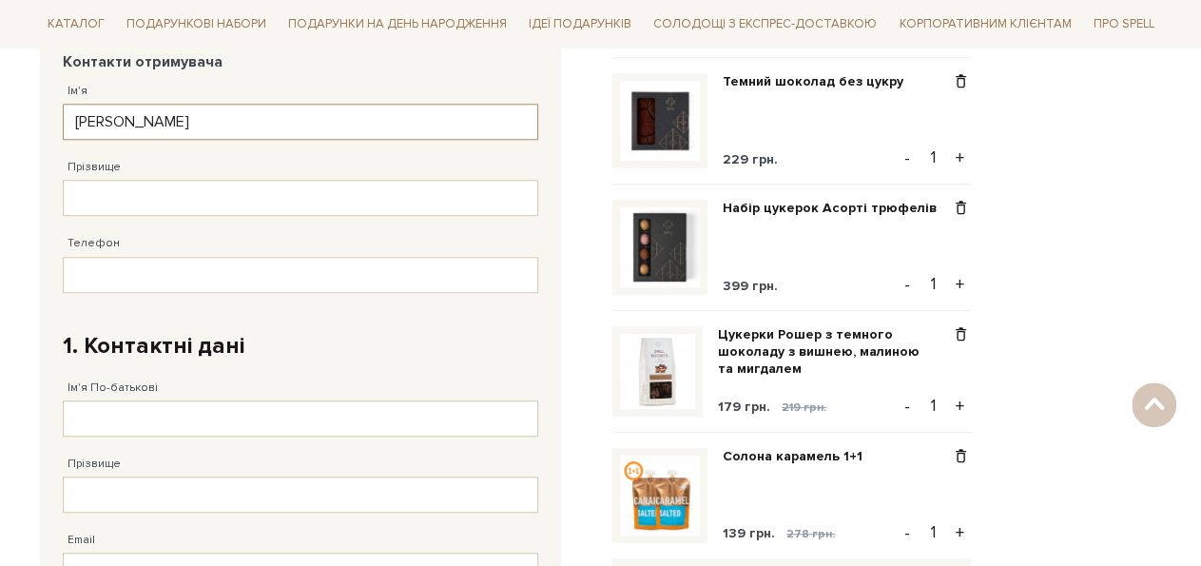
scroll to position [422, 0]
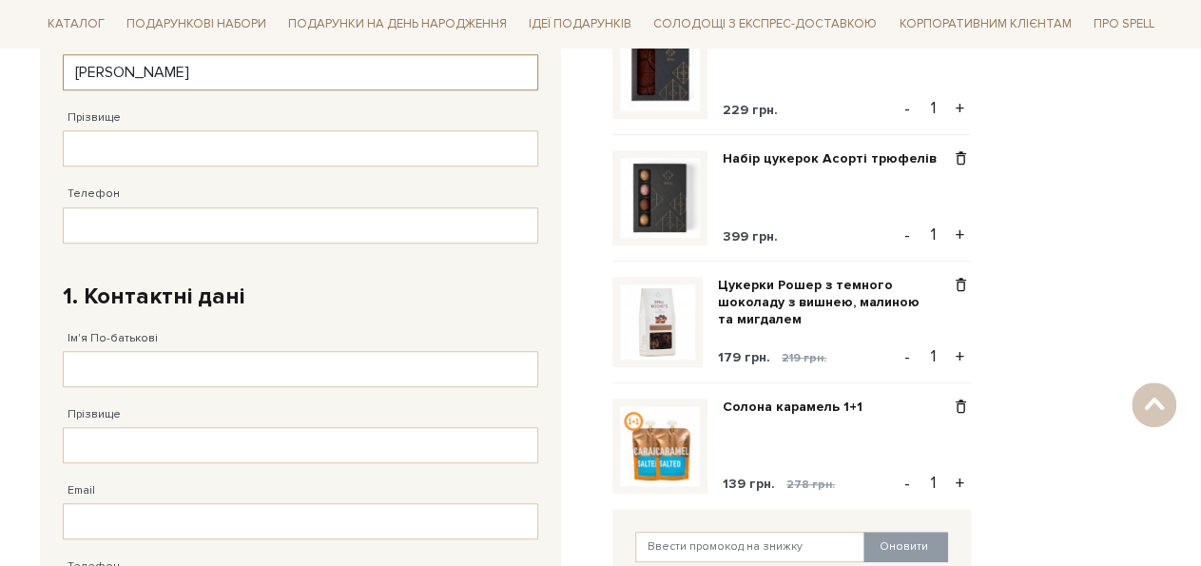
type input "Галина"
click at [88, 144] on input "Прізвище" at bounding box center [300, 148] width 475 height 36
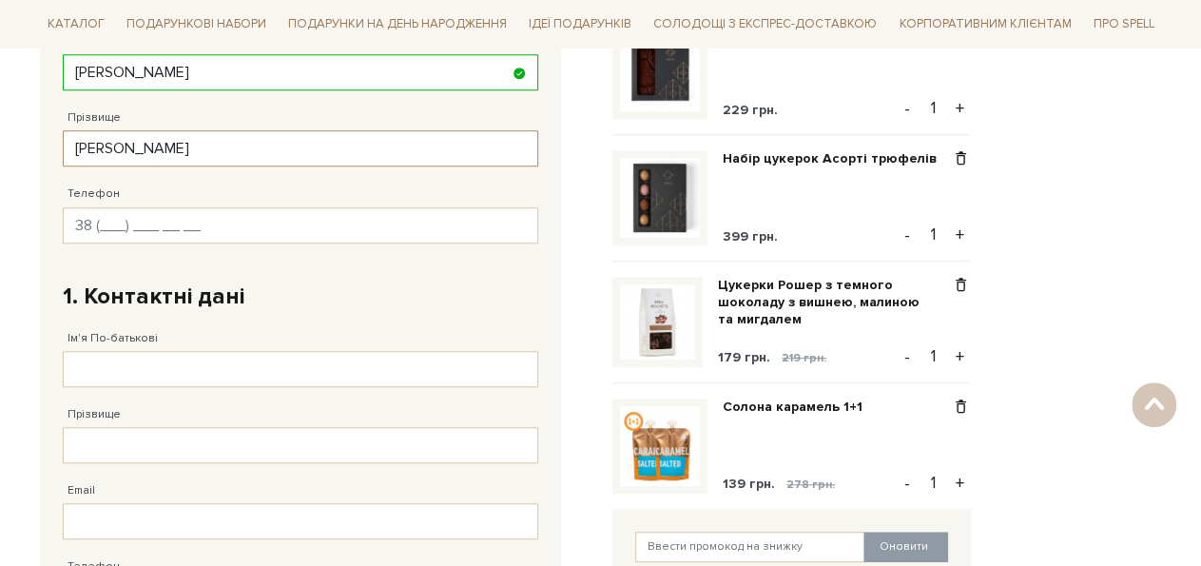
type input "Литвиненко"
click at [98, 220] on input "Телефон" at bounding box center [300, 225] width 475 height 36
type input "38 (067) 613 20 58"
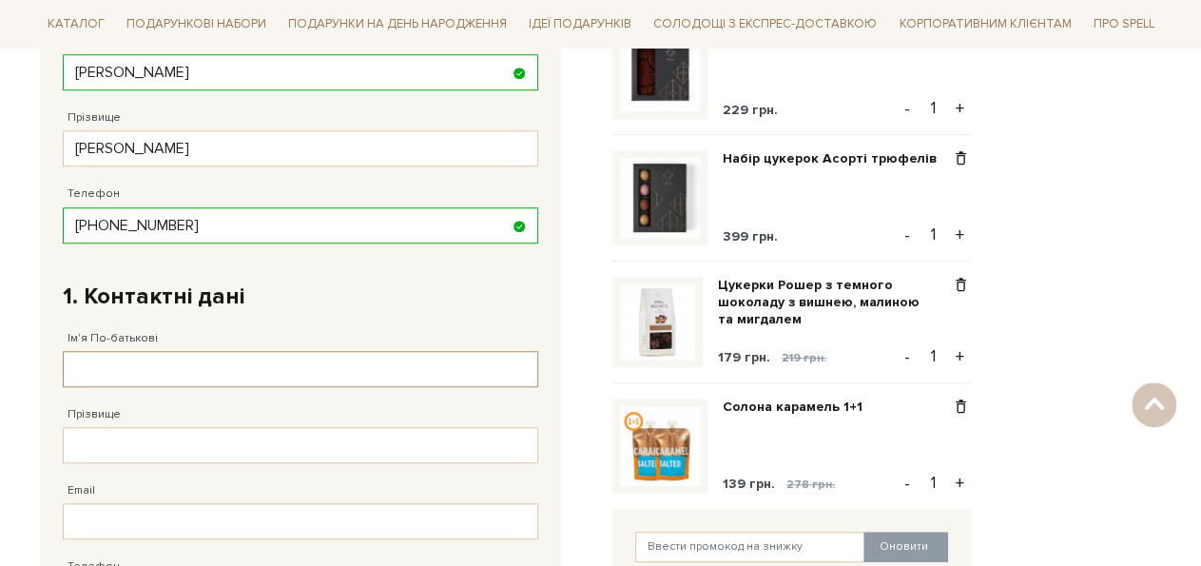
click at [69, 372] on input "Ім'я По-батькові" at bounding box center [300, 369] width 475 height 36
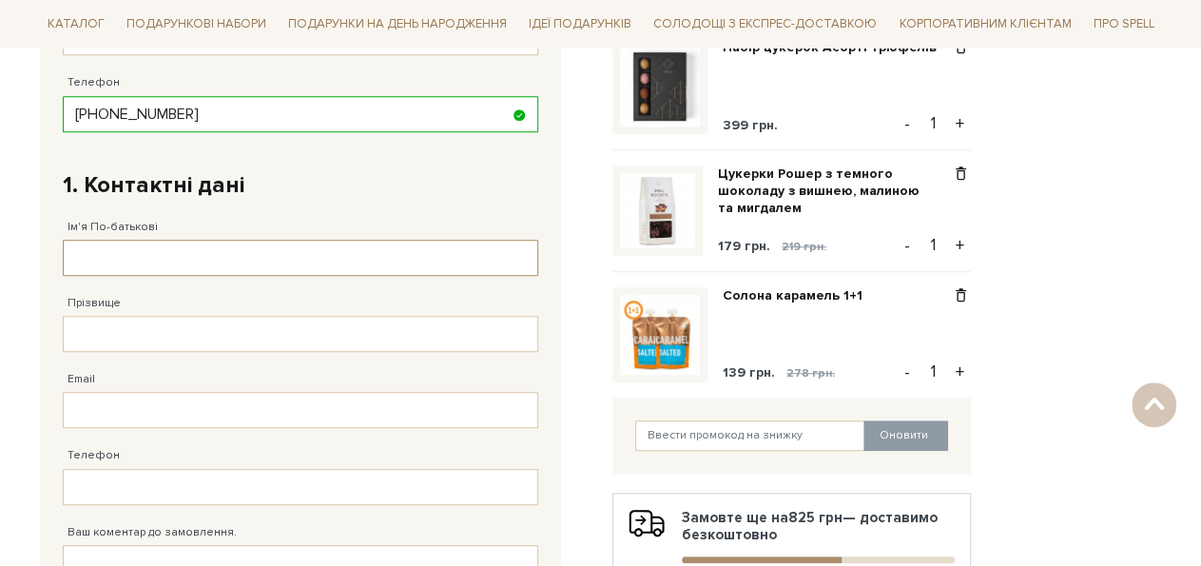
scroll to position [565, 0]
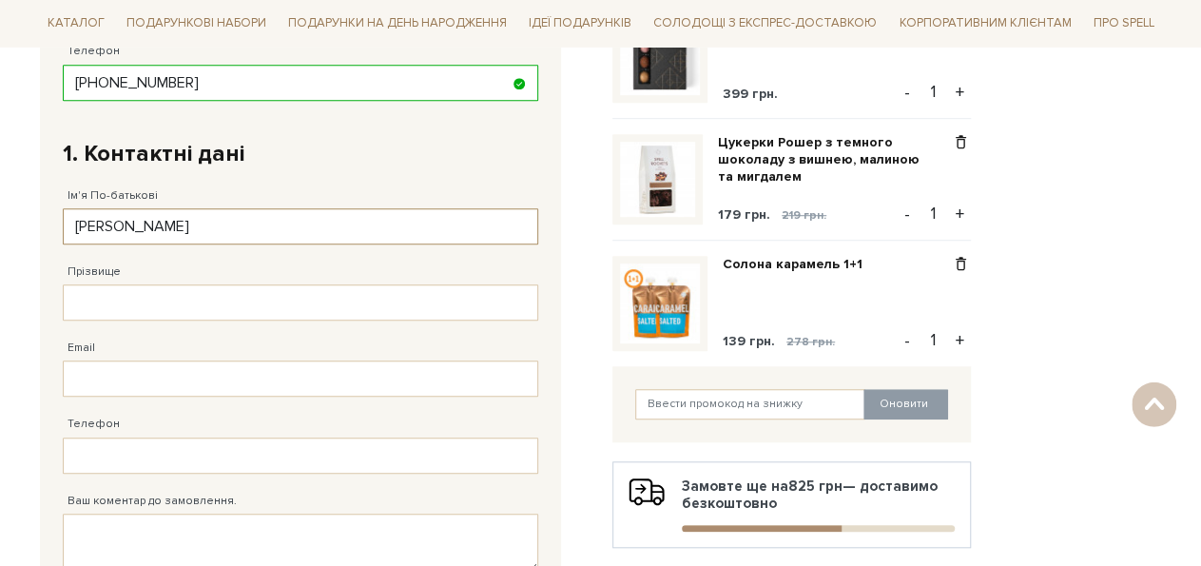
type input "Галина Володимирівна"
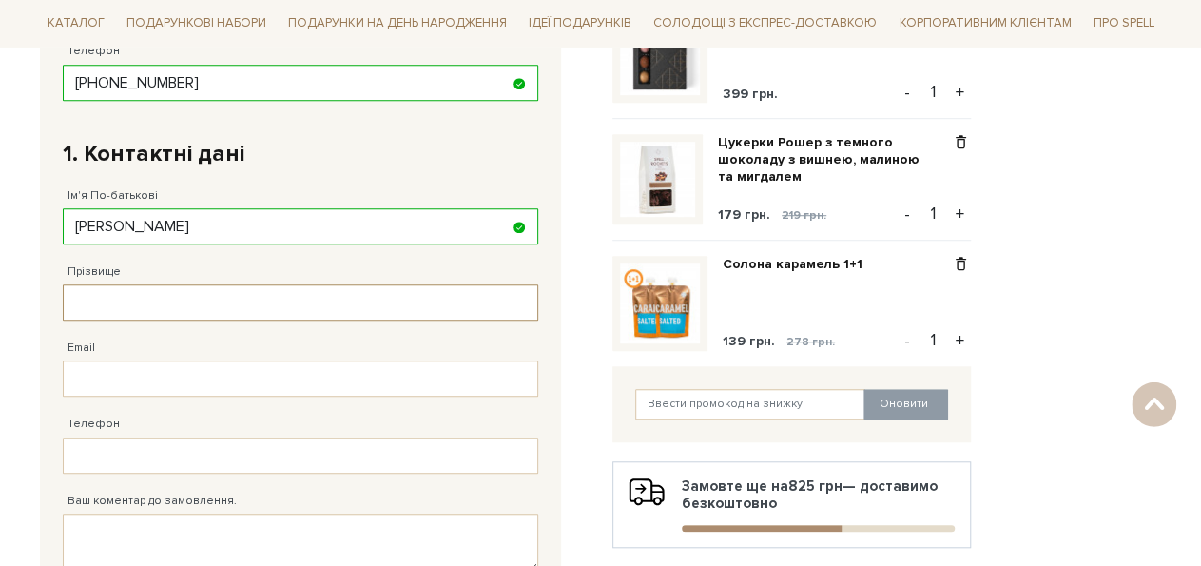
click at [85, 308] on input "Прізвище" at bounding box center [300, 302] width 475 height 36
type input "Литвиненко"
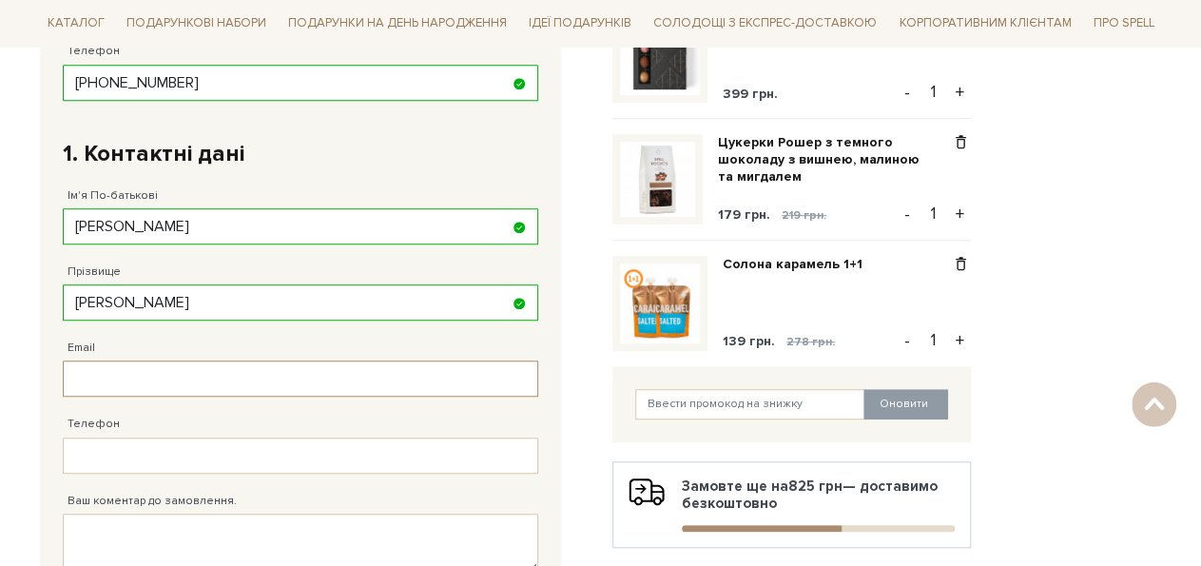
click at [89, 380] on input "Email" at bounding box center [300, 378] width 475 height 36
type input "п"
type input "gala.nedex@gmail.com"
click at [73, 456] on input "Телефон" at bounding box center [300, 455] width 475 height 36
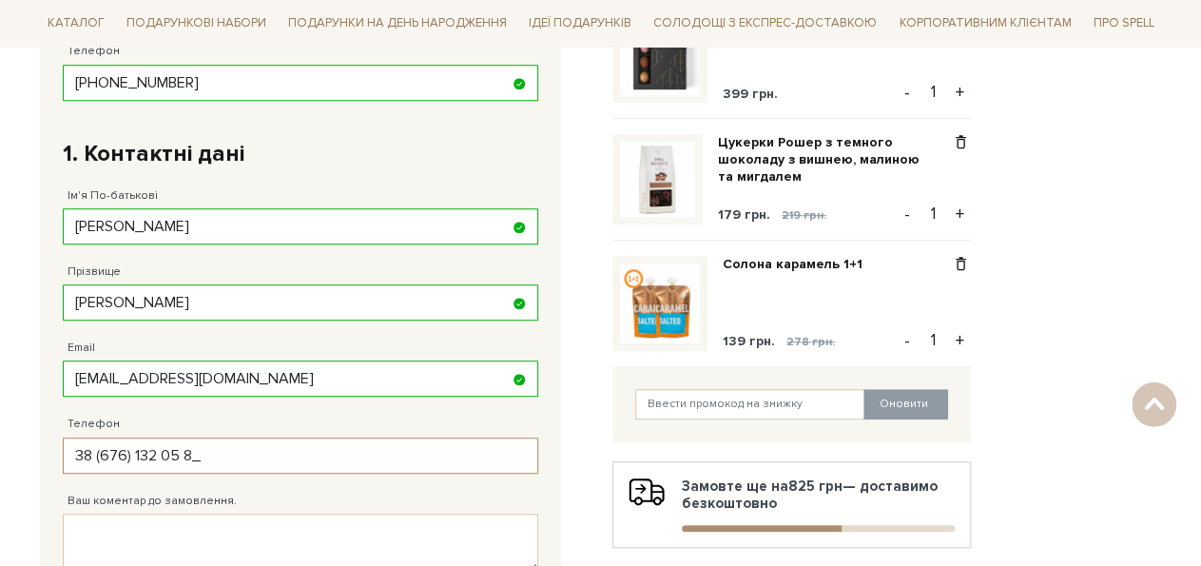
click at [132, 451] on input "38 (676) 132 05 8_" at bounding box center [300, 455] width 475 height 36
type input "38 (676) 613 20 58"
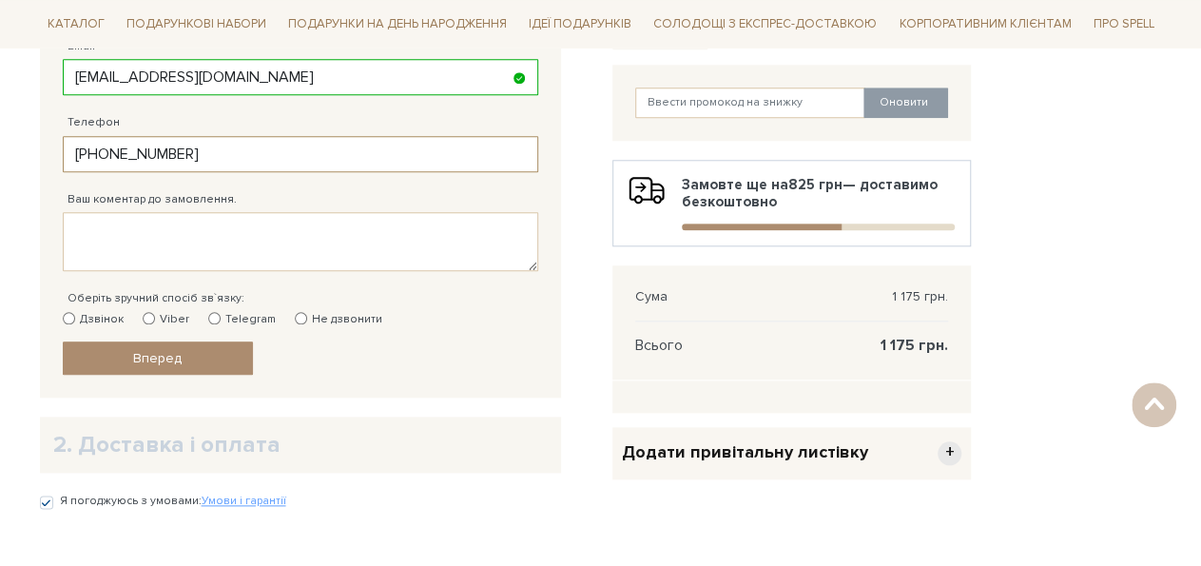
scroll to position [877, 0]
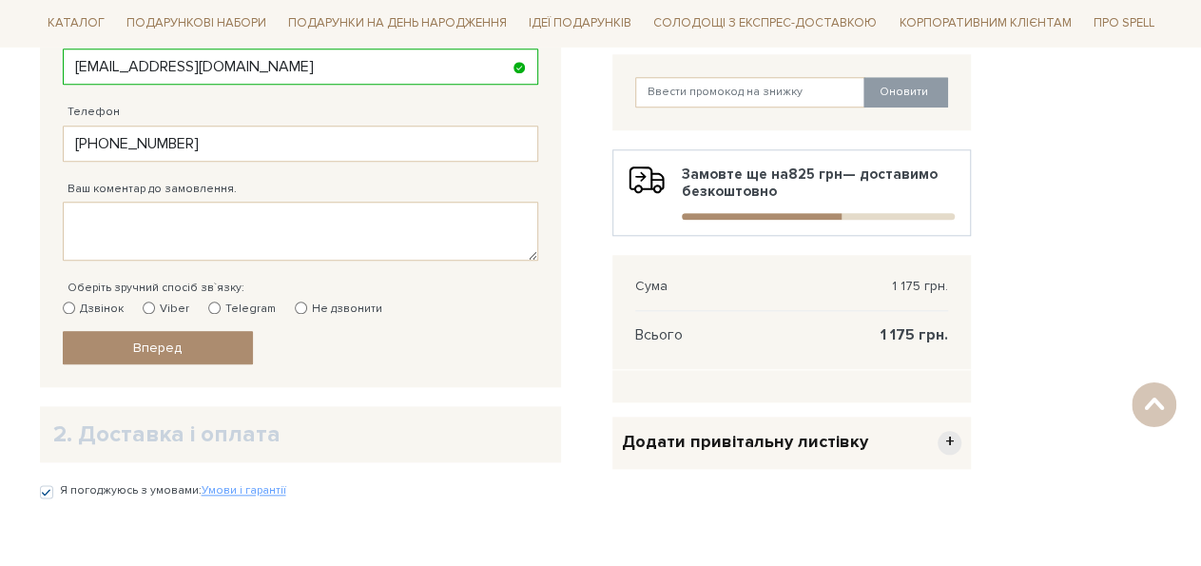
click at [71, 302] on input "Дзвінок" at bounding box center [69, 307] width 12 height 12
radio input "true"
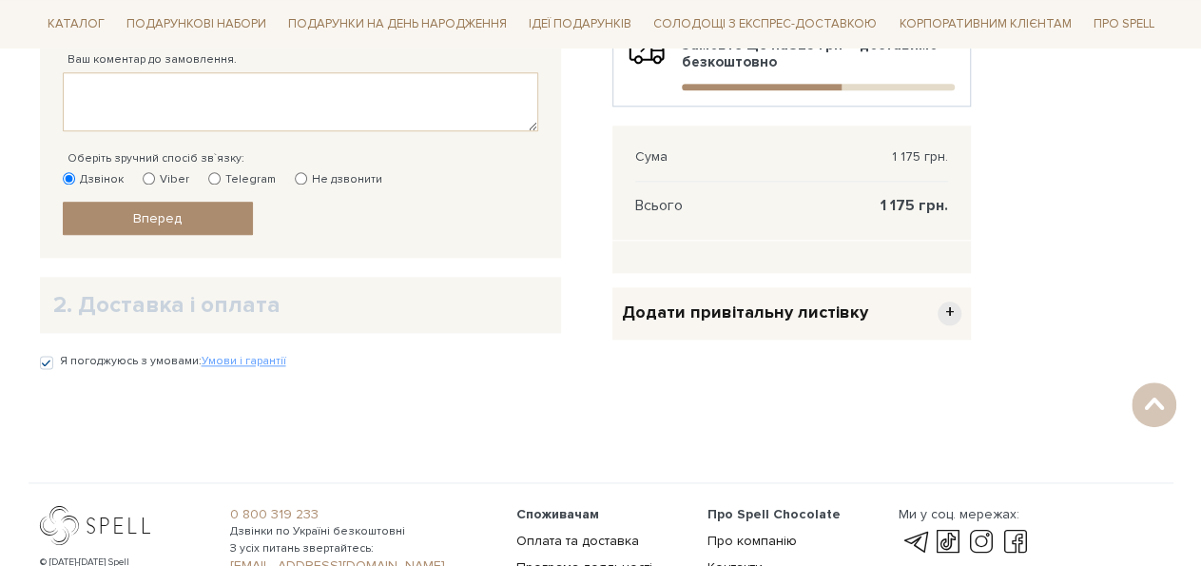
scroll to position [1011, 0]
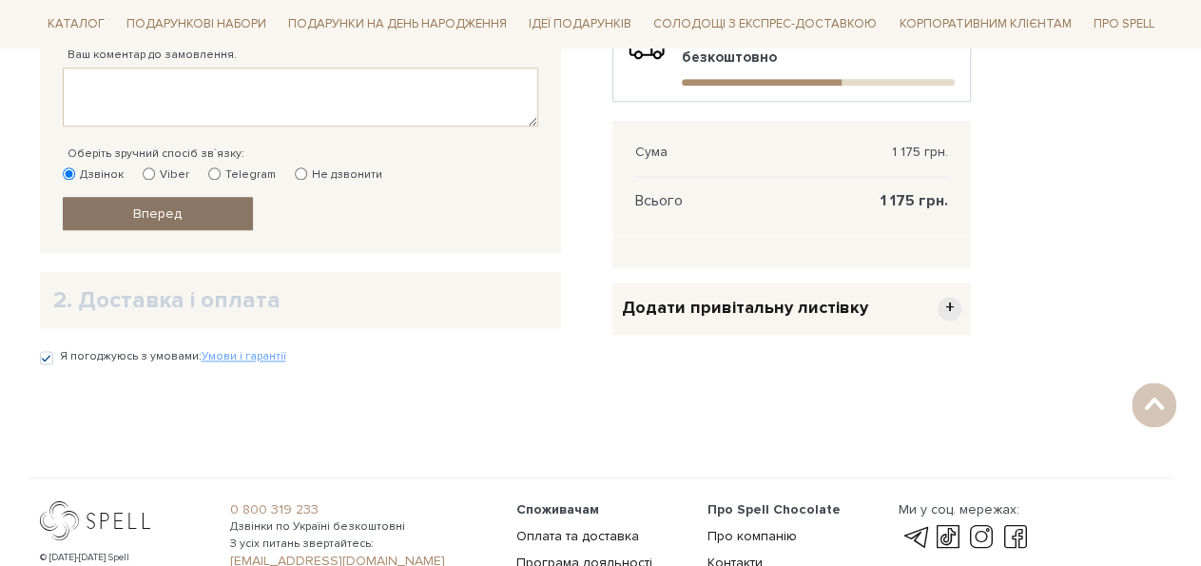
click at [141, 205] on span "Вперед" at bounding box center [157, 213] width 48 height 16
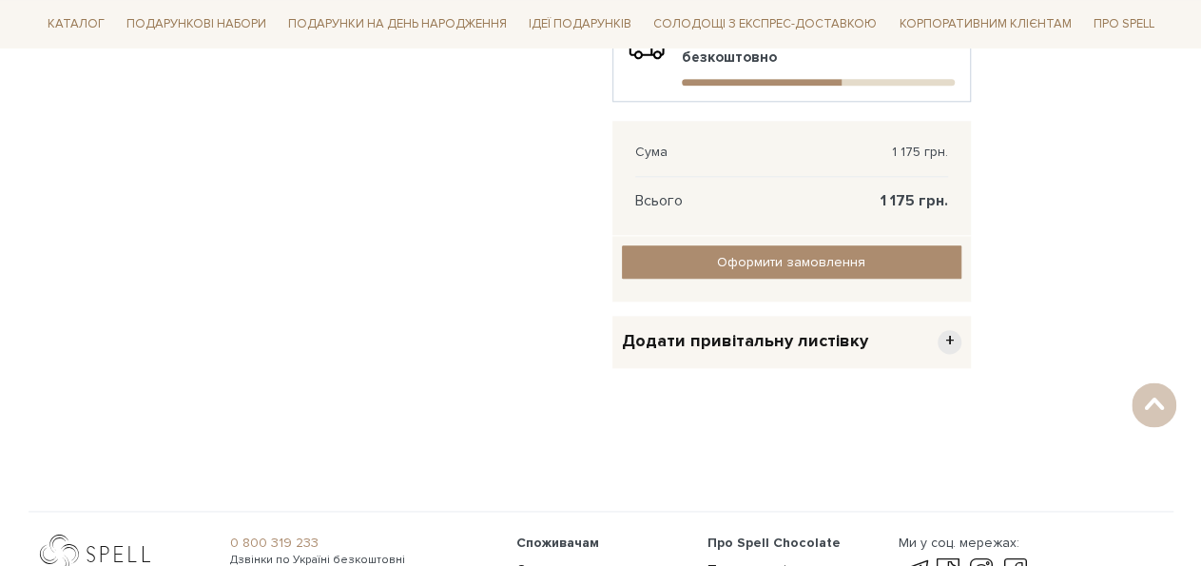
scroll to position [369, 0]
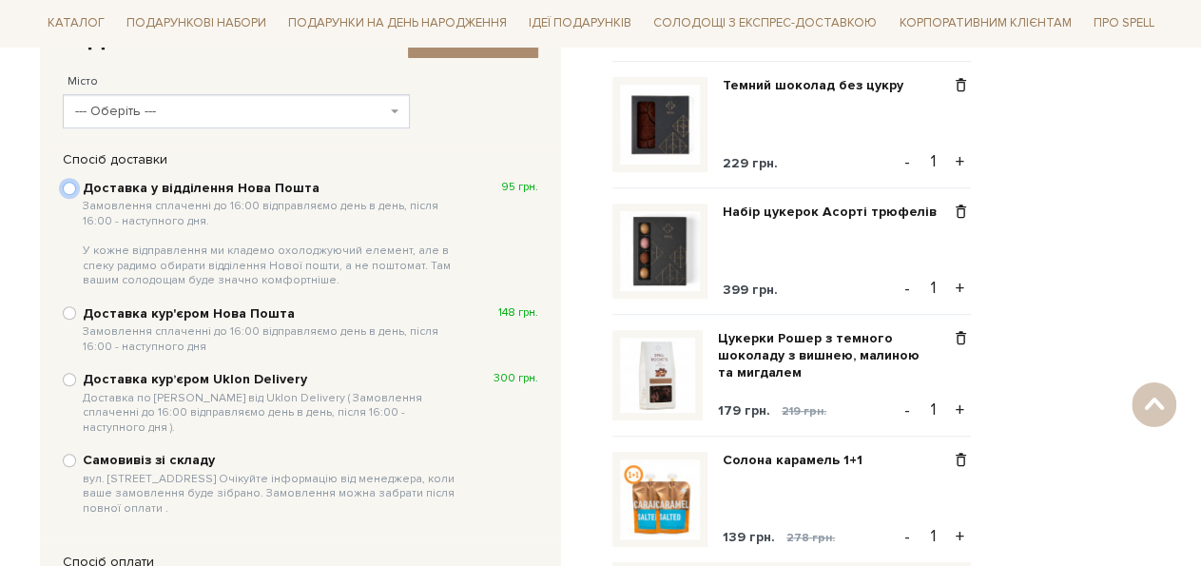
click at [69, 189] on input "Доставка у відділення Нова Пошта Замовлення сплаченні до 16:00 відправляємо ден…" at bounding box center [69, 188] width 13 height 13
radio input "true"
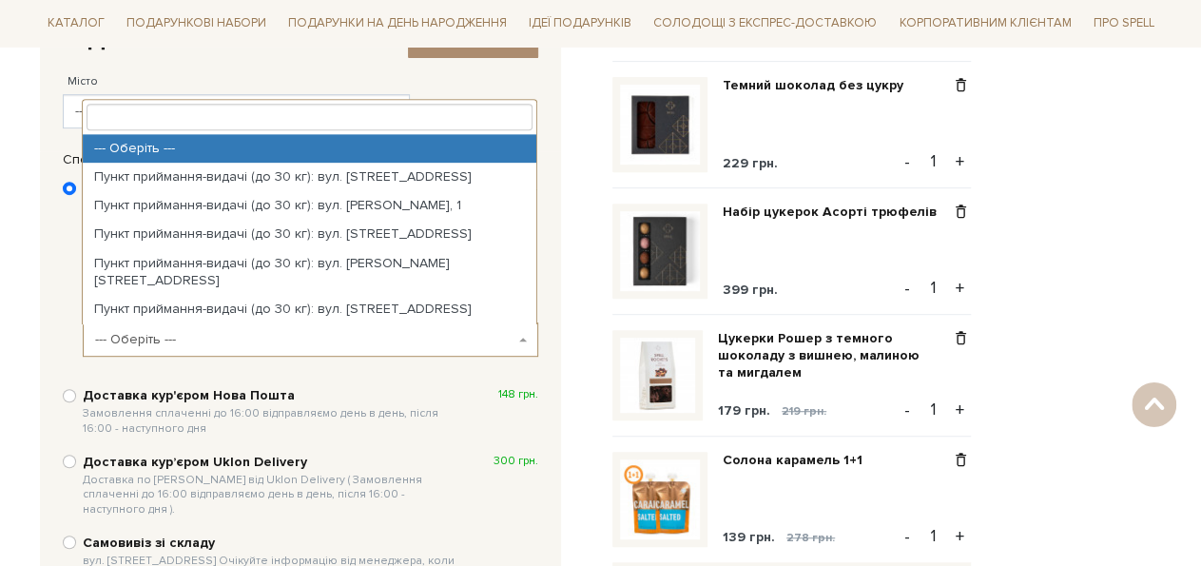
click at [518, 335] on span "--- Оберіть ---" at bounding box center [310, 339] width 455 height 34
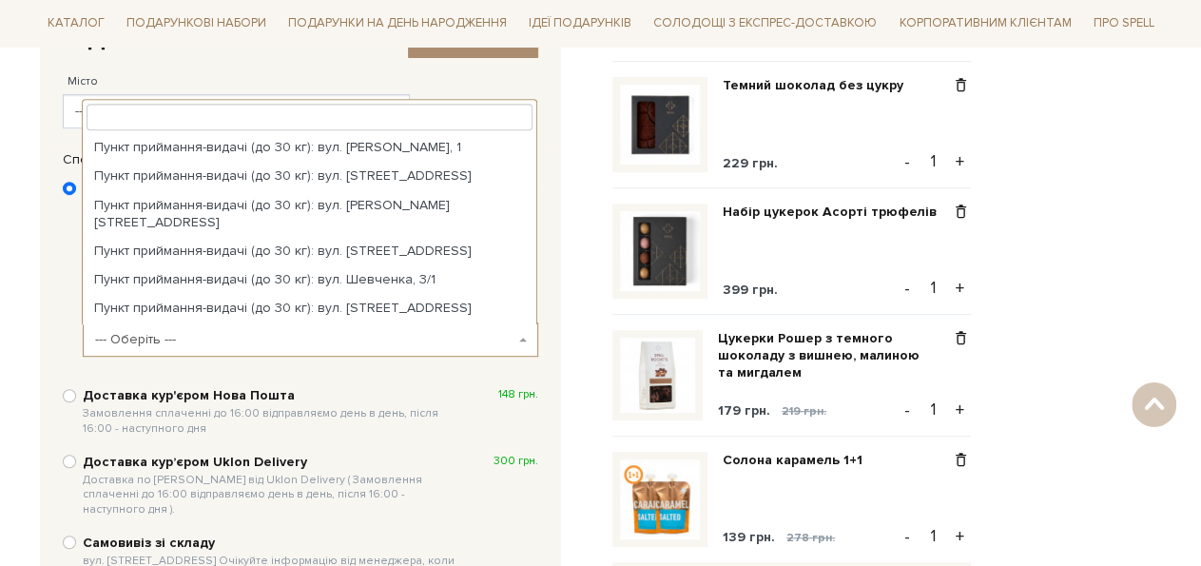
scroll to position [0, 0]
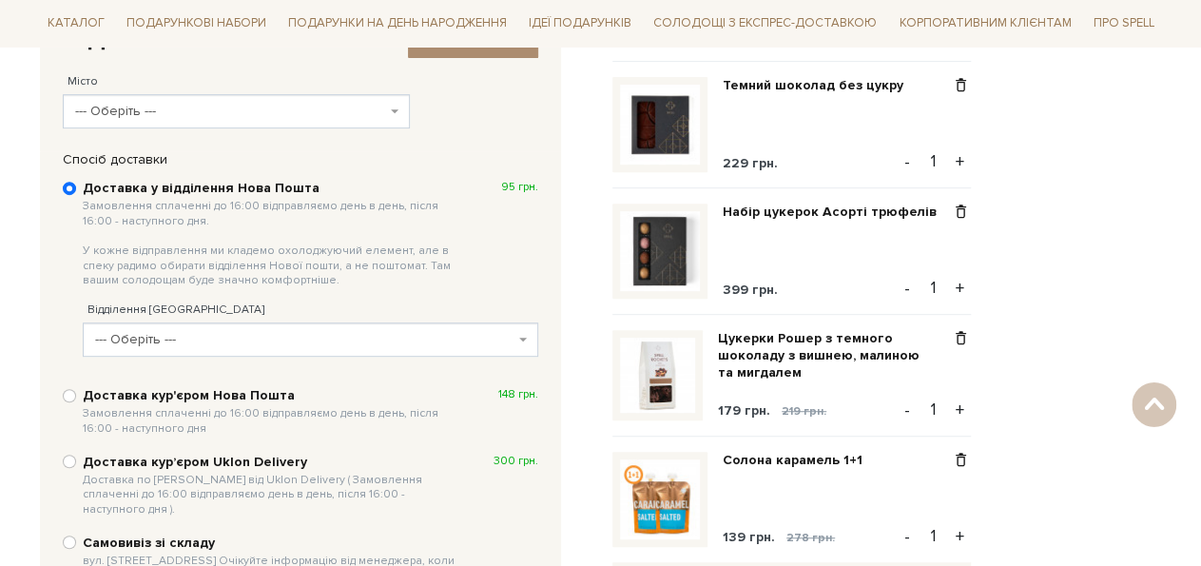
click at [54, 299] on div "Доставка у відділення Нова Пошта Замовлення сплаченні до 16:00 відправляємо ден…" at bounding box center [300, 388] width 494 height 440
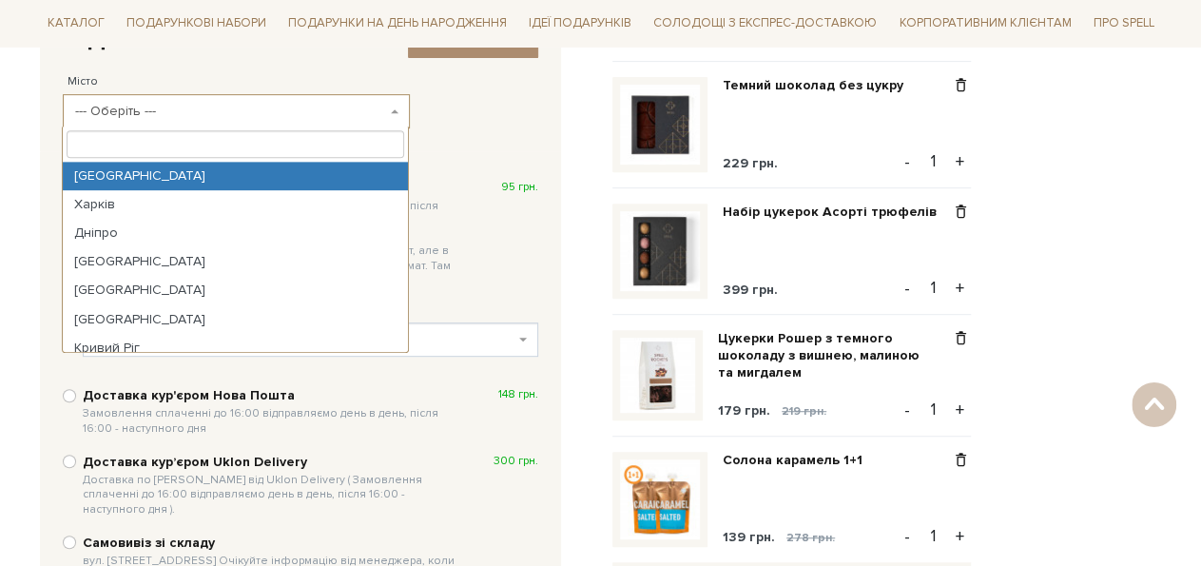
click at [395, 110] on b at bounding box center [395, 111] width 8 height 4
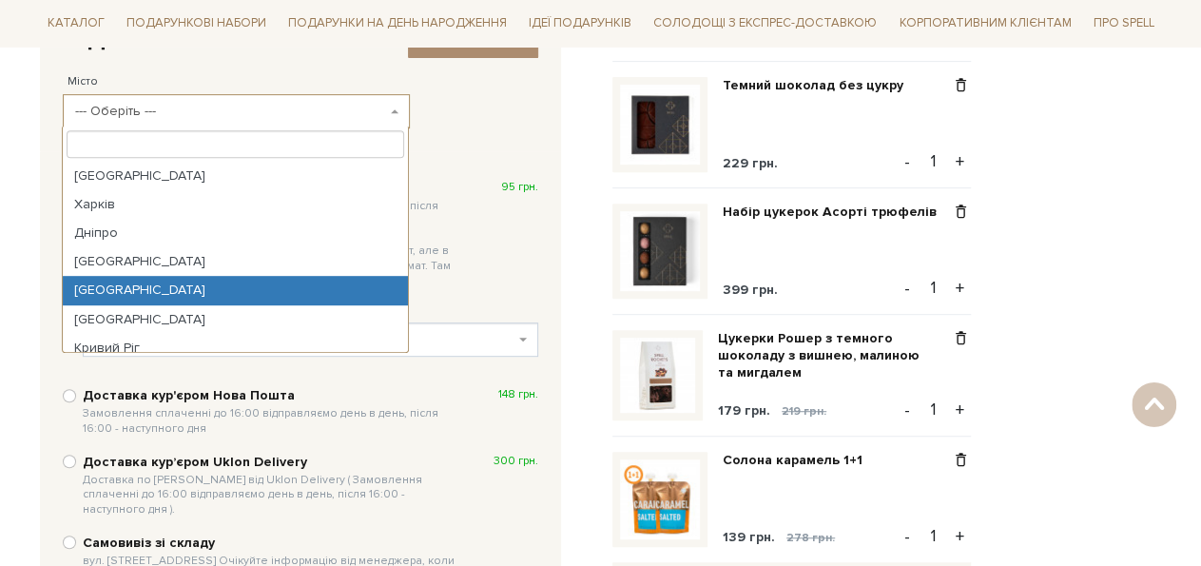
select select "Запоріжжя"
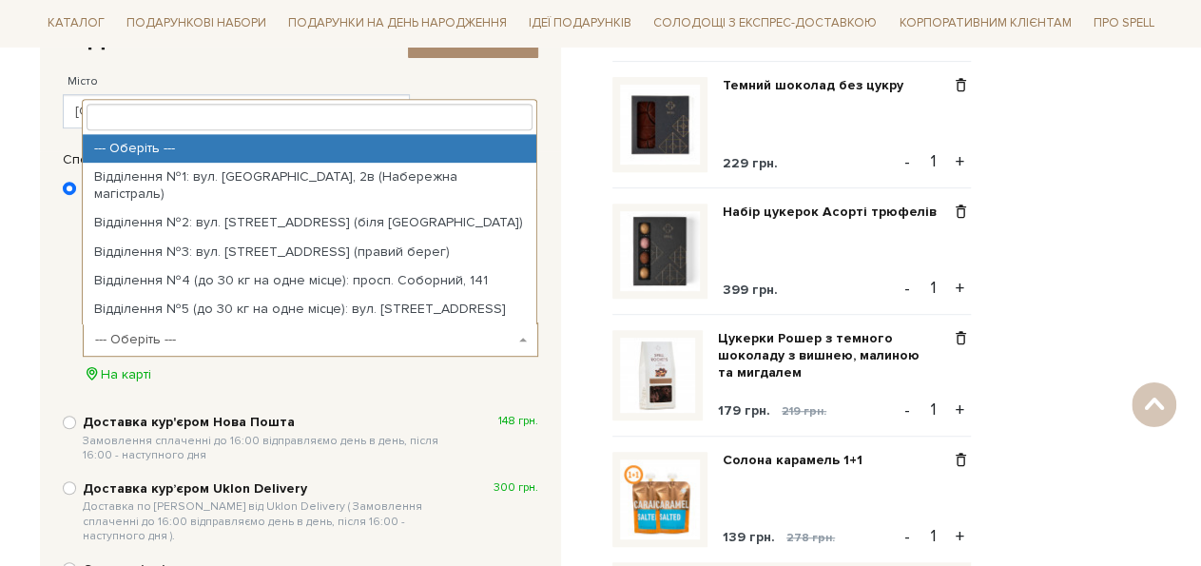
click at [523, 339] on b at bounding box center [523, 340] width 8 height 4
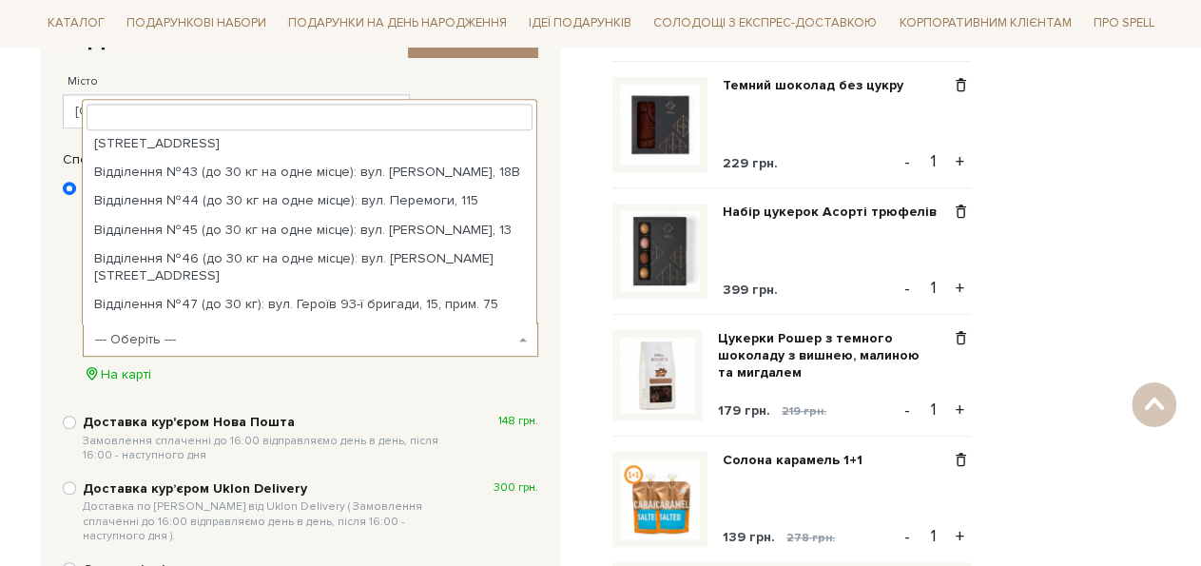
scroll to position [1243, 0]
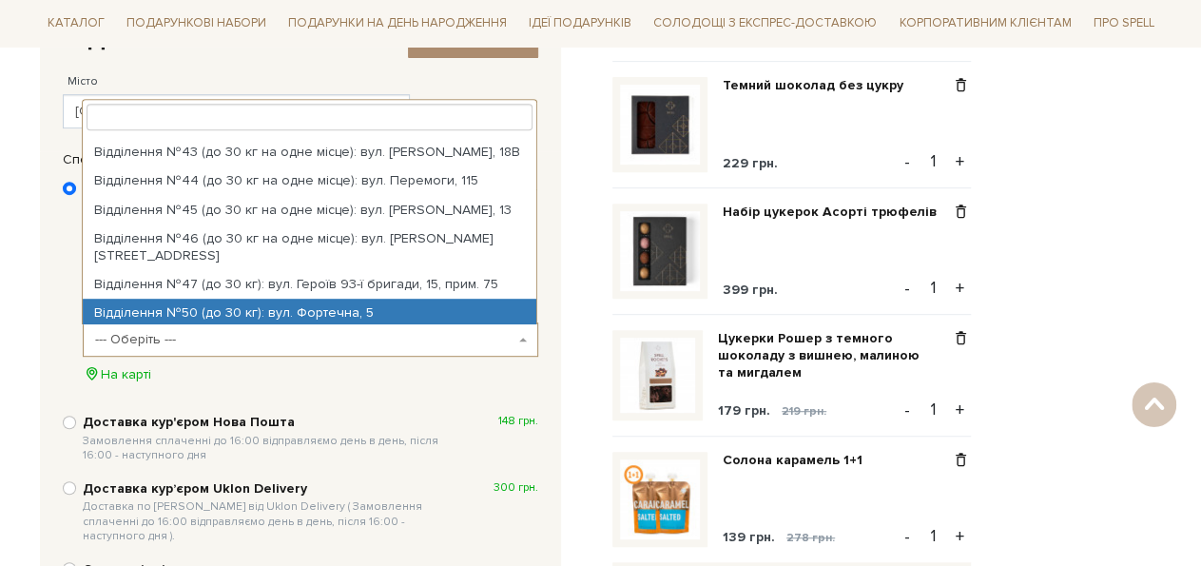
select select "Відділення №50 (до 30 кг): вул. Фортечна, 5"
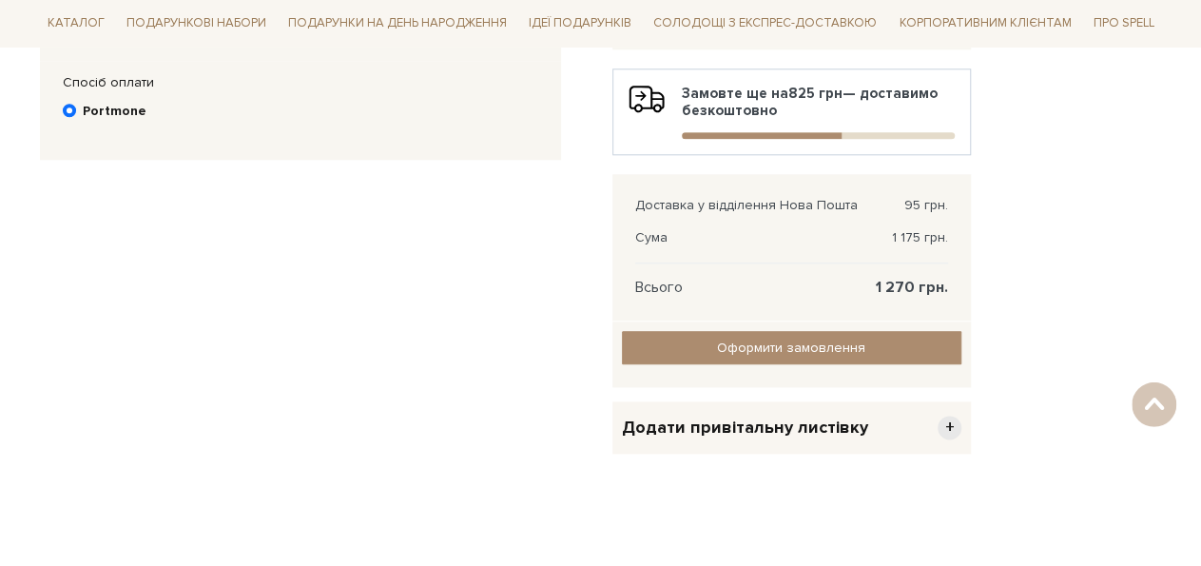
scroll to position [972, 0]
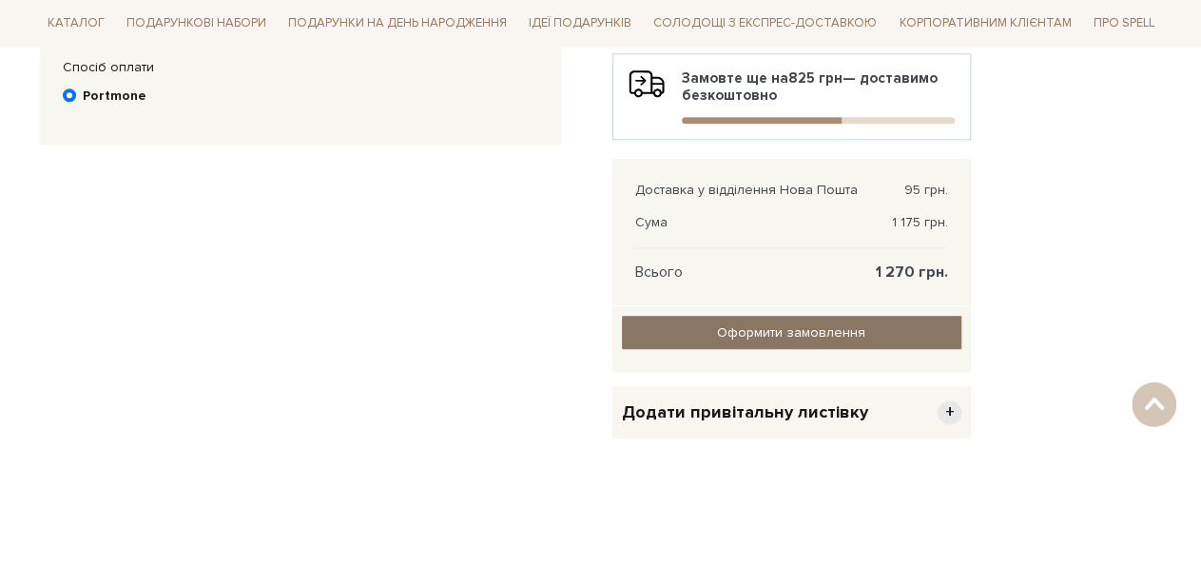
click at [769, 329] on input "Оформити замовлення" at bounding box center [791, 333] width 339 height 33
